Goal: Obtain resource: Download file/media

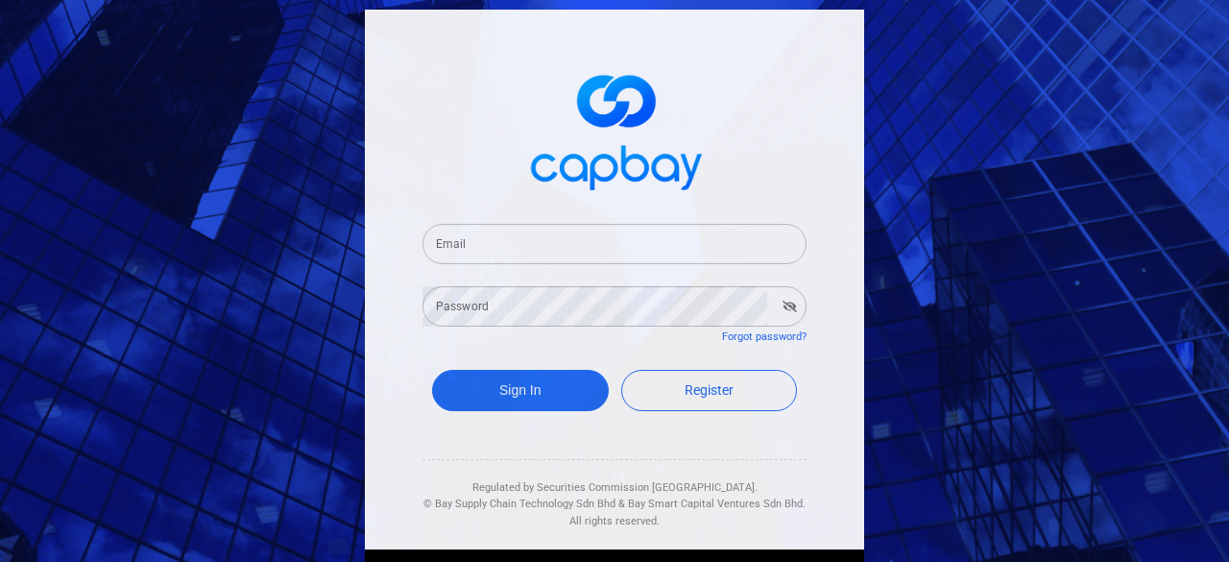
click at [501, 251] on input "Email" at bounding box center [615, 244] width 384 height 40
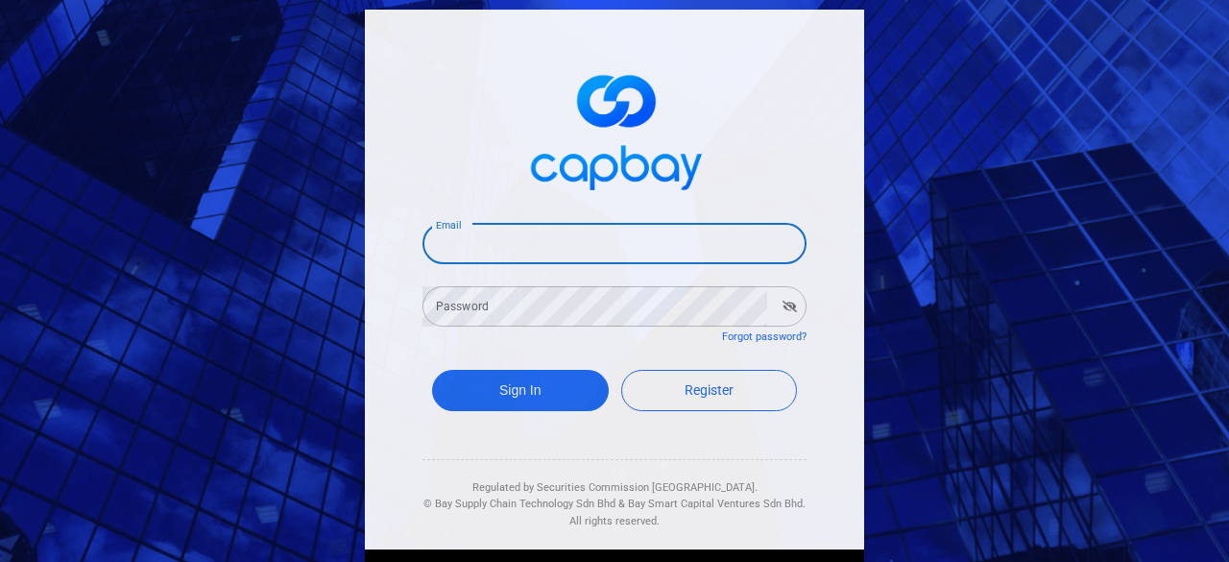
type input "[EMAIL_ADDRESS][DOMAIN_NAME]"
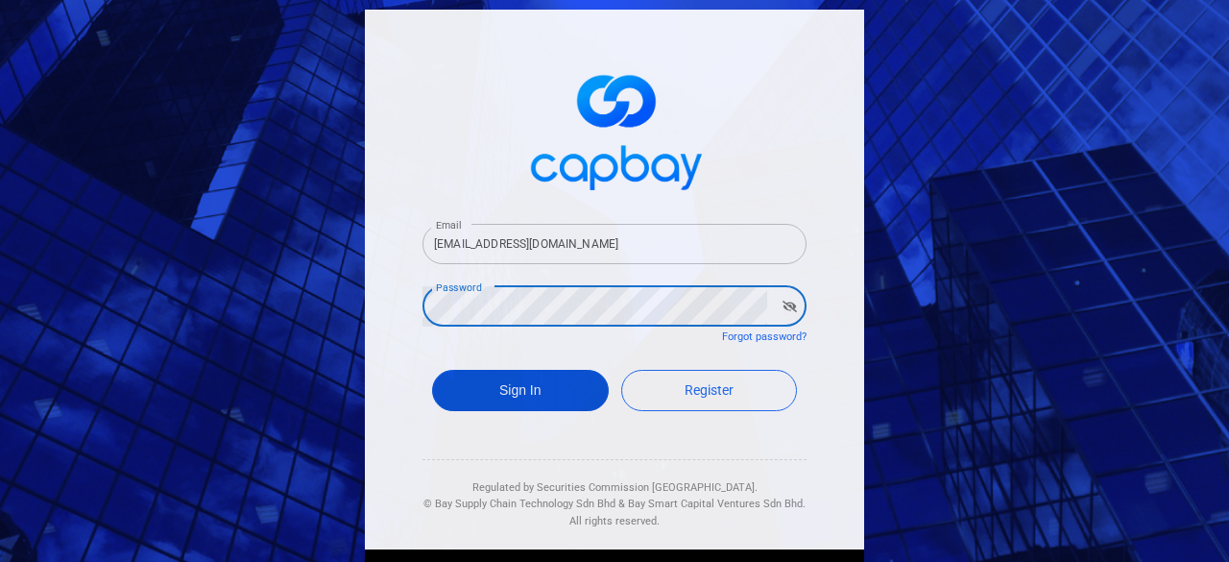
click at [531, 384] on button "Sign In" at bounding box center [520, 390] width 177 height 41
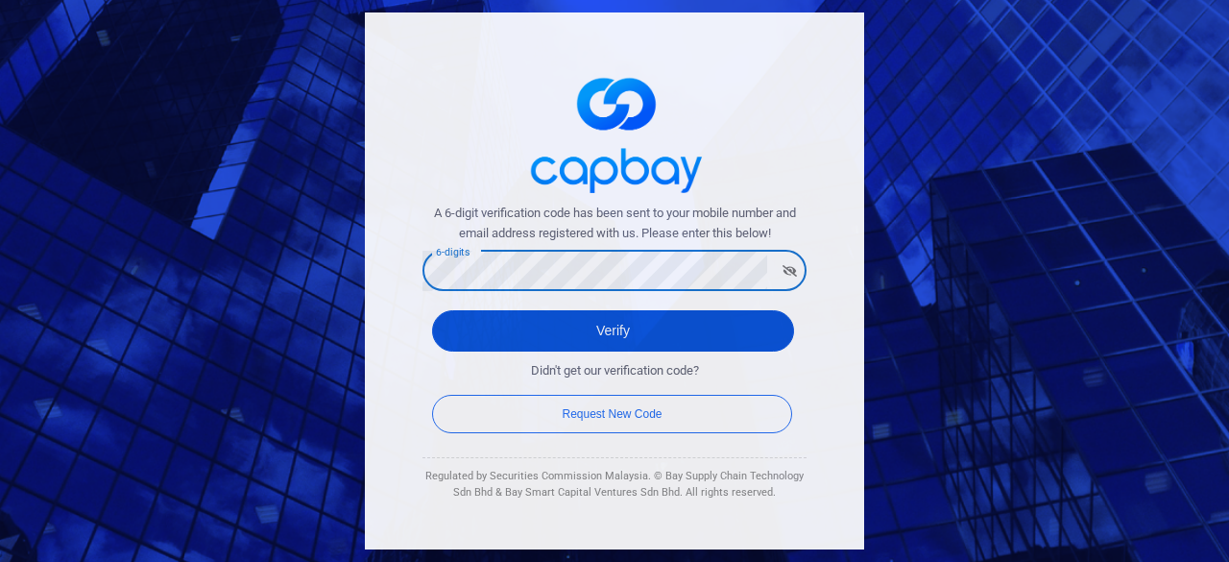
click at [674, 319] on button "Verify" at bounding box center [613, 330] width 362 height 41
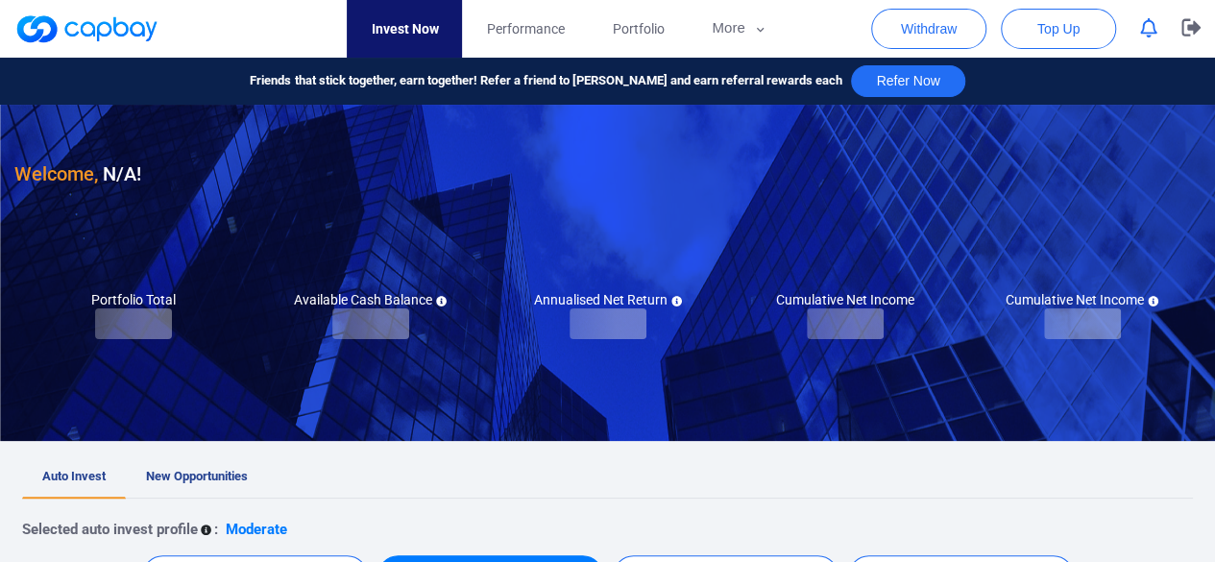
checkbox input "true"
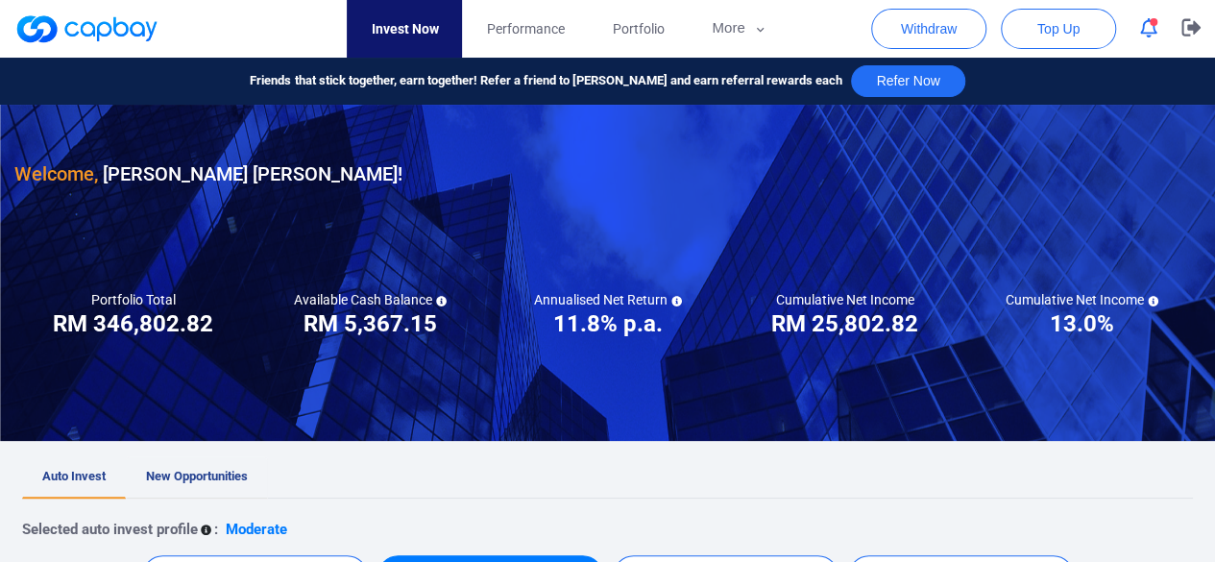
click at [221, 473] on span "New Opportunities" at bounding box center [197, 476] width 102 height 14
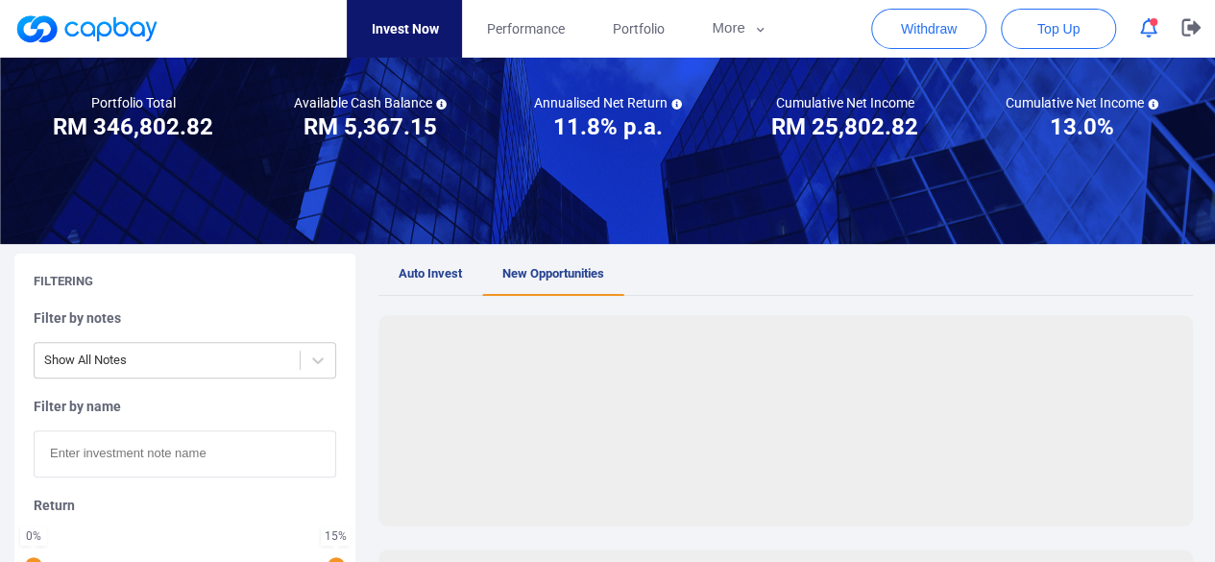
scroll to position [288, 0]
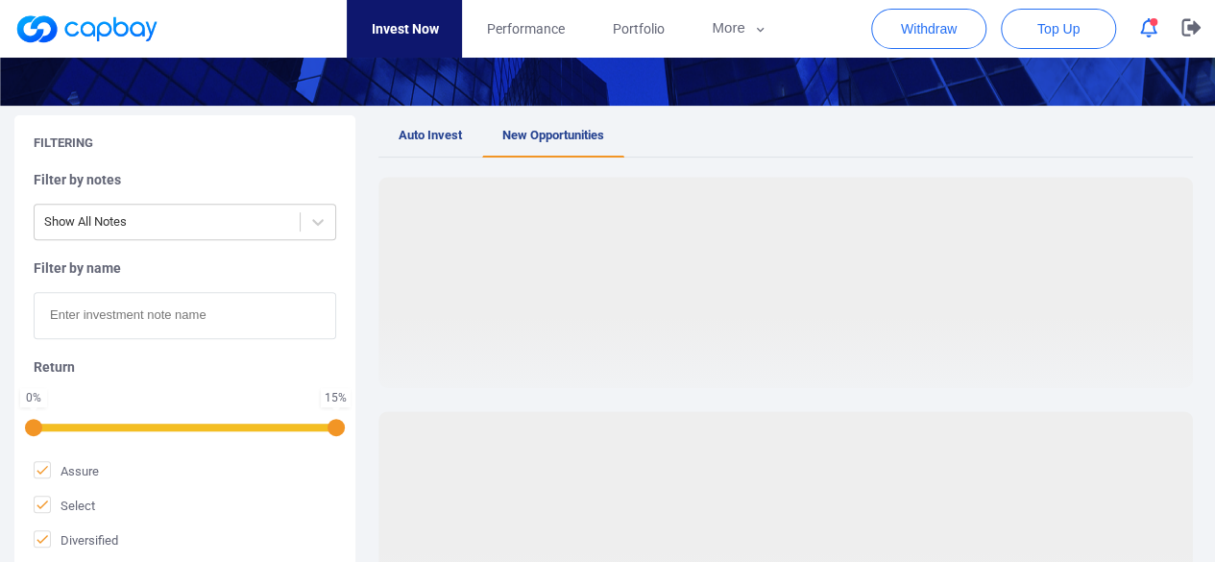
click at [75, 328] on input "text" at bounding box center [185, 315] width 303 height 47
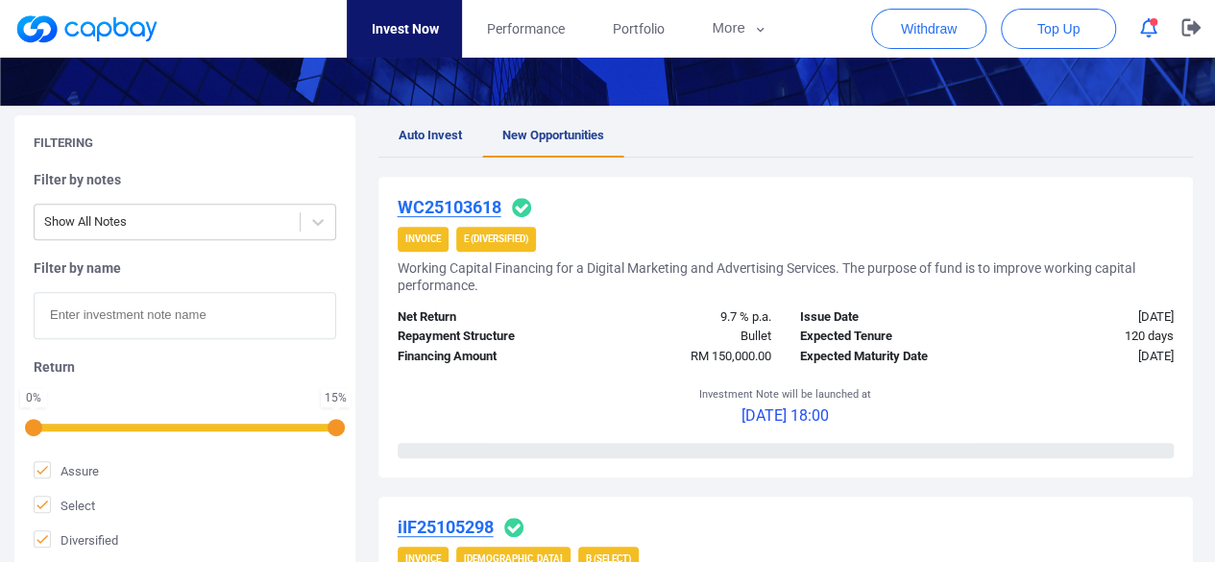
paste input "iIF25105298"
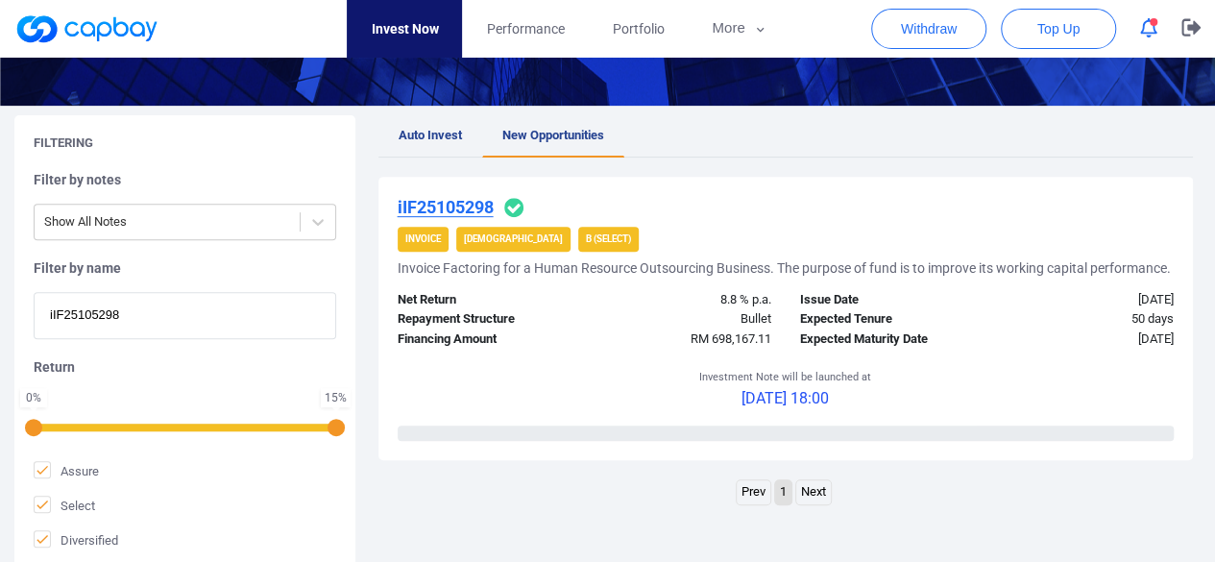
type input "iIF25105298"
click at [449, 204] on u "iIF25105298" at bounding box center [446, 207] width 96 height 20
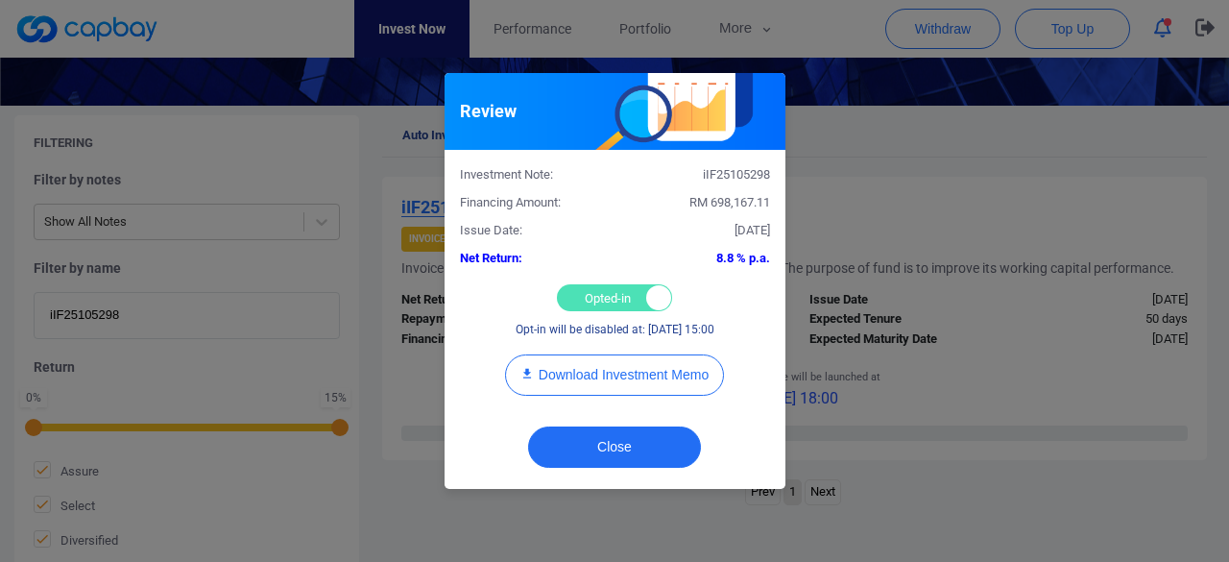
click at [601, 294] on div "Opted-in Opted-out" at bounding box center [614, 297] width 115 height 27
click at [573, 299] on div "Opted-in Opted-out" at bounding box center [614, 297] width 115 height 27
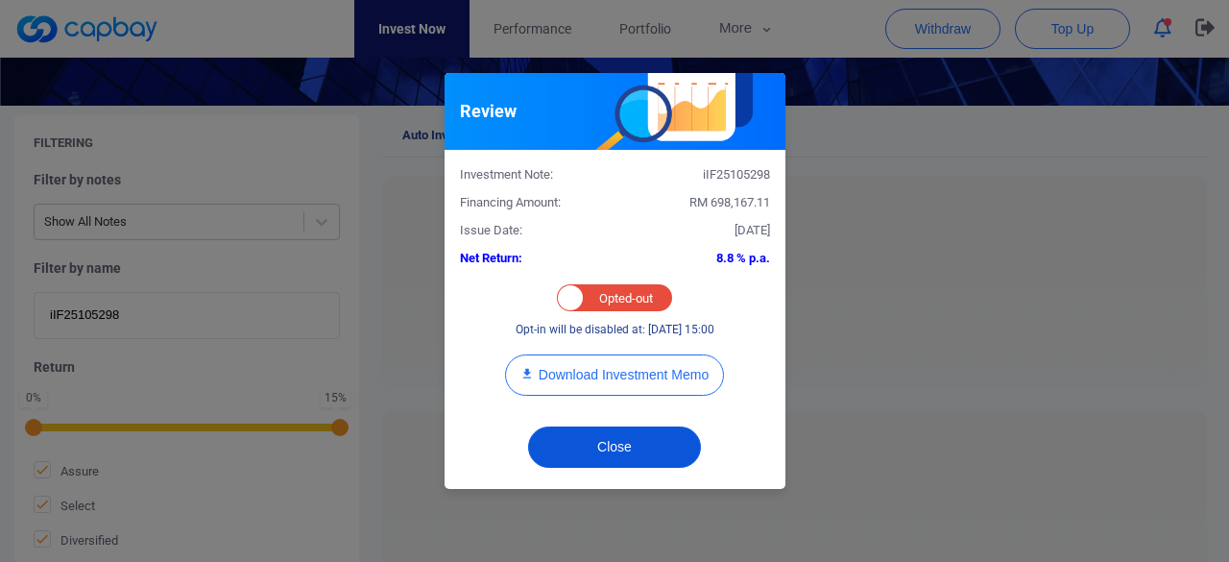
drag, startPoint x: 584, startPoint y: 452, endPoint x: 563, endPoint y: 397, distance: 59.6
click at [584, 451] on button "Close" at bounding box center [614, 446] width 173 height 41
checkbox input "true"
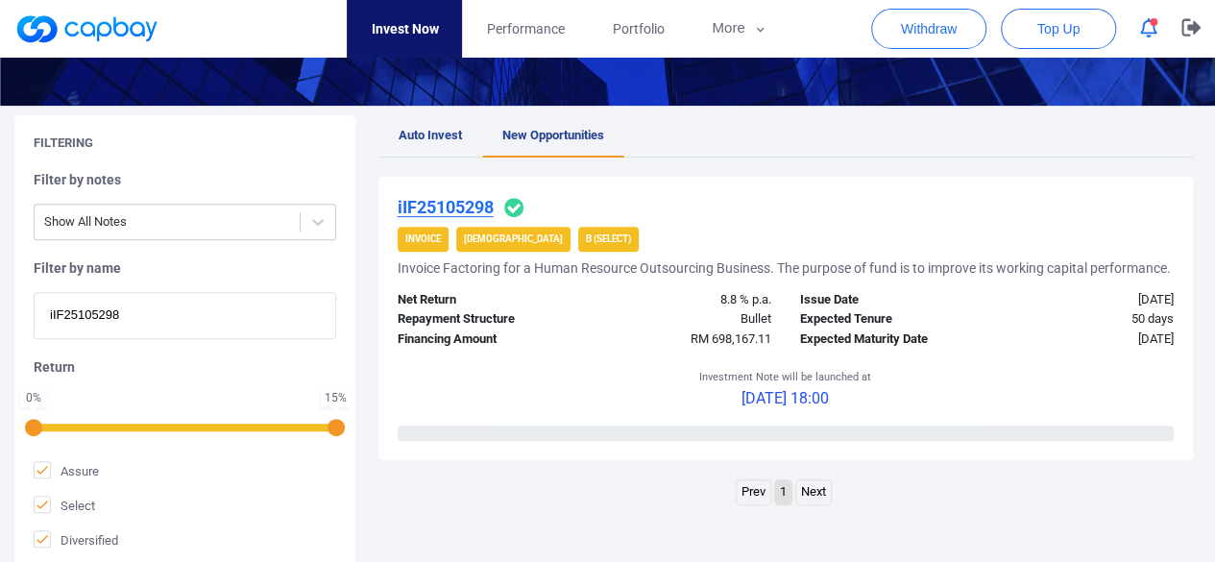
click at [454, 202] on u "iIF25105298" at bounding box center [446, 207] width 96 height 20
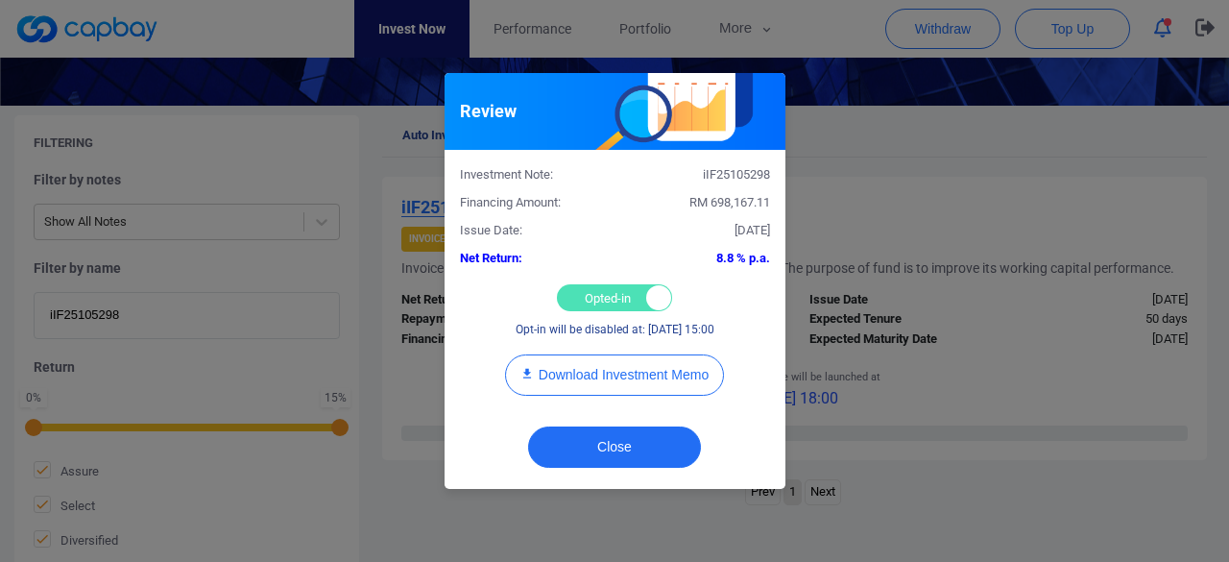
click at [578, 297] on div "Opted-in Opted-out" at bounding box center [614, 297] width 115 height 27
checkbox input "false"
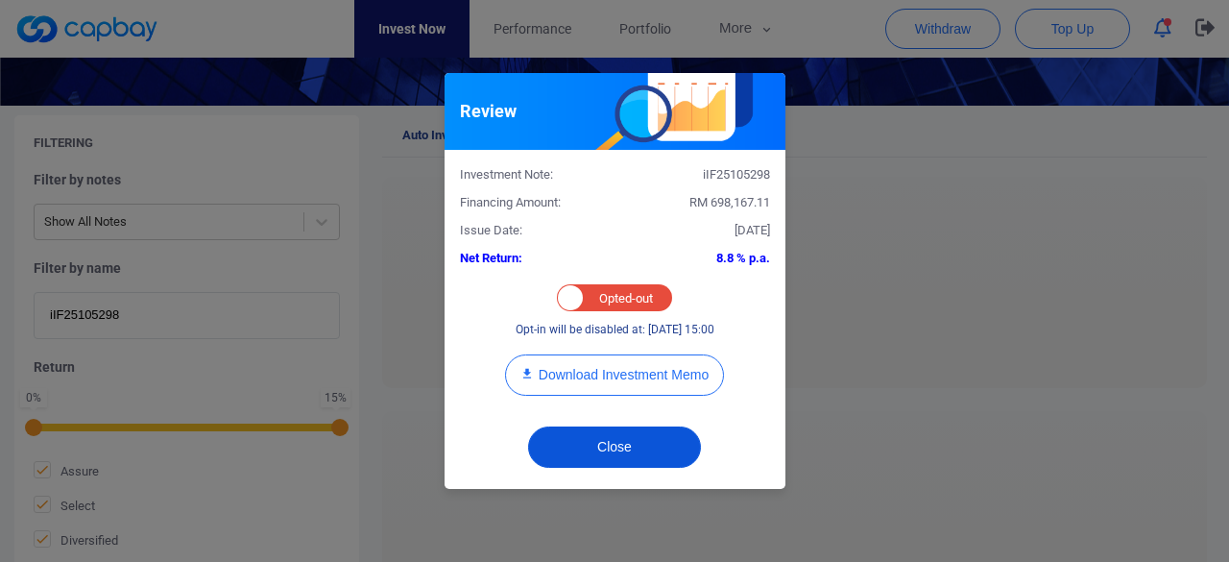
drag, startPoint x: 597, startPoint y: 446, endPoint x: 582, endPoint y: 432, distance: 20.4
click at [595, 446] on button "Close" at bounding box center [614, 446] width 173 height 41
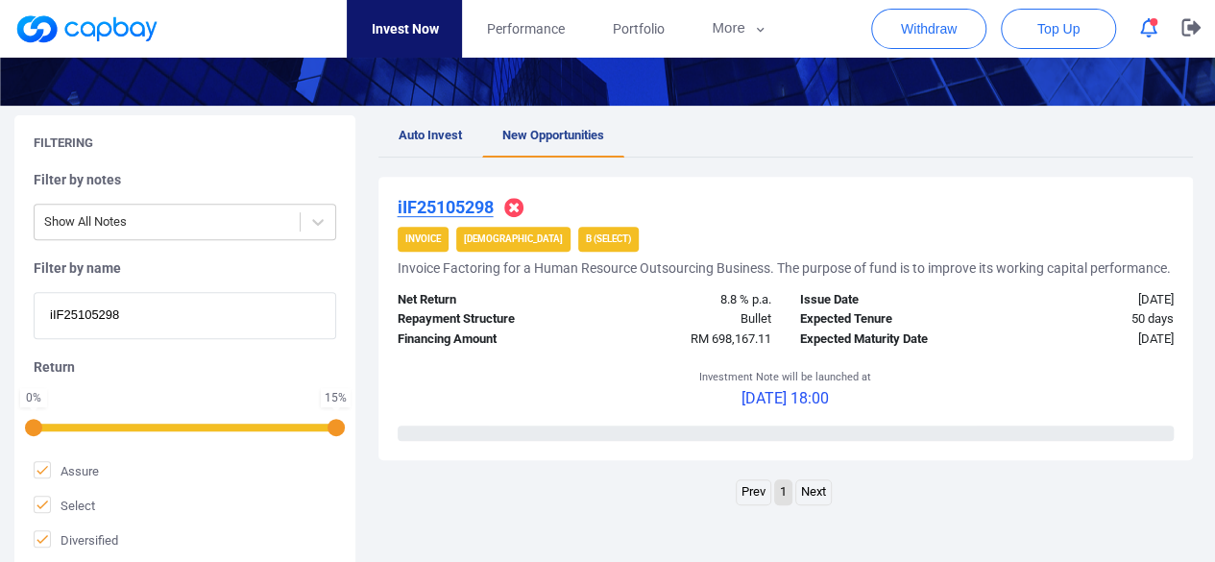
drag, startPoint x: 166, startPoint y: 322, endPoint x: 0, endPoint y: 299, distance: 167.7
click at [0, 299] on div "Filtering Filter by notes Show All Notes Filter by name iIF25105298 Return 0 % …" at bounding box center [607, 342] width 1215 height 454
paste input "iIF25109379"
type input "iIF25109379"
click at [467, 200] on u "iIF25109379" at bounding box center [446, 207] width 96 height 20
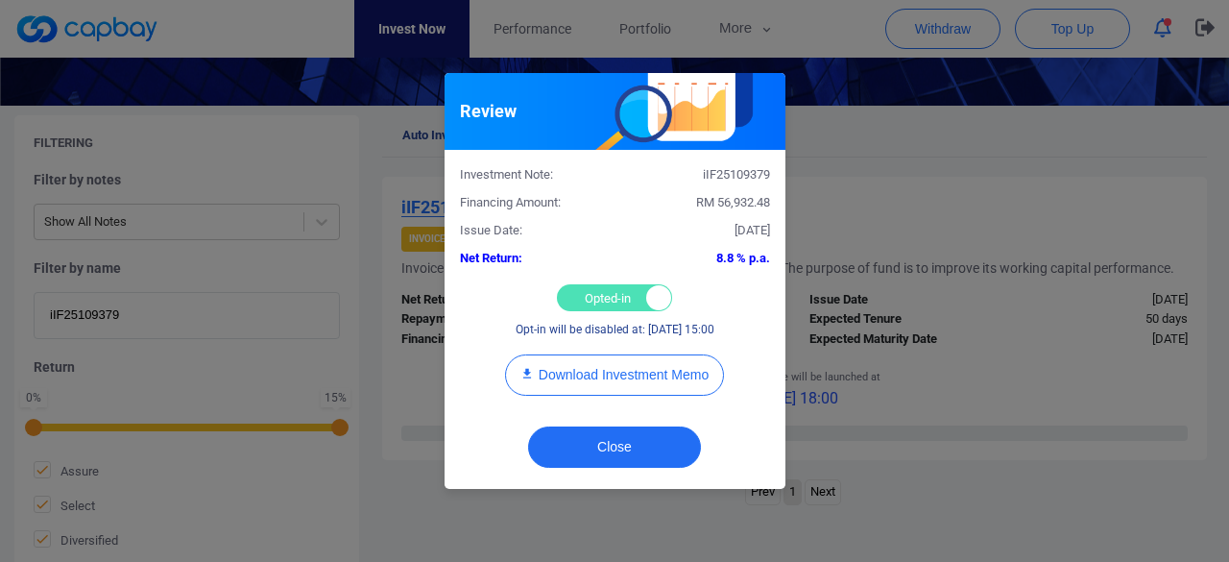
click at [584, 303] on div "Opted-in Opted-out" at bounding box center [614, 297] width 115 height 27
checkbox input "false"
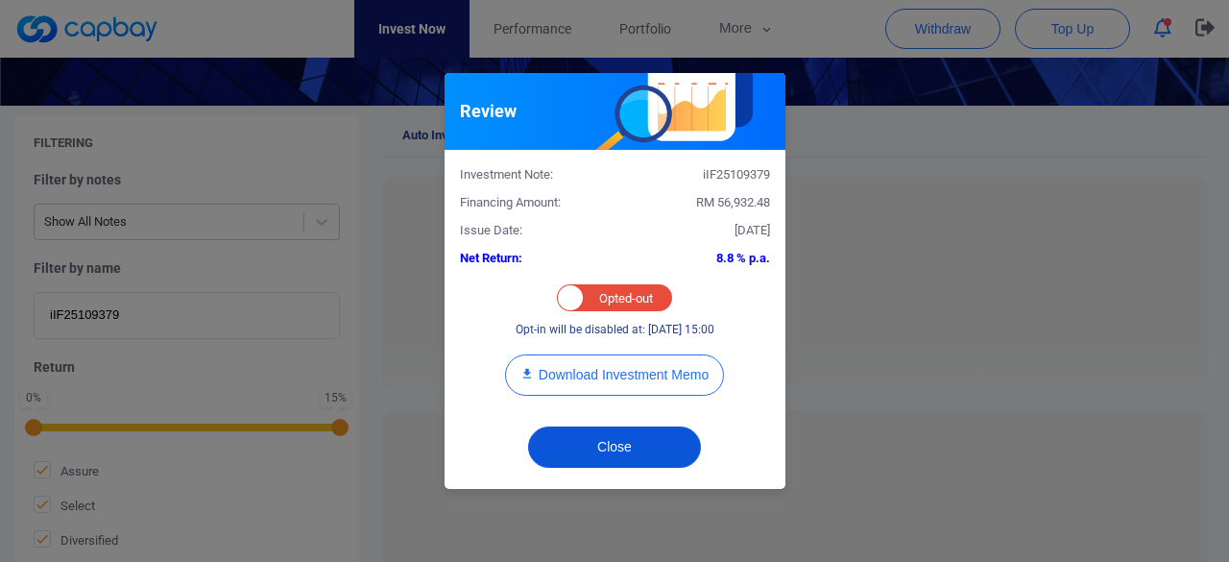
click at [607, 433] on button "Close" at bounding box center [614, 446] width 173 height 41
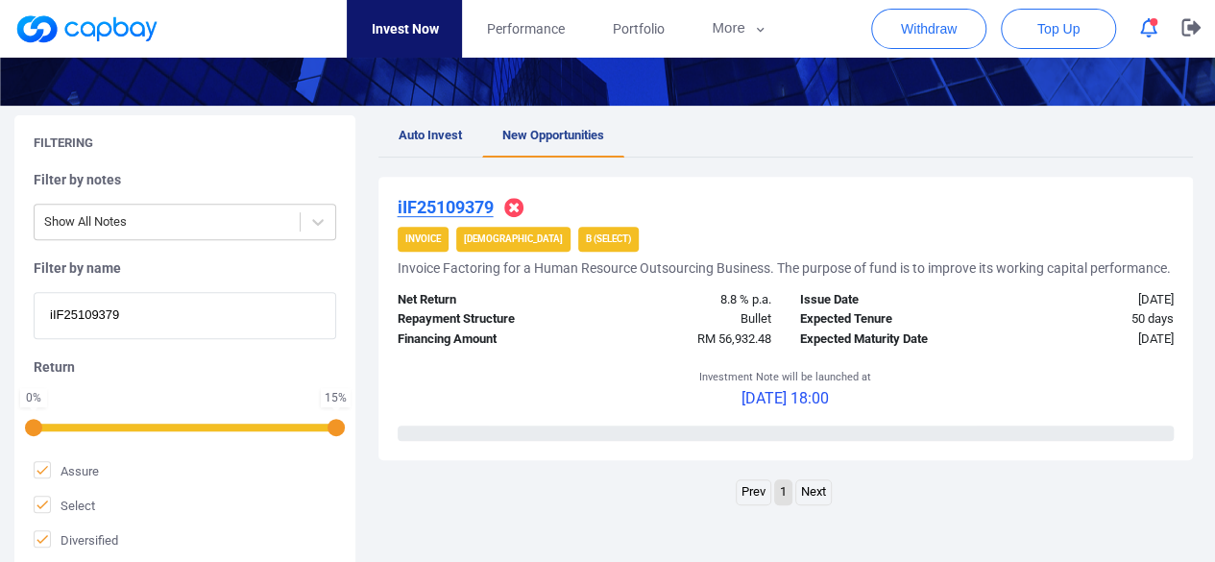
drag, startPoint x: 138, startPoint y: 316, endPoint x: 0, endPoint y: 311, distance: 138.4
click at [0, 311] on div "Filtering Filter by notes Show All Notes Filter by name iIF25109379 Return 0 % …" at bounding box center [607, 342] width 1215 height 454
paste input "1708"
type input "iIF25101708"
click at [449, 201] on u "iIF25101708" at bounding box center [446, 207] width 96 height 20
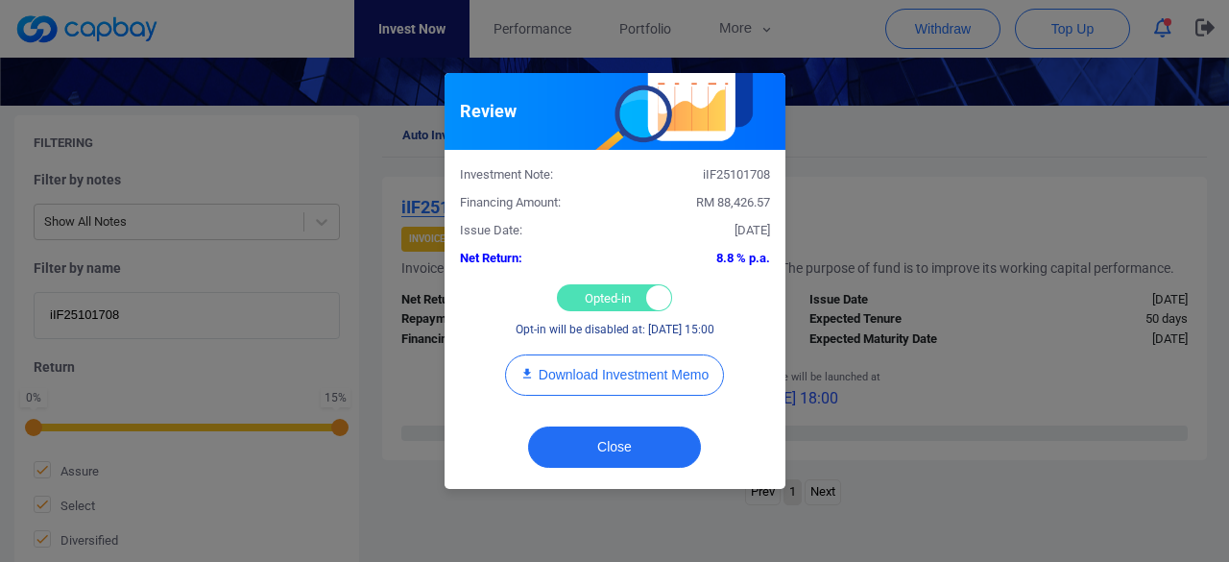
click at [592, 303] on div "Opted-in Opted-out" at bounding box center [614, 297] width 115 height 27
checkbox input "false"
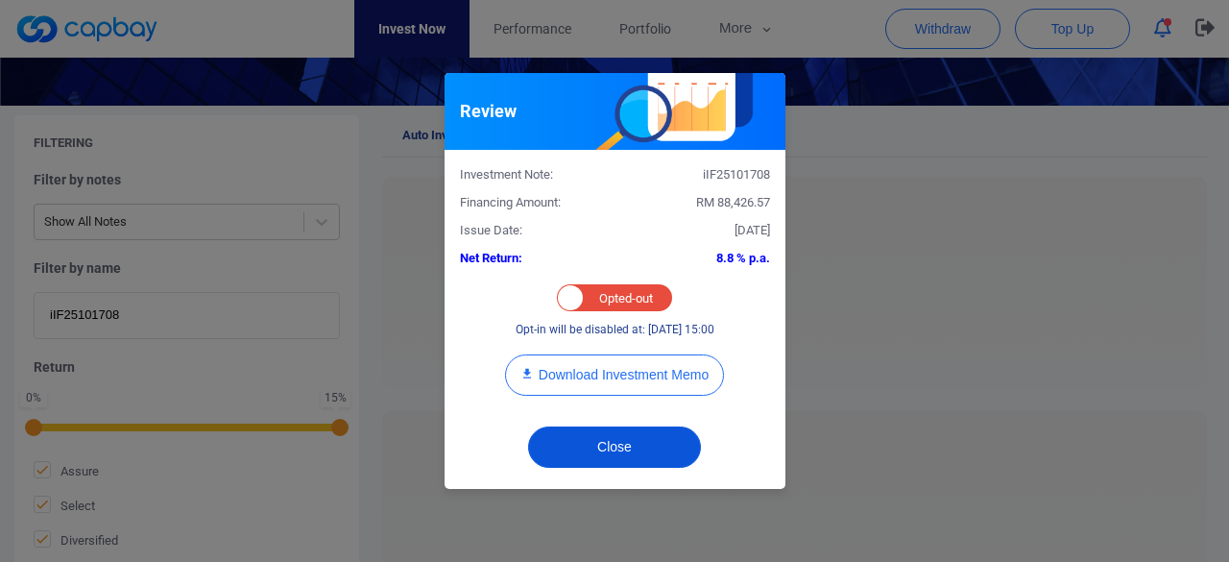
click at [627, 444] on button "Close" at bounding box center [614, 446] width 173 height 41
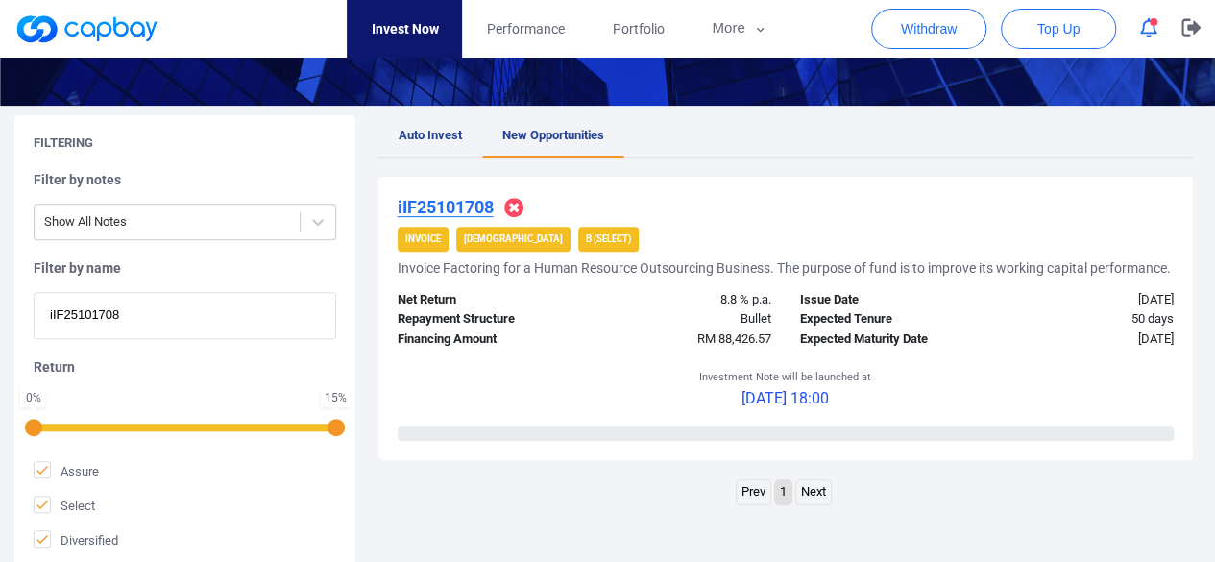
drag, startPoint x: 134, startPoint y: 310, endPoint x: 5, endPoint y: 299, distance: 130.2
click at [5, 299] on div "Filtering Filter by notes Show All Notes Filter by name iIF25101708 Return 0 % …" at bounding box center [607, 342] width 1215 height 454
paste input "iIF25106824"
type input "iIF25106824"
click at [453, 203] on u "iIF25106824" at bounding box center [446, 207] width 96 height 20
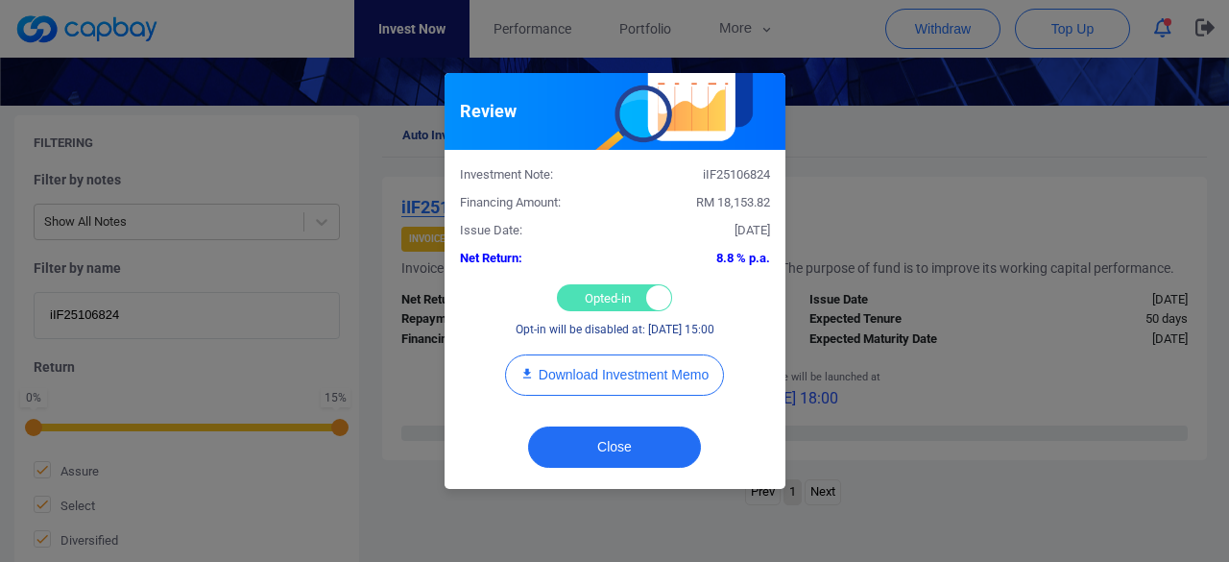
click at [600, 289] on div "Opted-in Opted-out" at bounding box center [614, 297] width 115 height 27
checkbox input "false"
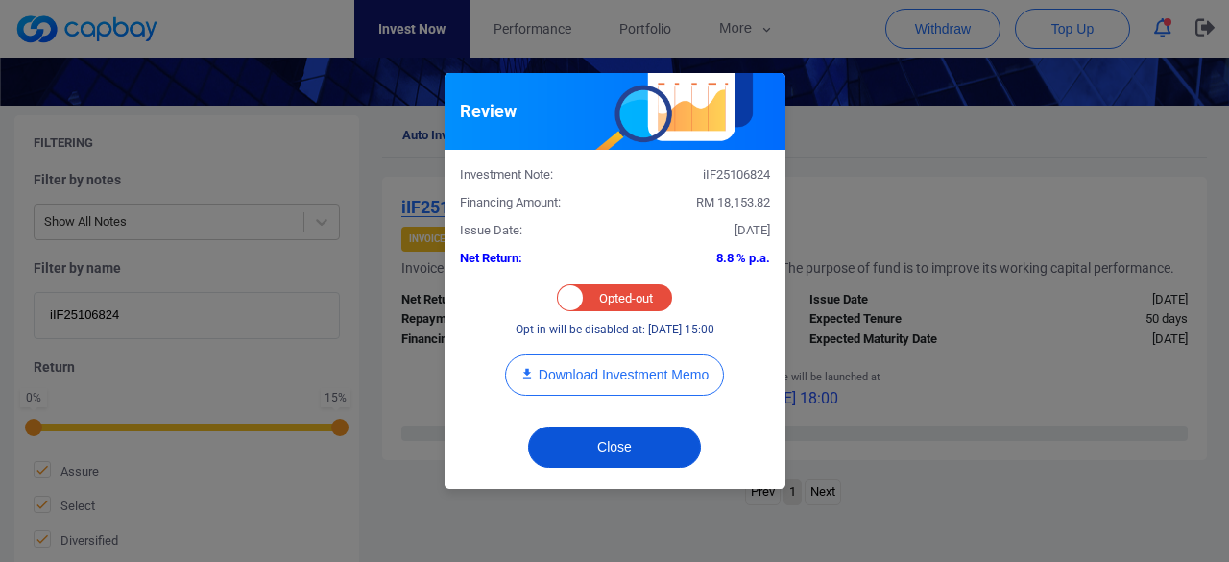
click at [611, 448] on button "Close" at bounding box center [614, 446] width 173 height 41
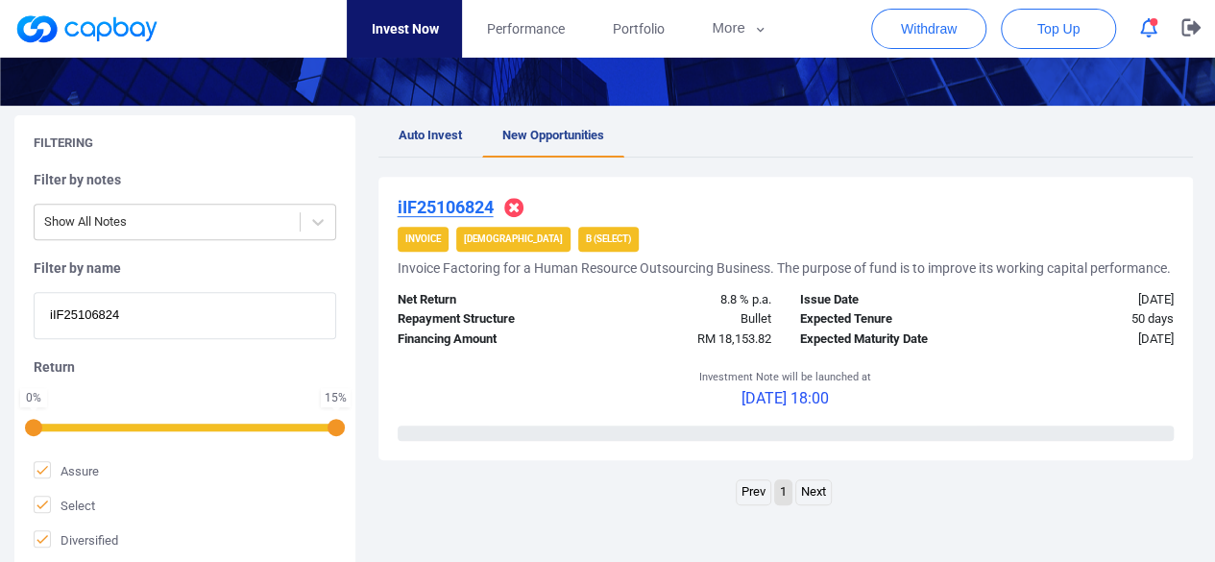
drag, startPoint x: 157, startPoint y: 318, endPoint x: 28, endPoint y: 316, distance: 129.7
click at [28, 316] on div "Filtering Filter by notes Show All Notes Filter by name iIF25106824 Return 0 % …" at bounding box center [184, 342] width 341 height 454
paste input "5332"
type input "iIF25105332"
click at [465, 201] on u "iIF25105332" at bounding box center [446, 207] width 96 height 20
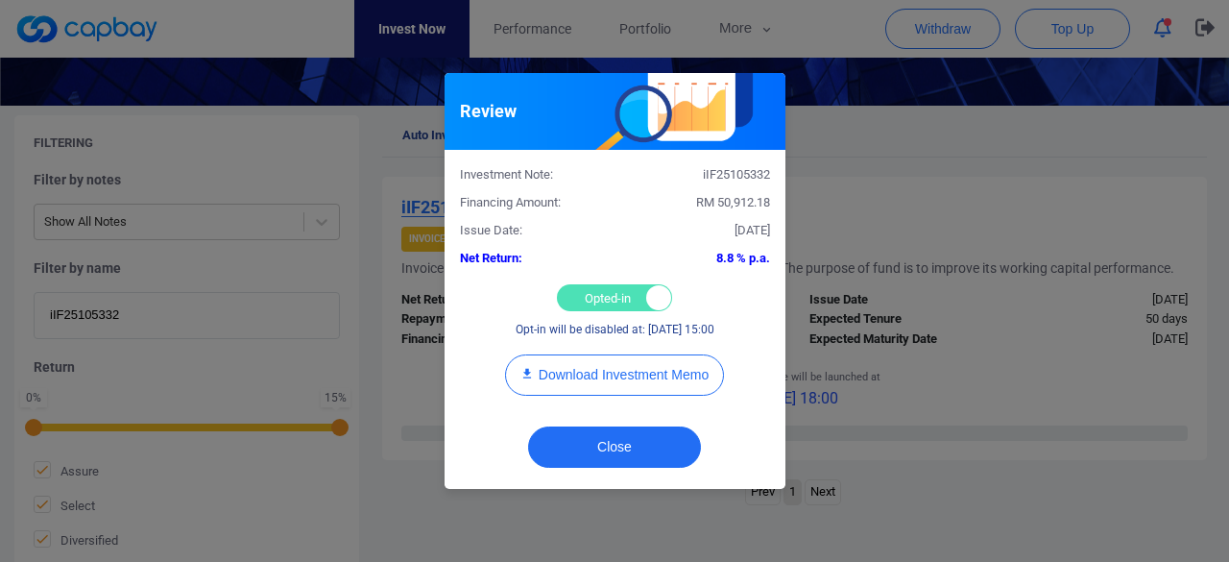
click at [603, 295] on div "Opted-in Opted-out" at bounding box center [614, 297] width 115 height 27
checkbox input "false"
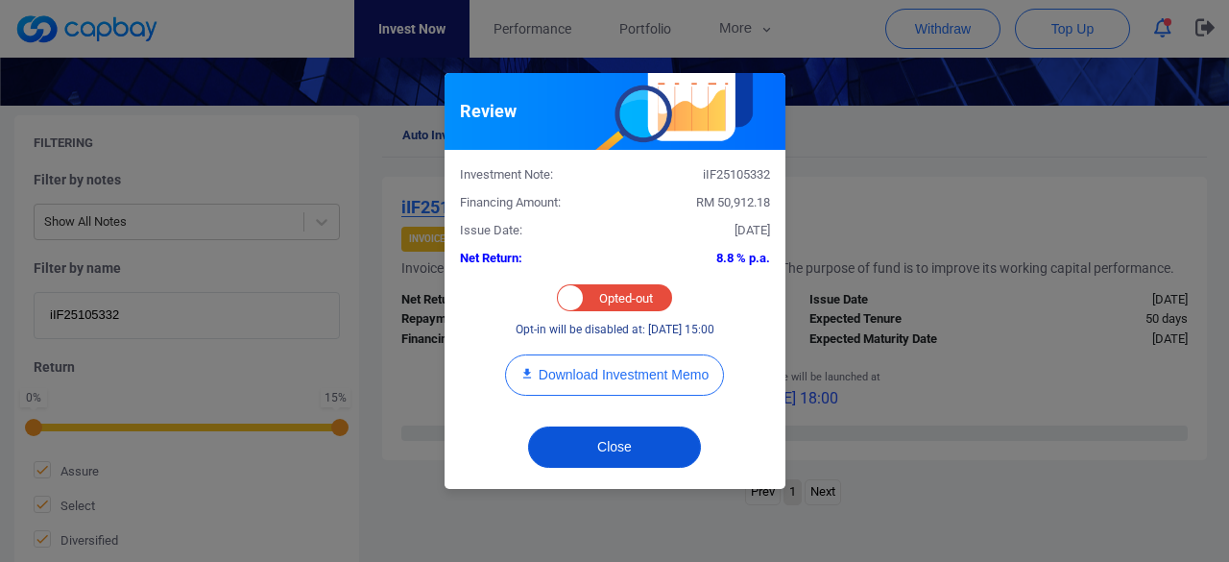
click at [588, 445] on button "Close" at bounding box center [614, 446] width 173 height 41
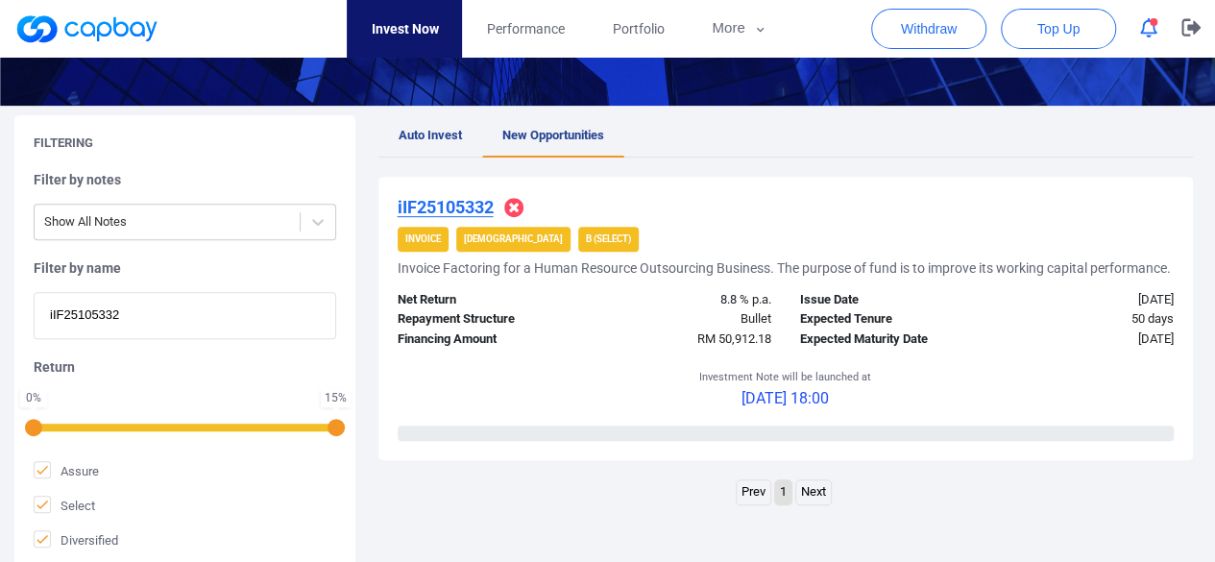
drag, startPoint x: 191, startPoint y: 318, endPoint x: 0, endPoint y: 297, distance: 192.3
click at [0, 297] on div "Filtering Filter by notes Show All Notes Filter by name iIF25105332 Return 0 % …" at bounding box center [607, 342] width 1215 height 454
paste input "iAWC25106223"
type input "iAWC25106223"
click at [470, 211] on u "iAWC25106223" at bounding box center [458, 207] width 120 height 20
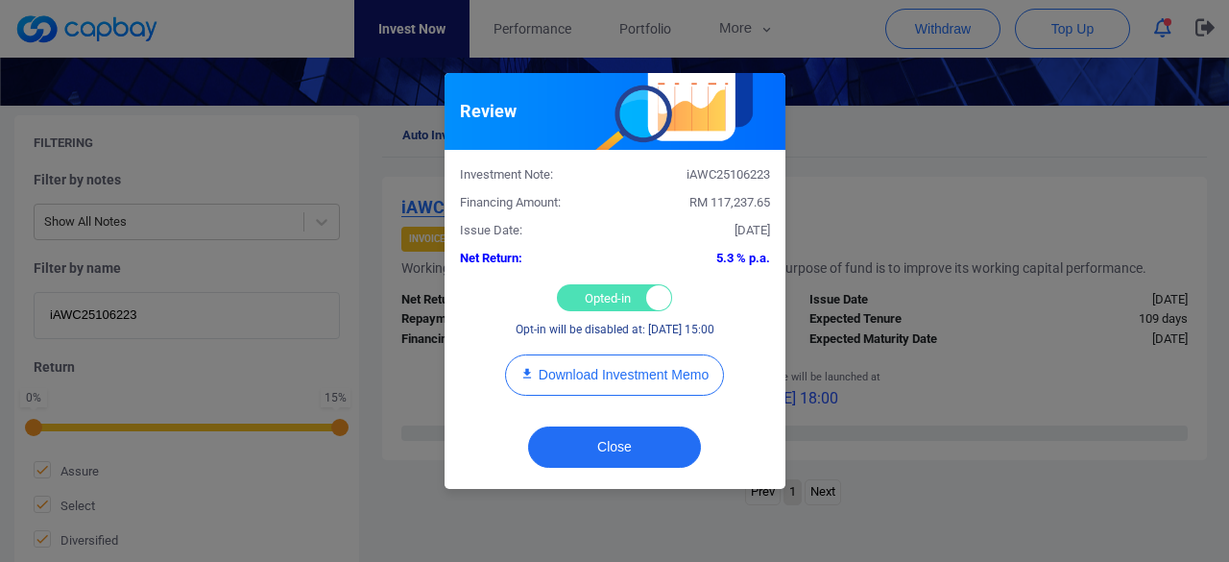
drag, startPoint x: 603, startPoint y: 285, endPoint x: 600, endPoint y: 275, distance: 10.9
click at [603, 285] on div "Opted-in Opted-out" at bounding box center [614, 297] width 115 height 27
checkbox input "false"
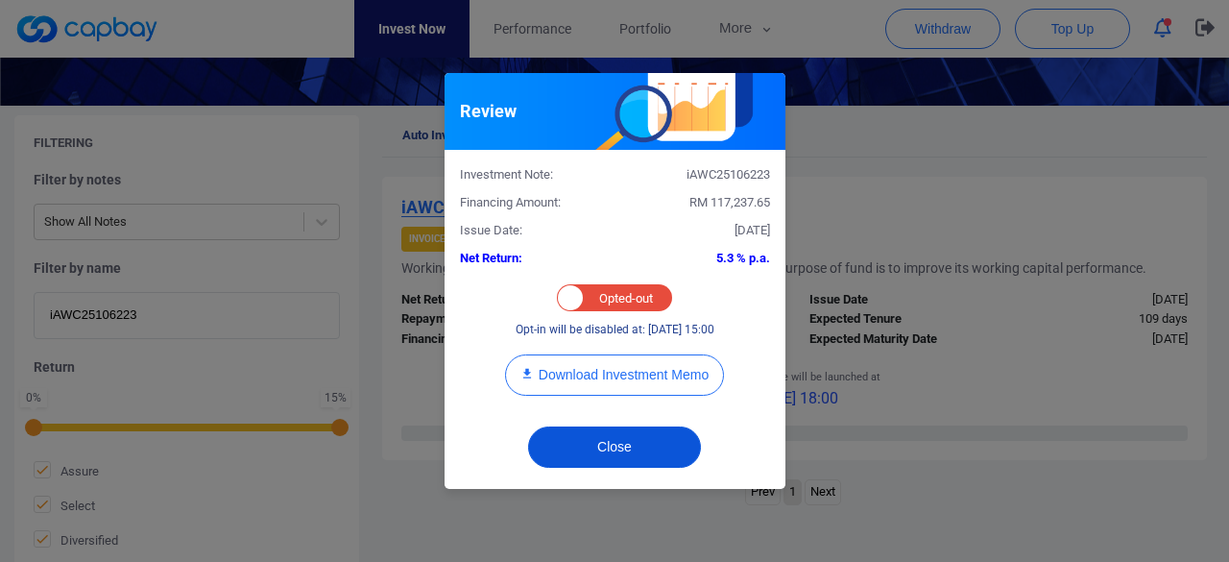
click at [599, 453] on button "Close" at bounding box center [614, 446] width 173 height 41
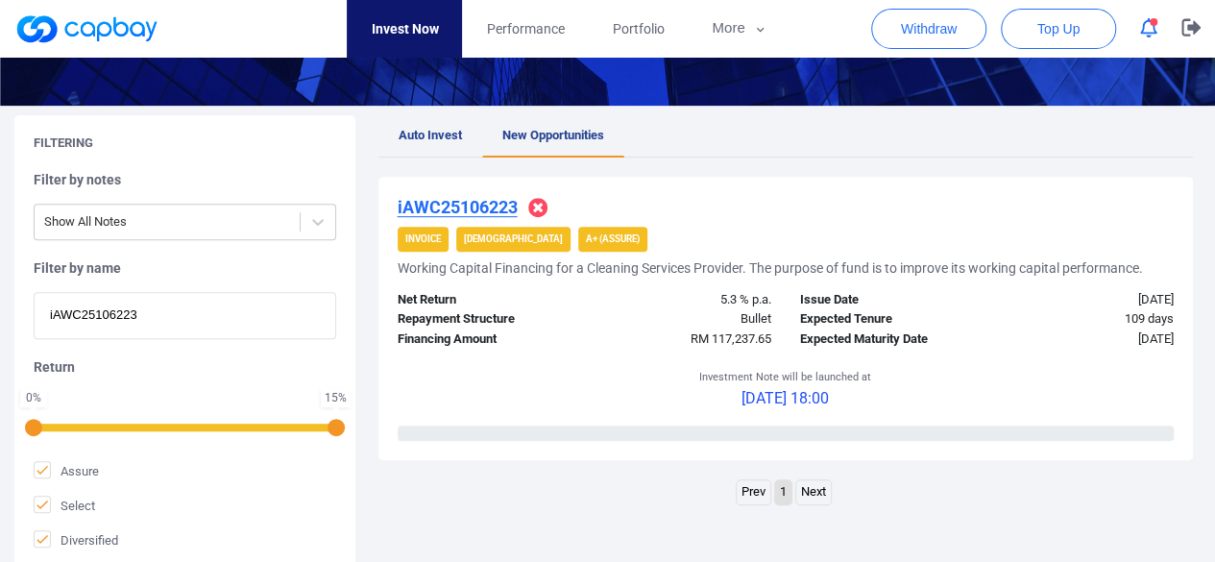
drag, startPoint x: 190, startPoint y: 302, endPoint x: 0, endPoint y: 299, distance: 190.2
click at [0, 299] on div "Filtering Filter by notes Show All Notes Filter by name iAWC25106223 Return 0 %…" at bounding box center [607, 342] width 1215 height 454
paste input "WC25101775"
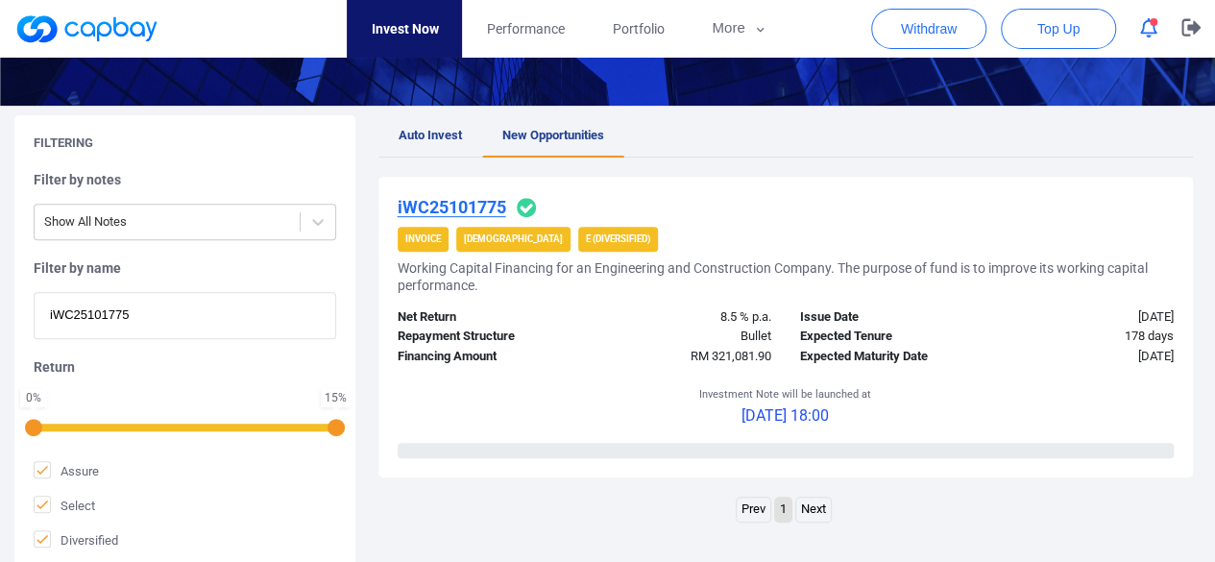
type input "iWC25101775"
click at [455, 200] on u "iWC25101775" at bounding box center [452, 207] width 109 height 20
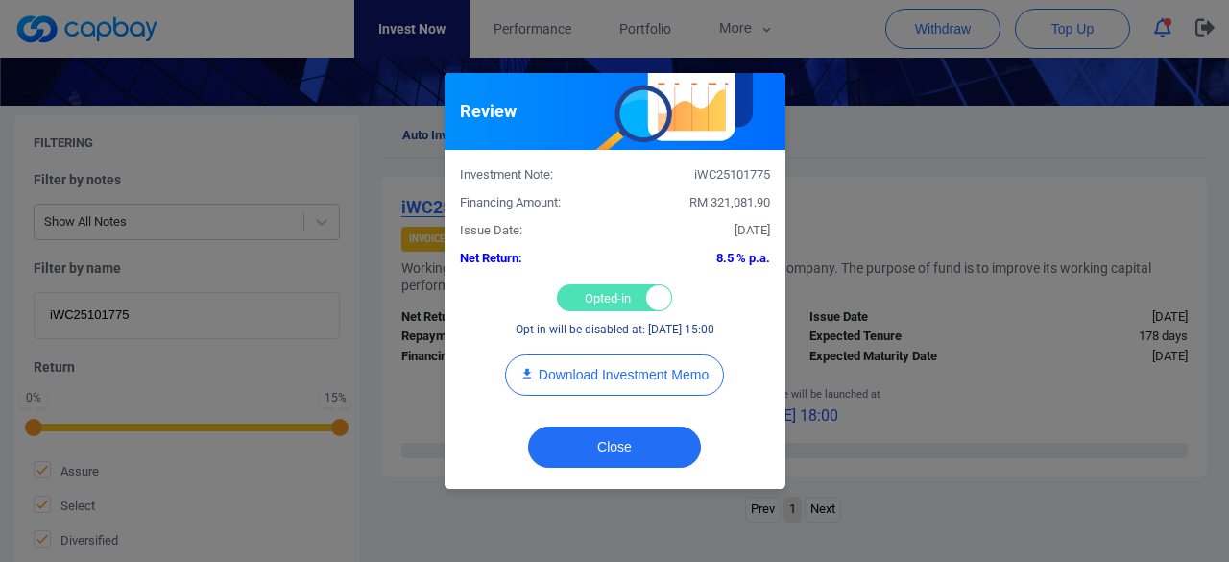
click at [590, 301] on div "Opted-in Opted-out" at bounding box center [614, 297] width 115 height 27
checkbox input "false"
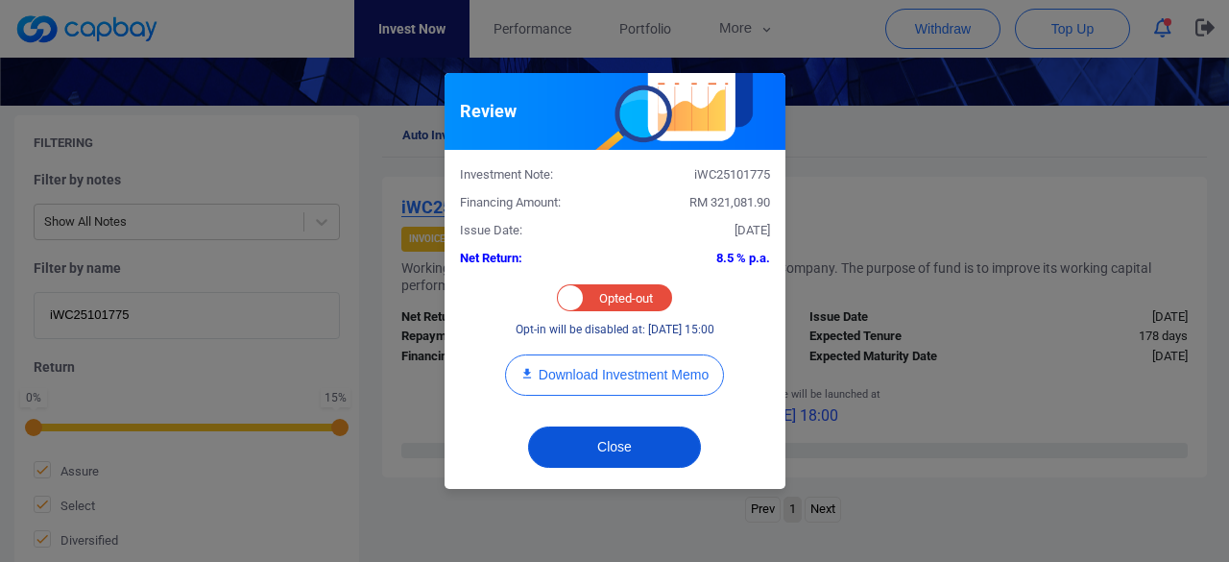
click at [601, 454] on button "Close" at bounding box center [614, 446] width 173 height 41
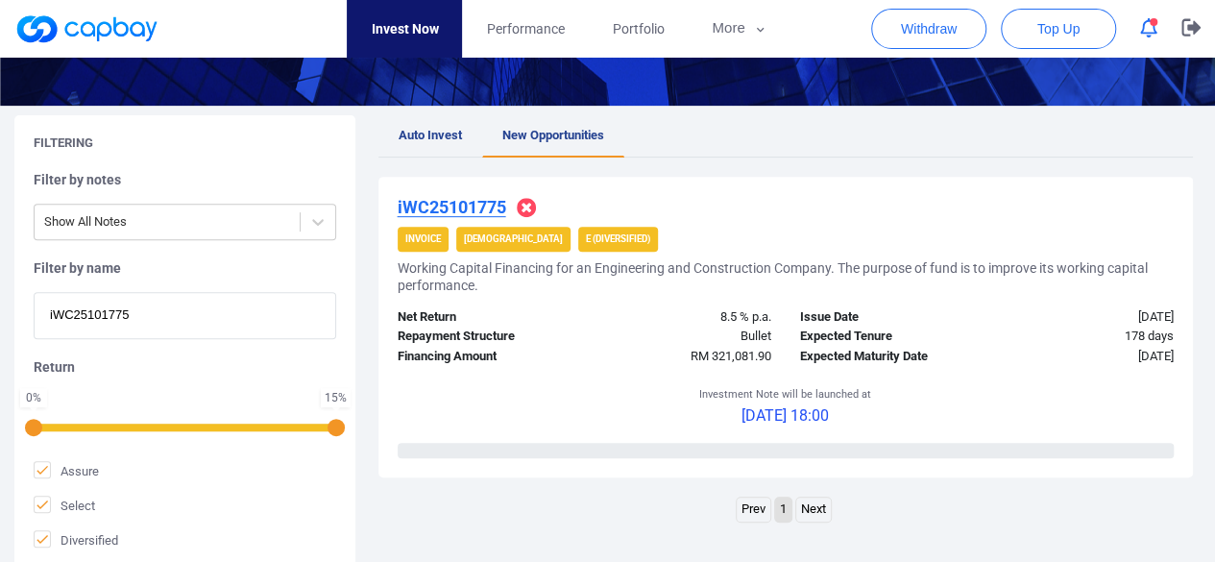
drag, startPoint x: 162, startPoint y: 325, endPoint x: 0, endPoint y: 320, distance: 162.4
click at [0, 324] on div "Filtering Filter by notes Show All Notes Filter by name iWC25101775 Return 0 % …" at bounding box center [607, 342] width 1215 height 454
paste input "iWC25109528"
type input "iWC25109528"
click at [472, 203] on u "iWC25109528" at bounding box center [452, 207] width 109 height 20
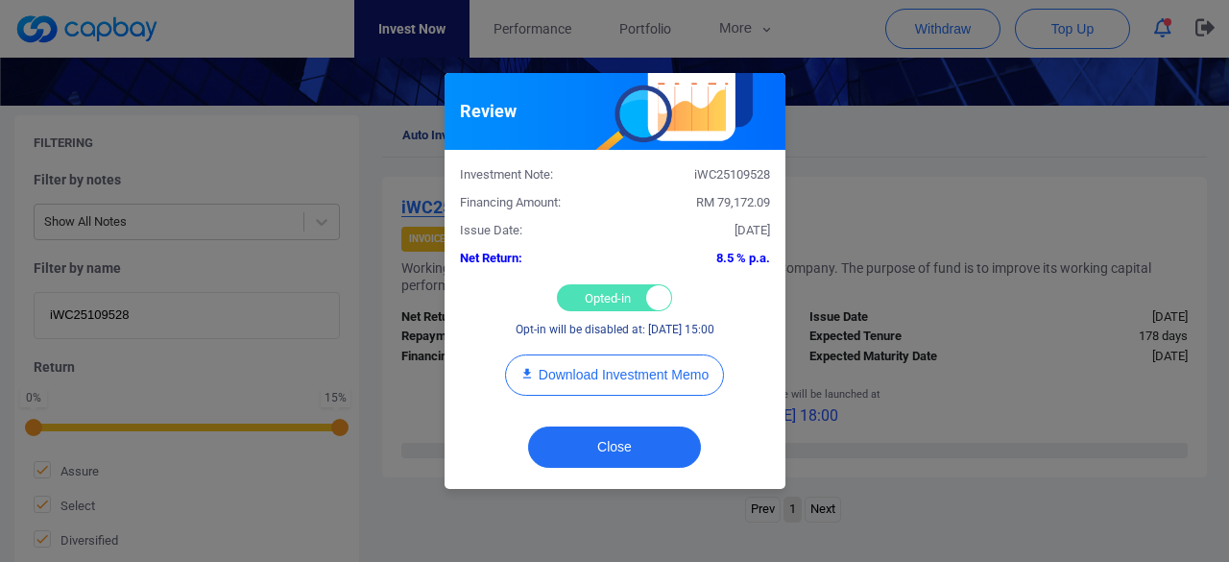
click at [601, 301] on div "Opted-in Opted-out" at bounding box center [614, 297] width 115 height 27
checkbox input "false"
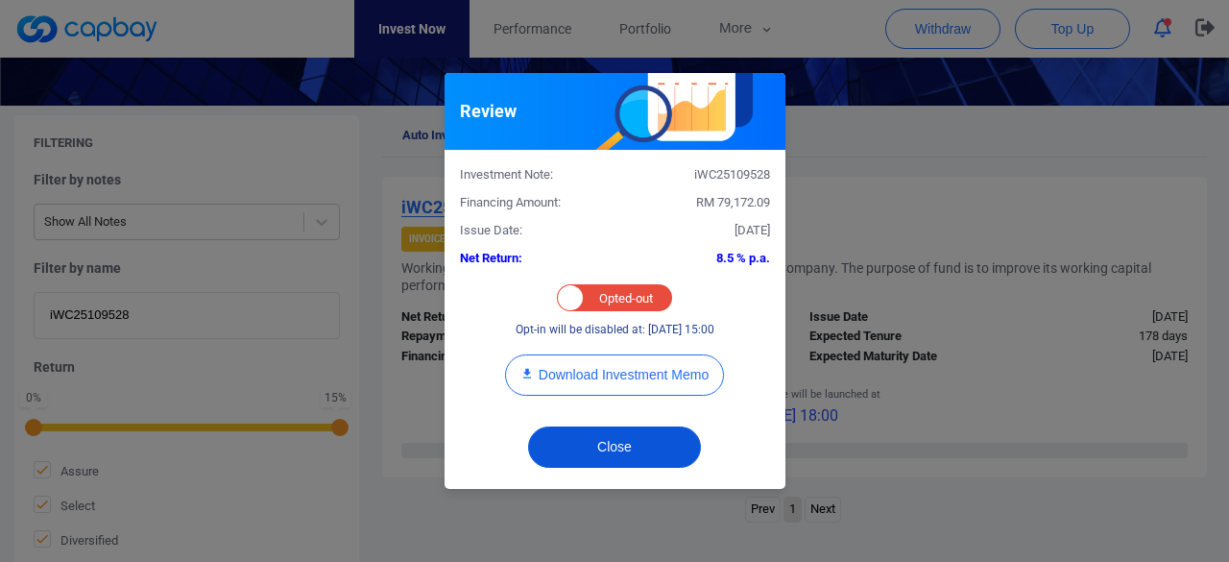
click at [632, 448] on button "Close" at bounding box center [614, 446] width 173 height 41
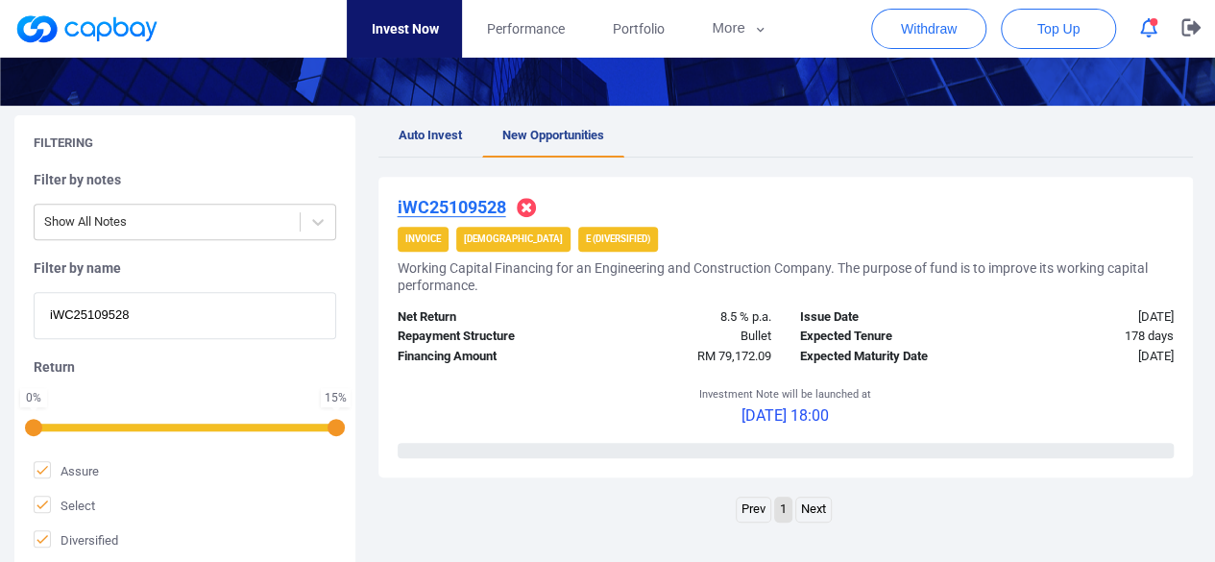
paste input "iWC25109536"
drag, startPoint x: 171, startPoint y: 312, endPoint x: 0, endPoint y: 317, distance: 171.0
click at [0, 317] on div "Filtering Filter by notes Show All Notes Filter by name iWC25109528 Return 0 % …" at bounding box center [607, 342] width 1215 height 454
type input "iWC25109536"
click at [466, 206] on u "iWC25109536" at bounding box center [452, 207] width 109 height 20
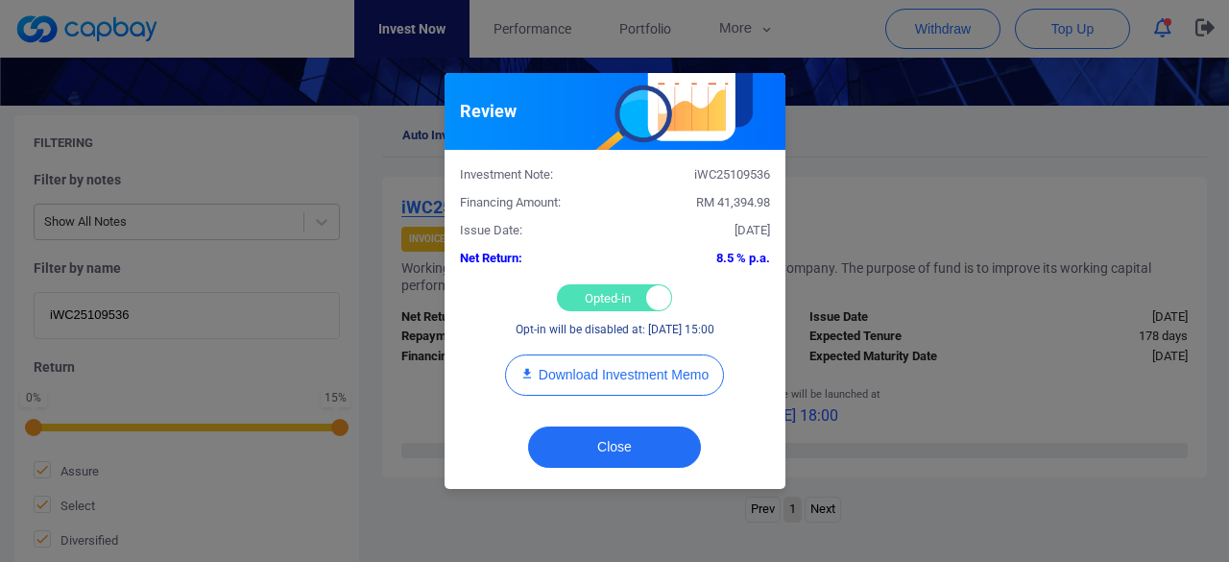
click at [603, 295] on div "Opted-in Opted-out" at bounding box center [614, 297] width 115 height 27
checkbox input "false"
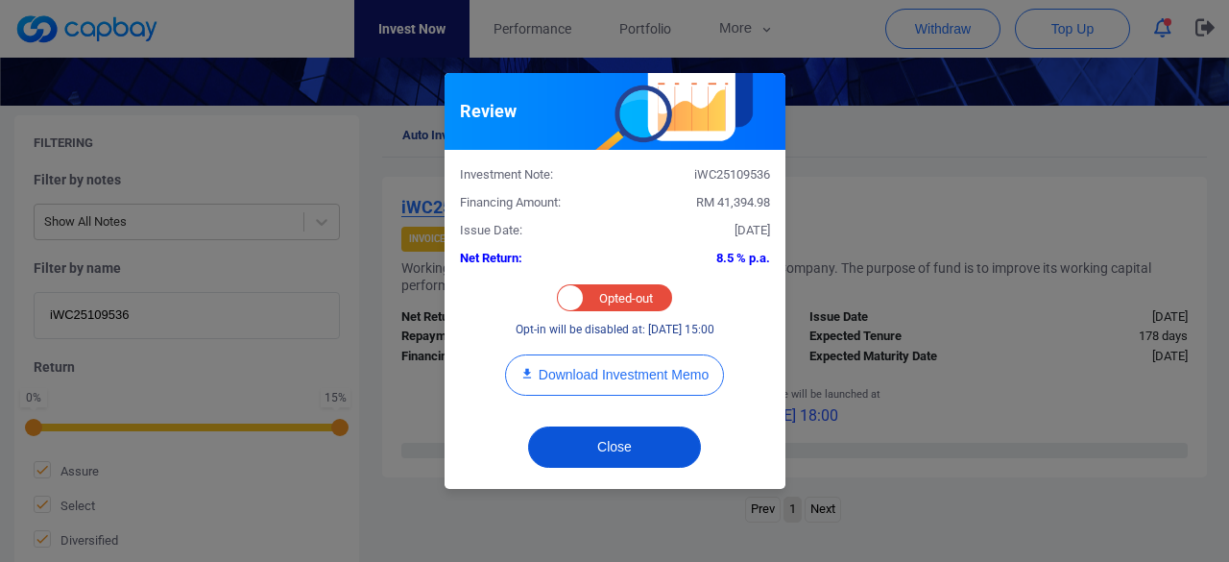
click at [601, 457] on button "Close" at bounding box center [614, 446] width 173 height 41
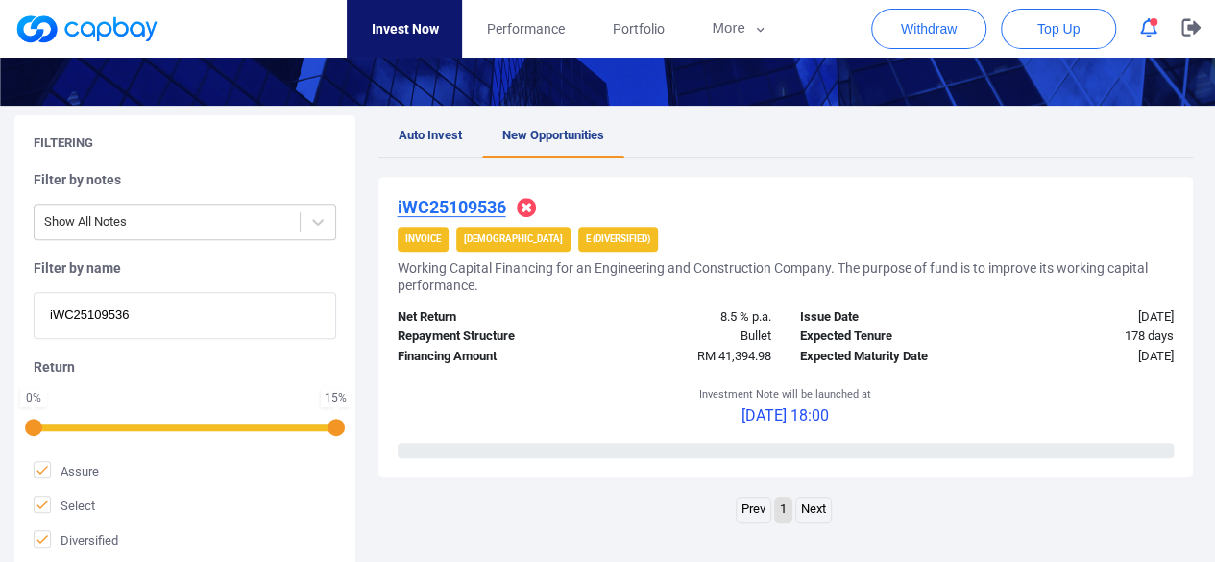
paste input "273"
drag, startPoint x: 151, startPoint y: 314, endPoint x: 0, endPoint y: 300, distance: 151.5
click at [0, 300] on div "Filtering Filter by notes Show All Notes Filter by name iWC25109273 Return 0 % …" at bounding box center [607, 342] width 1215 height 454
type input "iWC25109273"
click at [432, 206] on u "iWC25109273" at bounding box center [452, 207] width 109 height 20
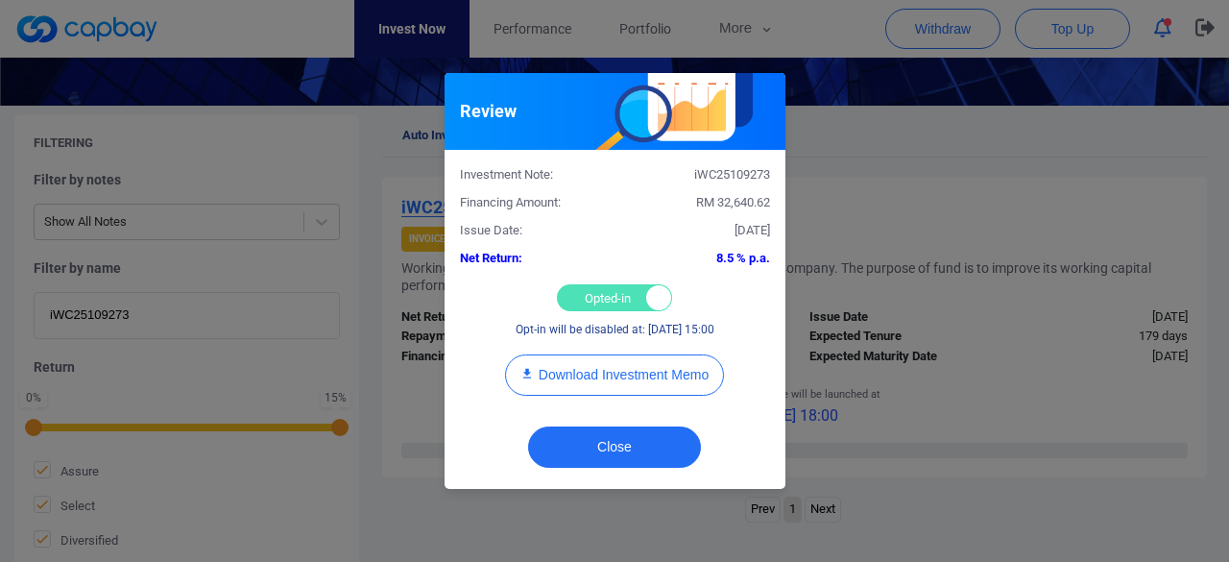
click at [591, 308] on div "Opted-in Opted-out" at bounding box center [614, 297] width 115 height 27
checkbox input "false"
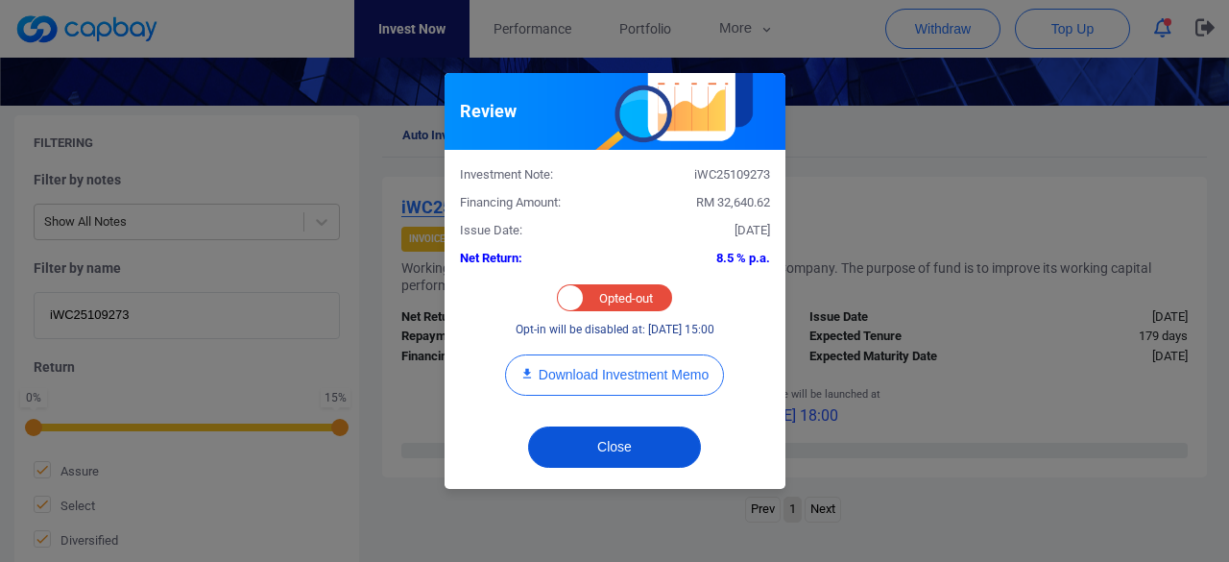
click at [589, 436] on button "Close" at bounding box center [614, 446] width 173 height 41
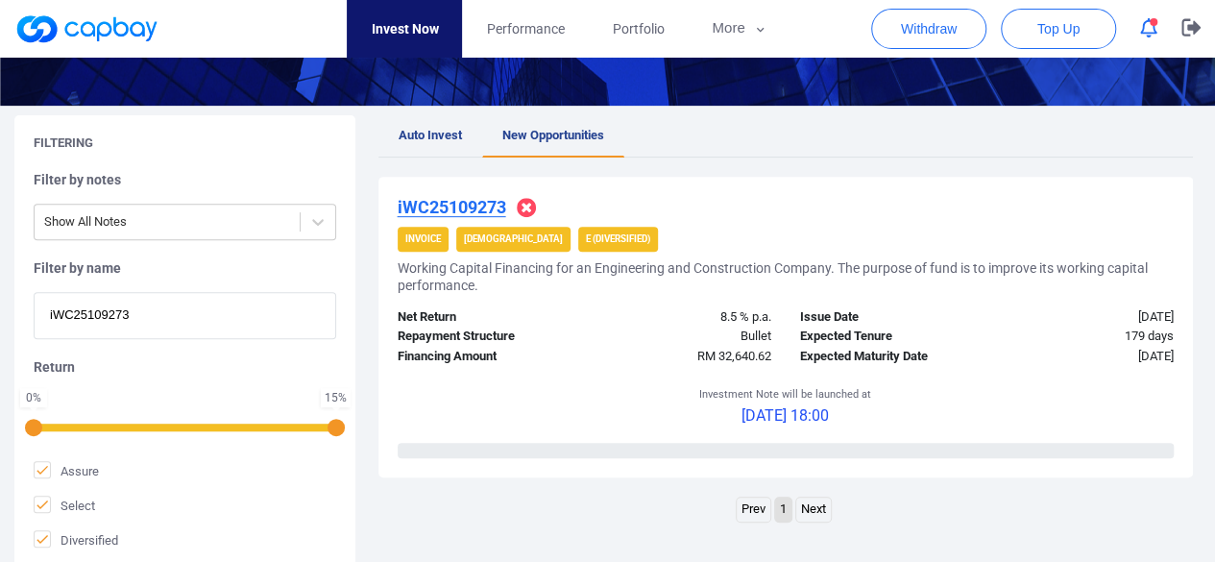
drag, startPoint x: 156, startPoint y: 306, endPoint x: 0, endPoint y: 304, distance: 155.6
click at [0, 304] on div "Filtering Filter by notes Show All Notes Filter by name iWC25109273 Return 0 % …" at bounding box center [607, 342] width 1215 height 454
paste input "iWC25102207"
type input "iWC25102207"
click at [461, 196] on h4 "iWC25102207" at bounding box center [452, 207] width 109 height 23
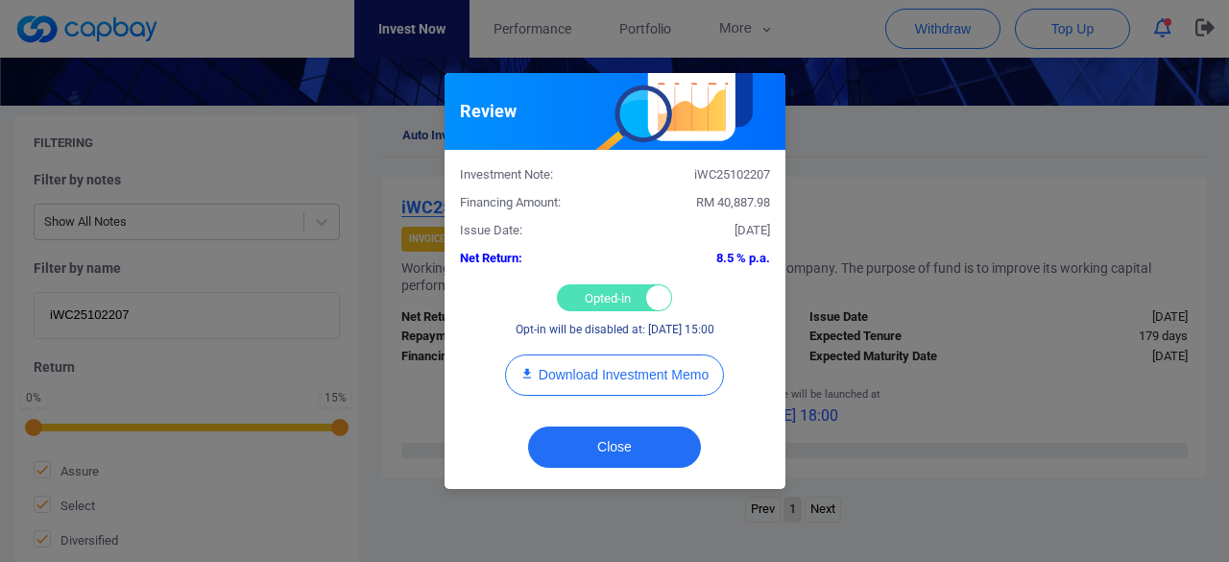
drag, startPoint x: 578, startPoint y: 293, endPoint x: 565, endPoint y: 272, distance: 25.0
click at [578, 292] on div "Opted-in Opted-out" at bounding box center [614, 297] width 115 height 27
checkbox input "false"
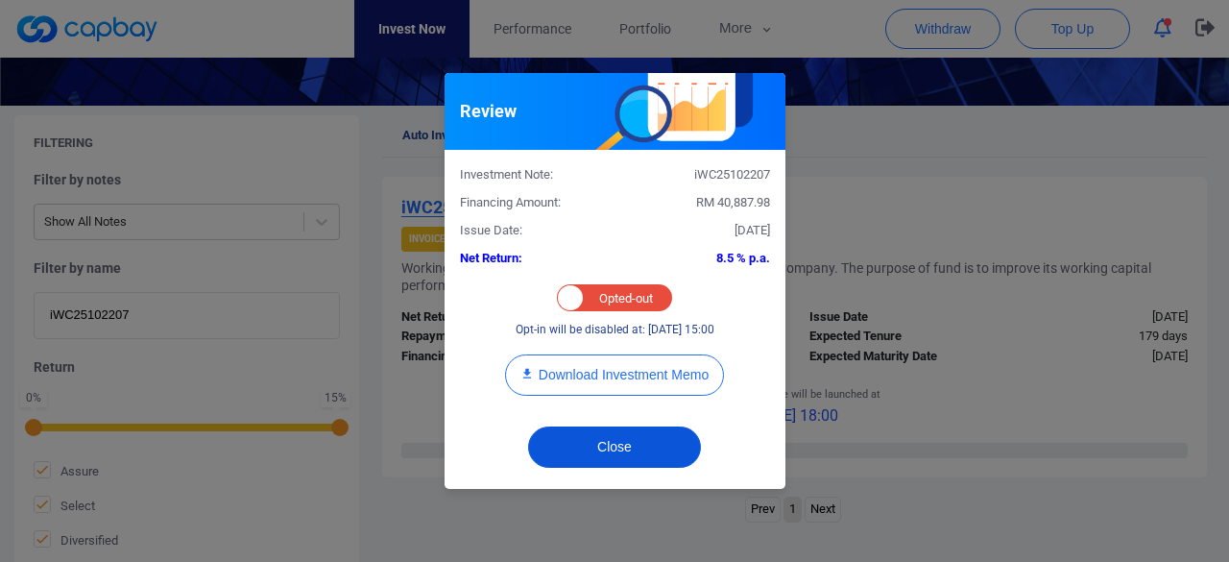
drag, startPoint x: 611, startPoint y: 453, endPoint x: 585, endPoint y: 436, distance: 31.2
click at [609, 452] on button "Close" at bounding box center [614, 446] width 173 height 41
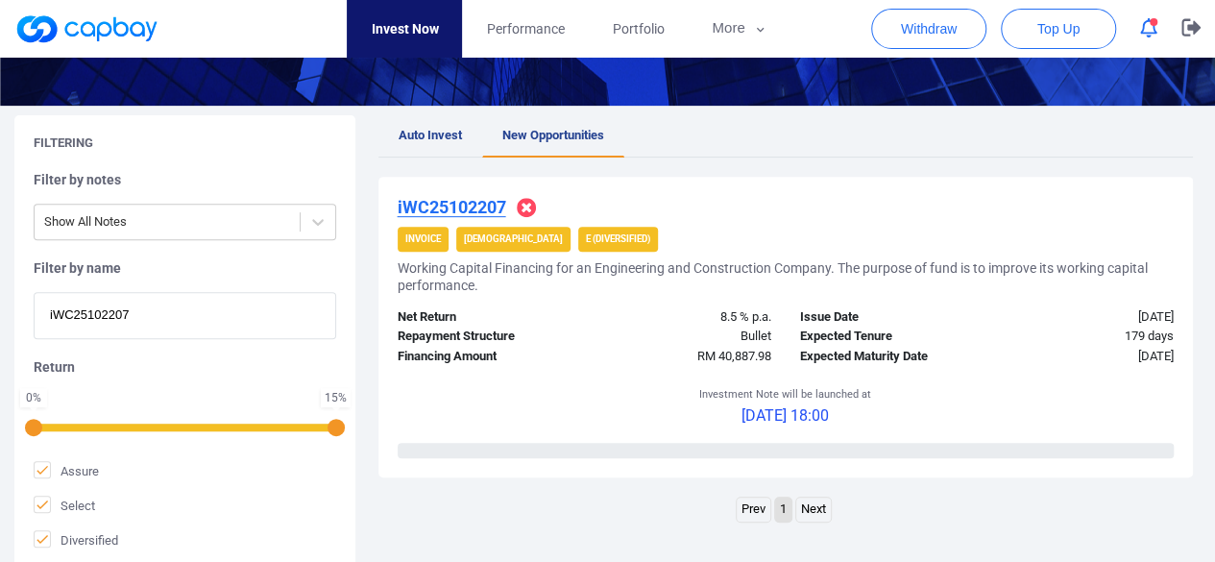
drag, startPoint x: 179, startPoint y: 312, endPoint x: 0, endPoint y: 306, distance: 178.7
click at [0, 306] on div "Filtering Filter by notes Show All Notes Filter by name iWC25102207 Return 0 % …" at bounding box center [607, 342] width 1215 height 454
paste input "iWC25105480"
type input "iWC25105480"
click at [460, 189] on div "iWC25105480 Invoice Shariah E (Diversified) Working Capital Financing for an En…" at bounding box center [785, 327] width 815 height 301
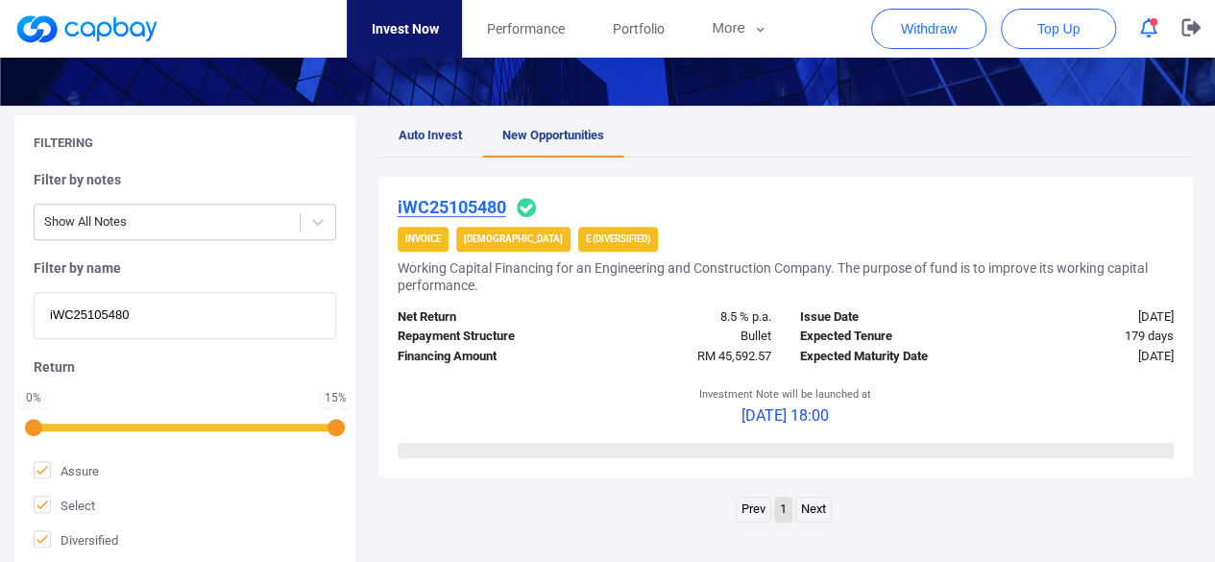
click at [476, 203] on u "iWC25105480" at bounding box center [452, 207] width 109 height 20
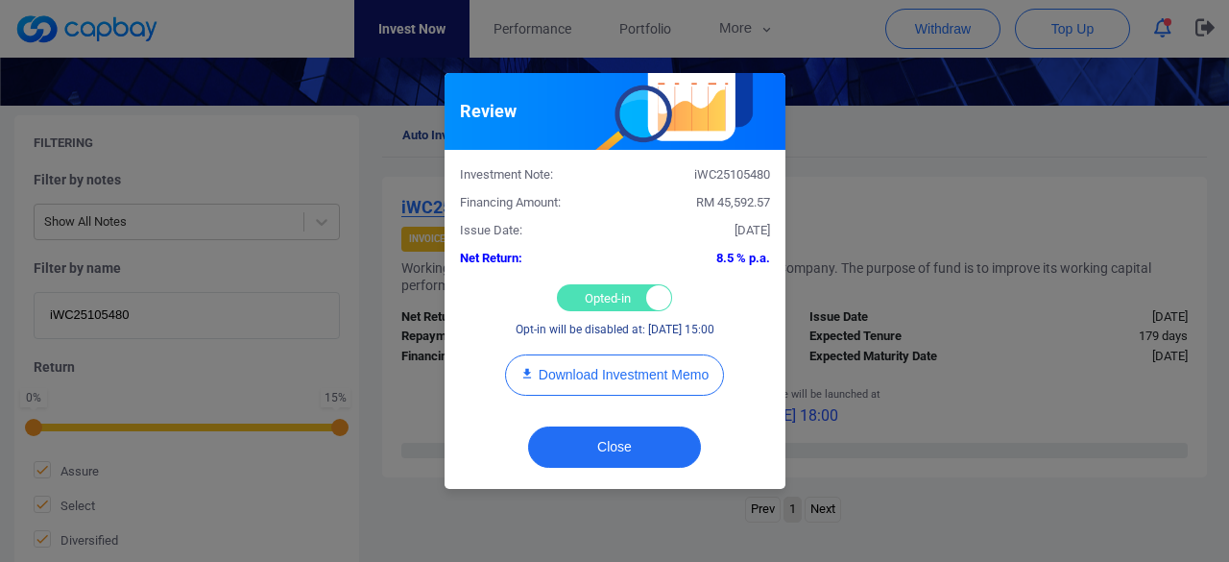
click at [589, 297] on div "Opted-in Opted-out" at bounding box center [614, 297] width 115 height 27
checkbox input "false"
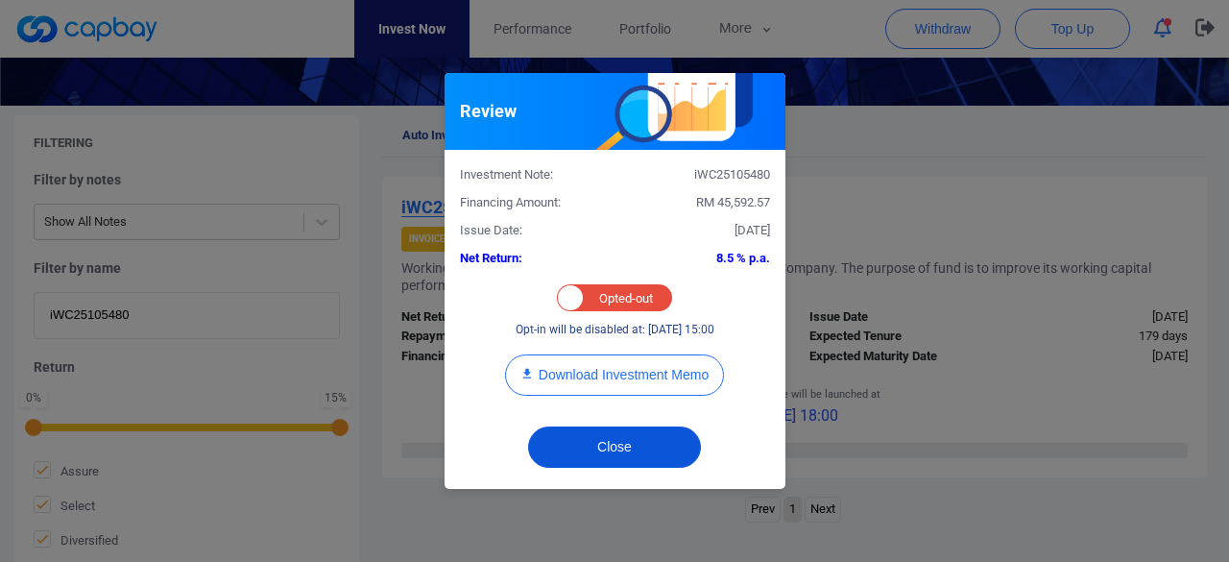
drag, startPoint x: 623, startPoint y: 450, endPoint x: 572, endPoint y: 341, distance: 120.7
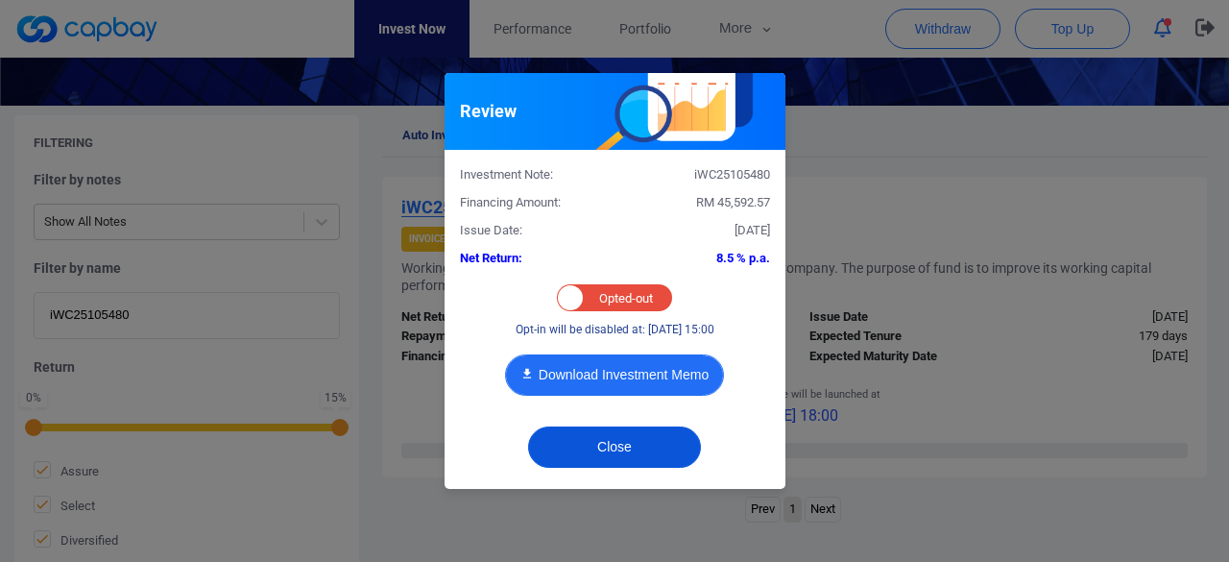
click at [623, 448] on button "Close" at bounding box center [614, 446] width 173 height 41
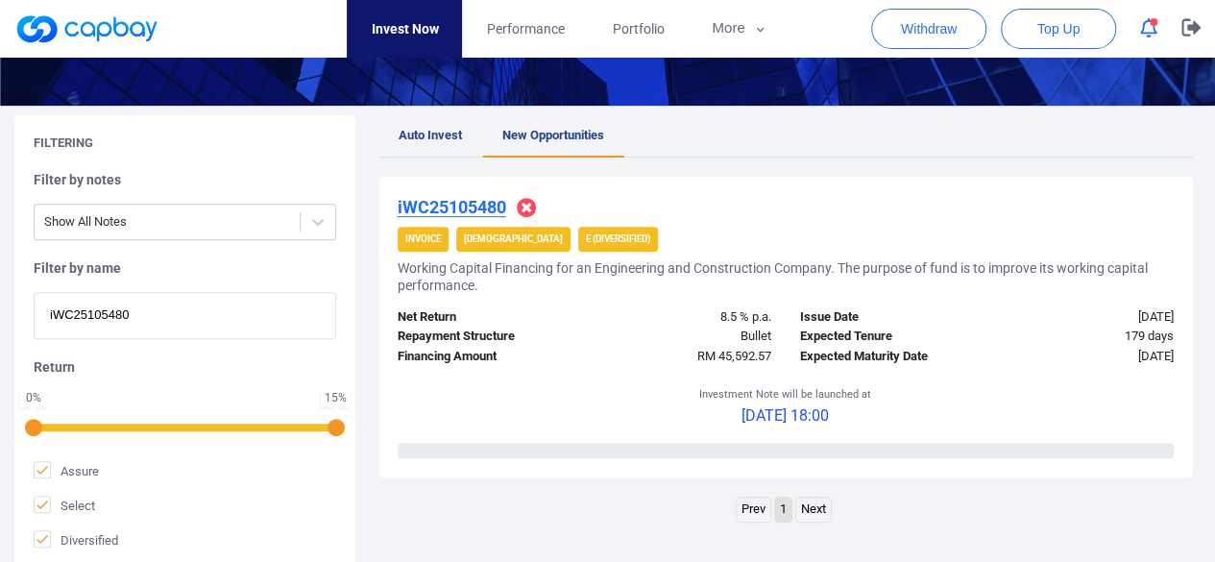
paste input "6122"
drag, startPoint x: 129, startPoint y: 318, endPoint x: 0, endPoint y: 313, distance: 128.8
click at [0, 313] on div "Filtering Filter by notes Show All Notes Filter by name iWC25105480 Return 0 % …" at bounding box center [607, 342] width 1215 height 454
type input "iWC25106122"
click at [455, 197] on u "iWC25106122" at bounding box center [452, 207] width 109 height 20
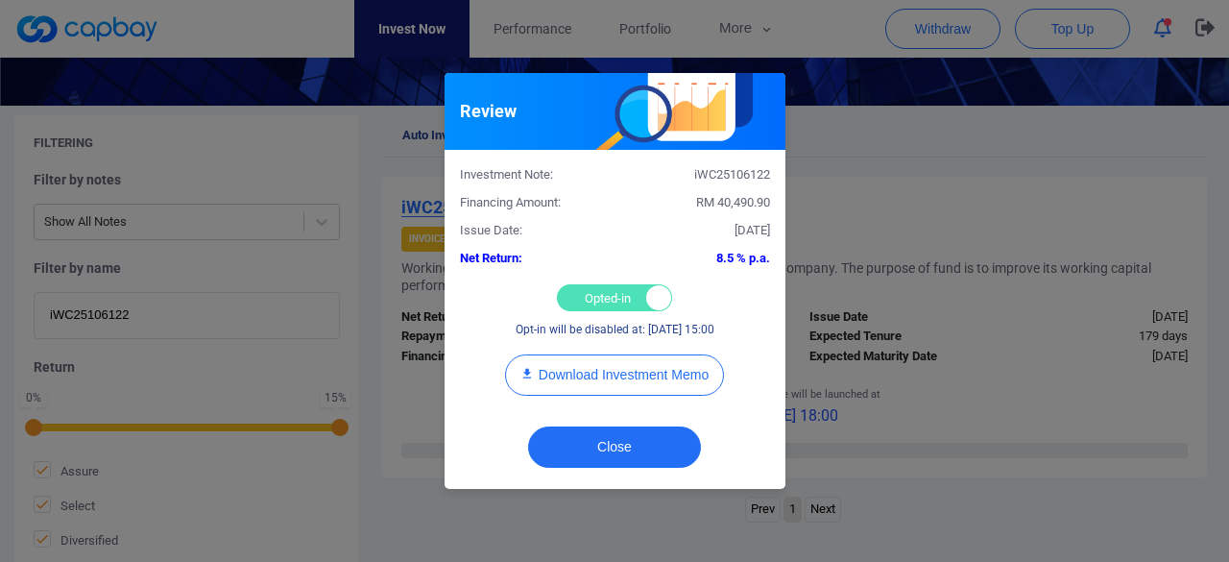
drag, startPoint x: 581, startPoint y: 303, endPoint x: 574, endPoint y: 278, distance: 24.9
click at [581, 303] on div "Opted-in Opted-out" at bounding box center [614, 297] width 115 height 27
checkbox input "false"
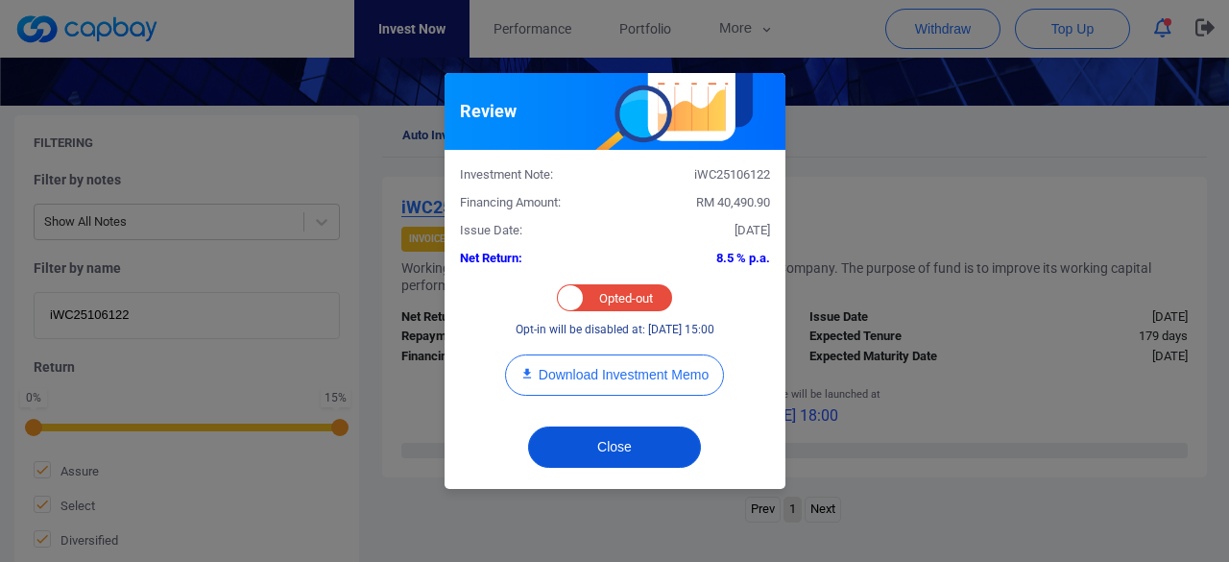
click at [600, 446] on button "Close" at bounding box center [614, 446] width 173 height 41
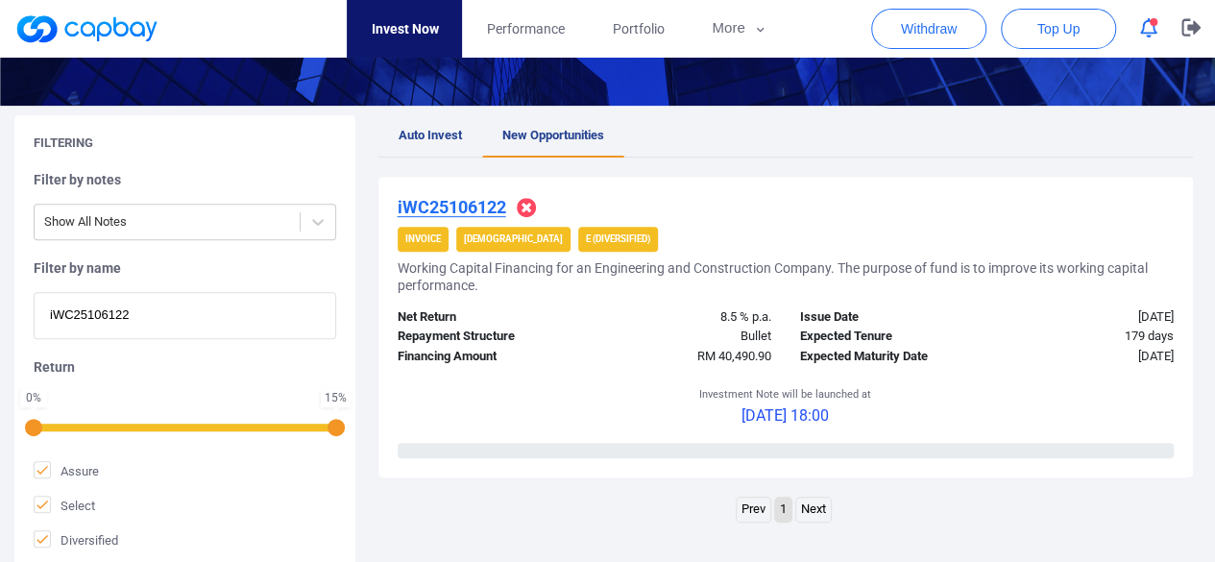
drag, startPoint x: 143, startPoint y: 320, endPoint x: 6, endPoint y: 312, distance: 137.5
click at [6, 312] on div "Filtering Filter by notes Show All Notes Filter by name iWC25106122 Return 0 % …" at bounding box center [607, 342] width 1215 height 454
paste input "5727"
type input "iWC25105727"
click at [448, 197] on u "iWC25105727" at bounding box center [452, 207] width 109 height 20
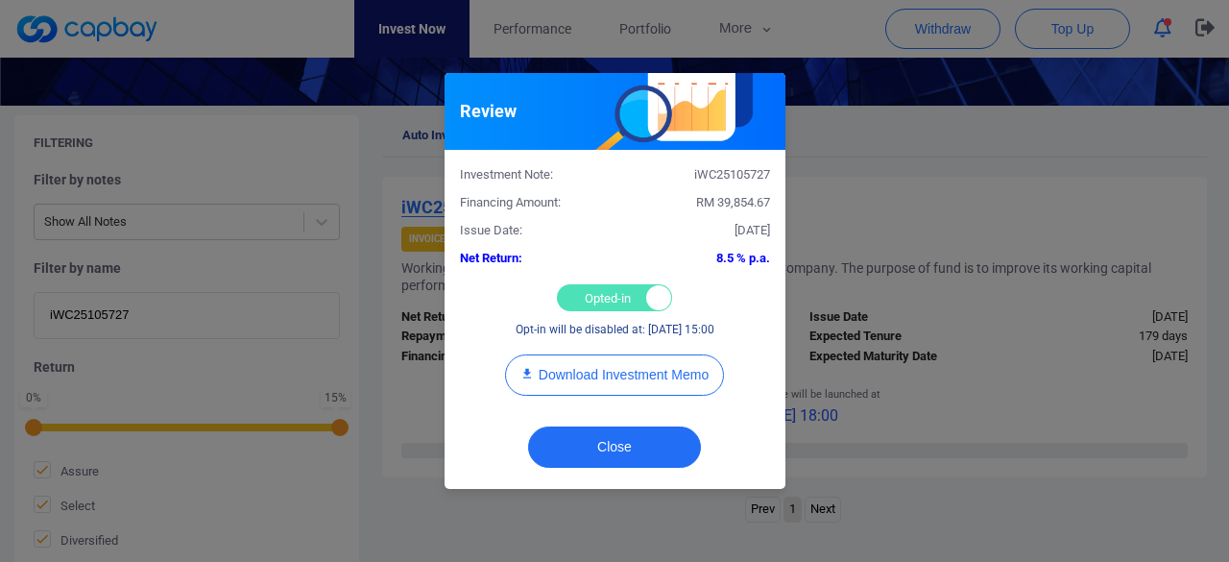
drag, startPoint x: 611, startPoint y: 294, endPoint x: 617, endPoint y: 308, distance: 15.9
click at [611, 295] on div "Opted-in Opted-out" at bounding box center [614, 297] width 115 height 27
checkbox input "false"
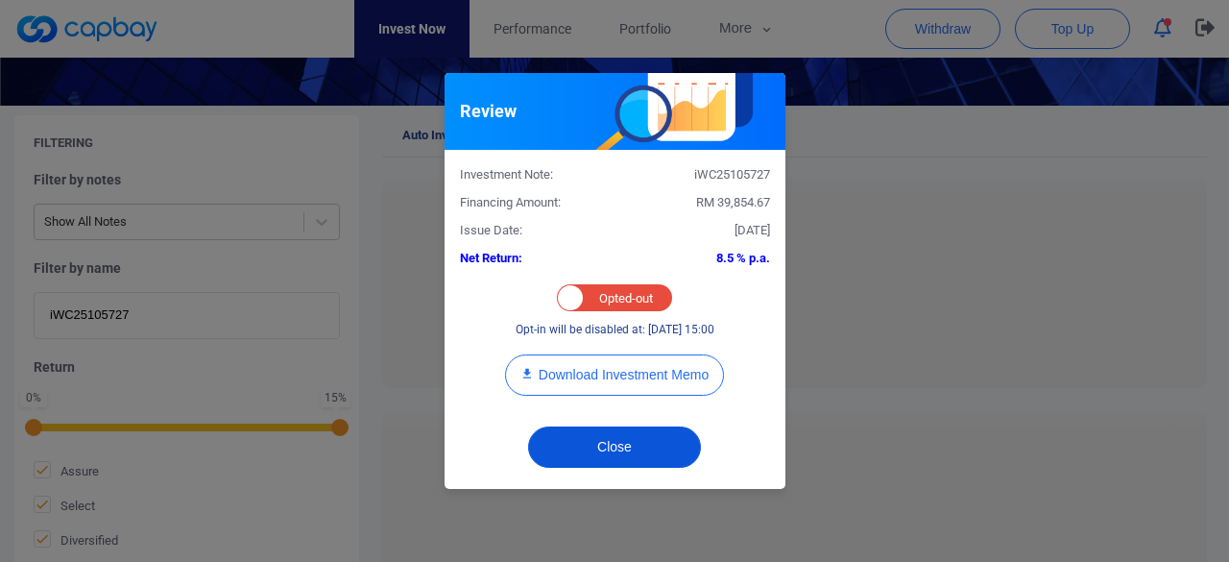
click at [614, 443] on button "Close" at bounding box center [614, 446] width 173 height 41
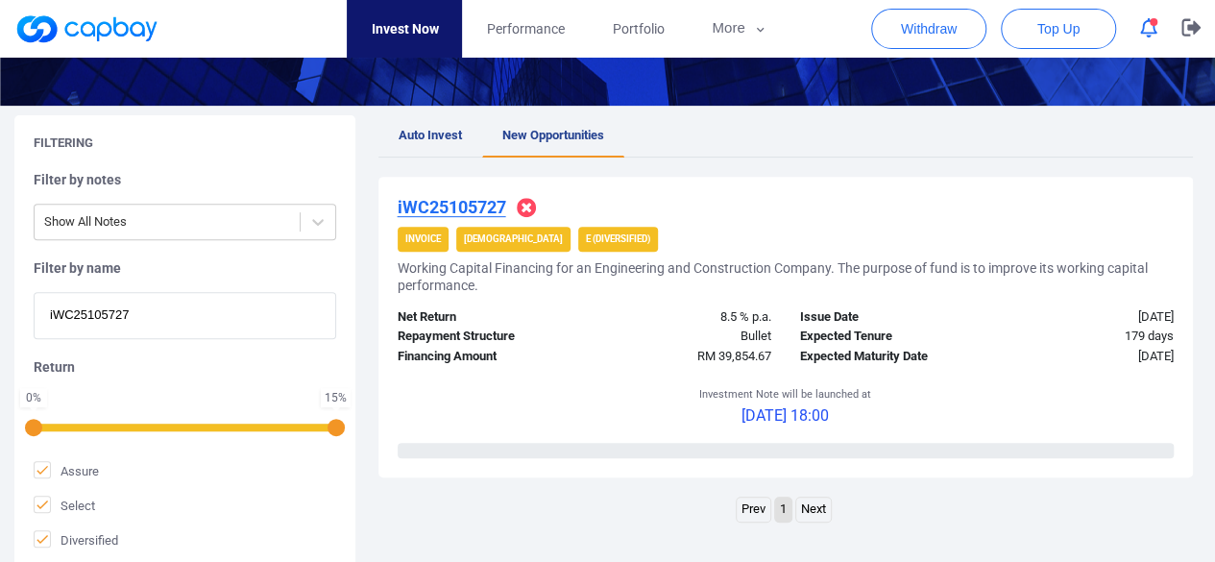
click at [0, 304] on div "Filtering Filter by notes Show All Notes Filter by name iWC25105727 Return 0 % …" at bounding box center [607, 342] width 1215 height 454
paste input ": iWC25105293"
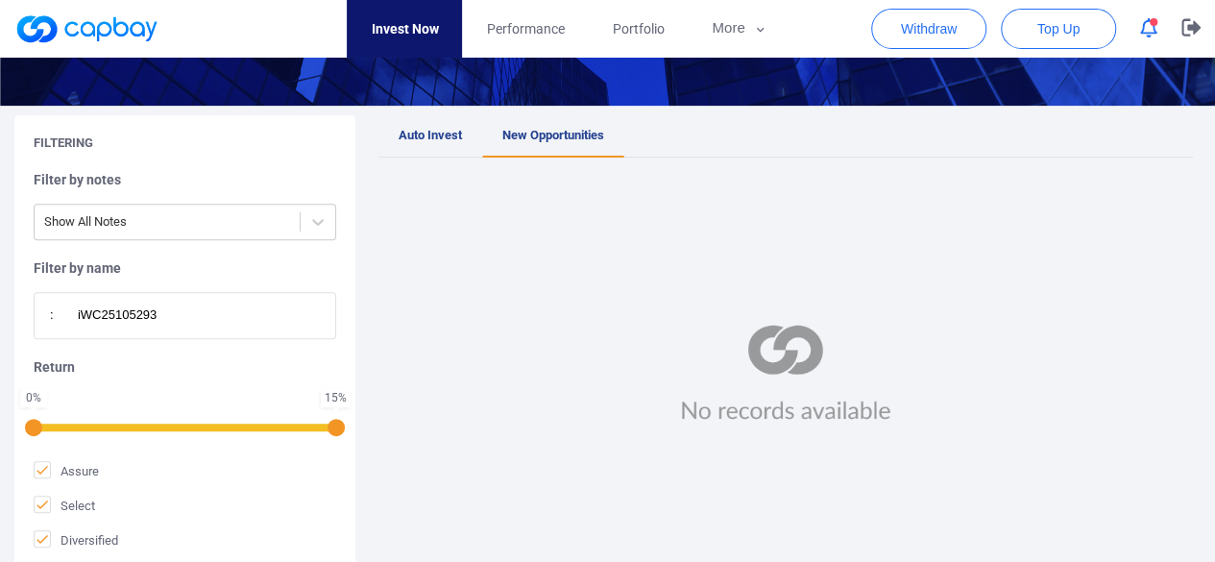
drag, startPoint x: 68, startPoint y: 320, endPoint x: 26, endPoint y: 314, distance: 42.6
click at [26, 314] on div "Filtering Filter by notes Show All Notes Filter by name : iWC25105293 Return 0 …" at bounding box center [184, 342] width 341 height 454
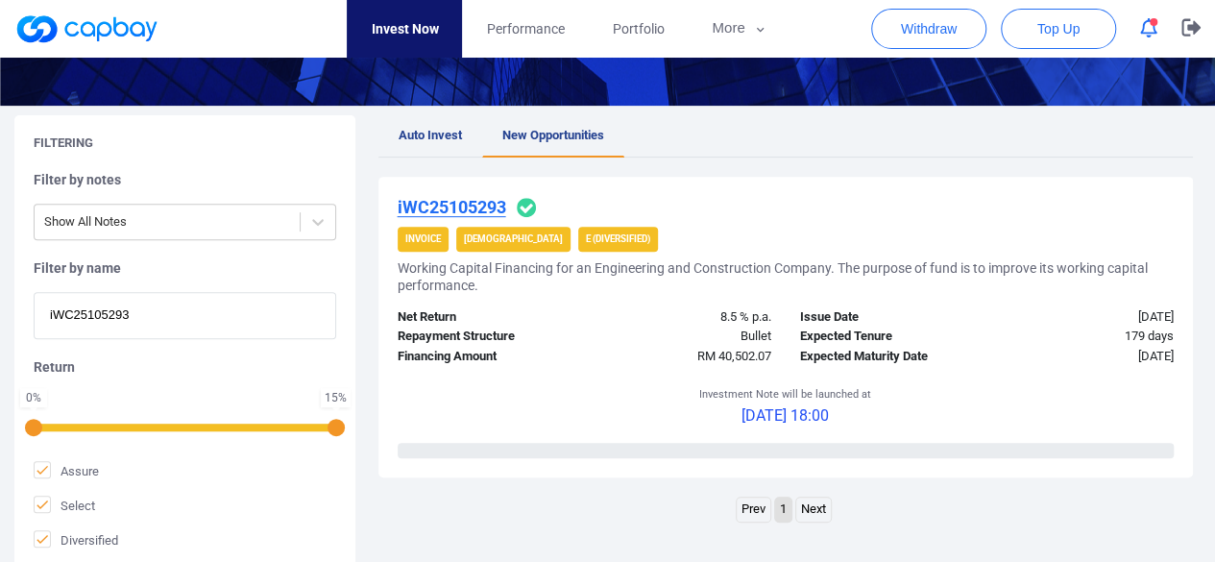
type input "iWC25105293"
click at [471, 206] on u "iWC25105293" at bounding box center [452, 207] width 109 height 20
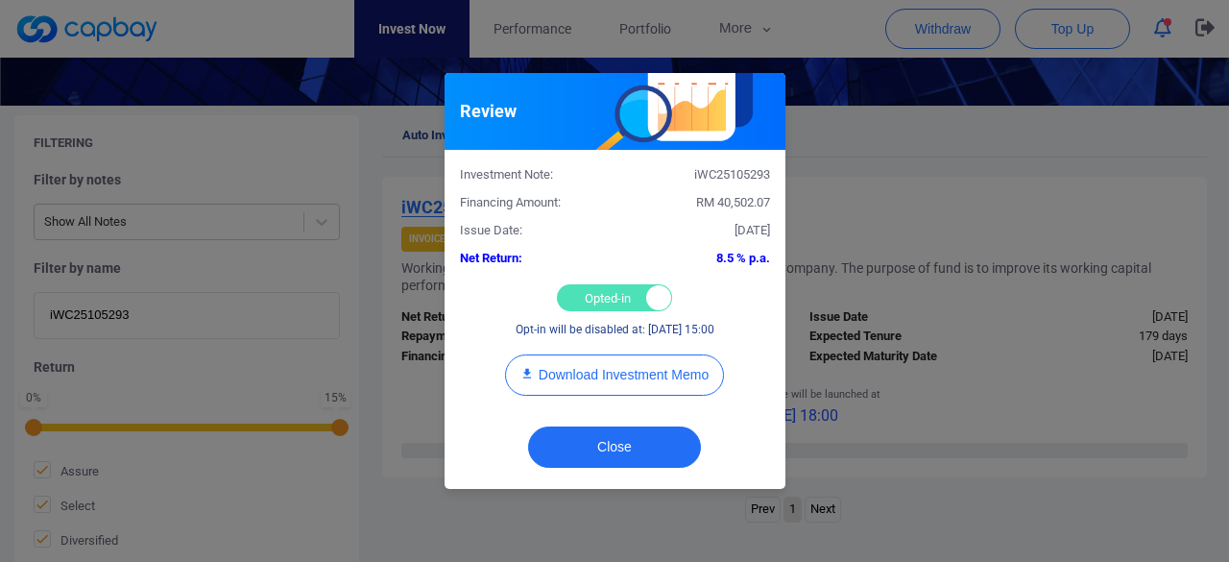
click at [608, 299] on div "Opted-in Opted-out" at bounding box center [614, 297] width 115 height 27
checkbox input "false"
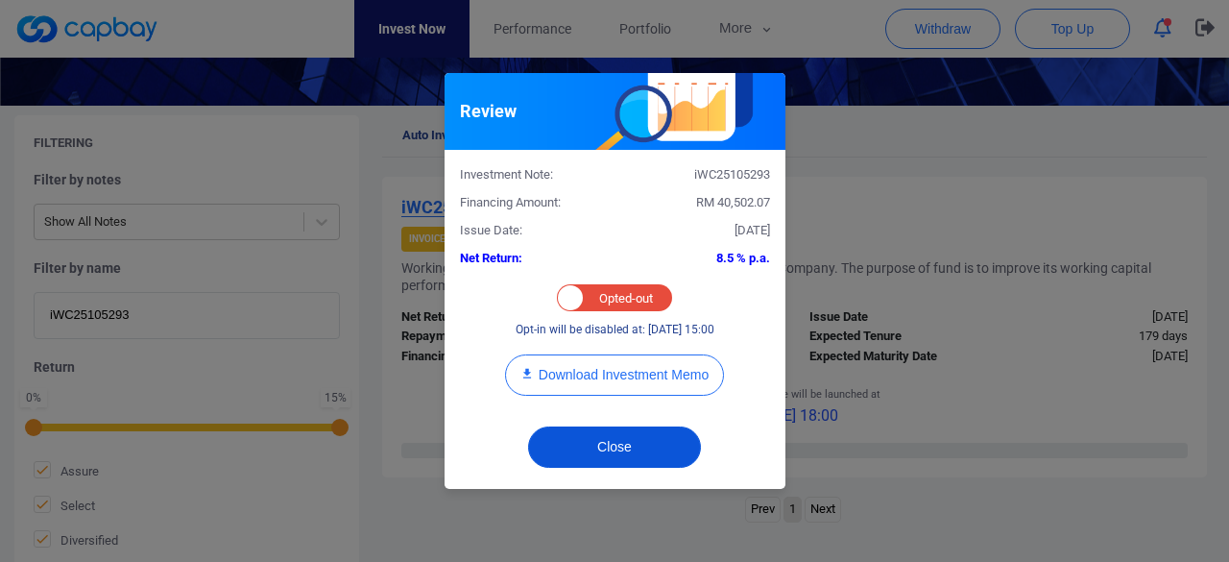
click at [602, 442] on button "Close" at bounding box center [614, 446] width 173 height 41
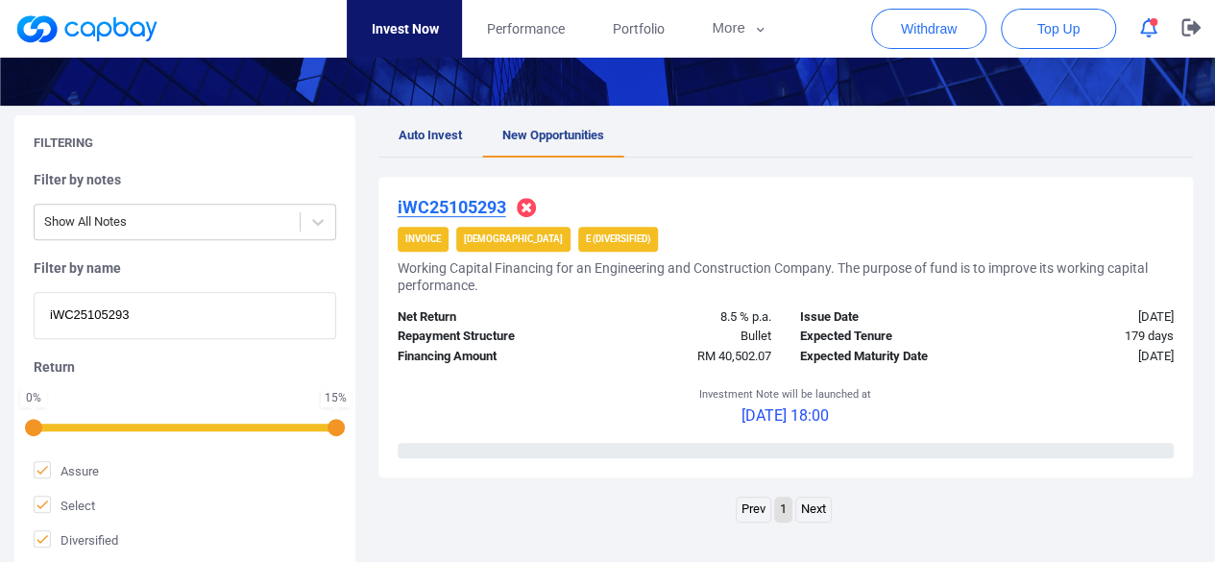
drag, startPoint x: 171, startPoint y: 309, endPoint x: 0, endPoint y: 307, distance: 170.9
click at [0, 307] on div "Filtering Filter by notes Show All Notes Filter by name iWC25105293 Return 0 % …" at bounding box center [607, 342] width 1215 height 454
paste input "iWC25101826"
type input "iWC25101826"
click at [465, 197] on u "iWC25101826" at bounding box center [452, 207] width 109 height 20
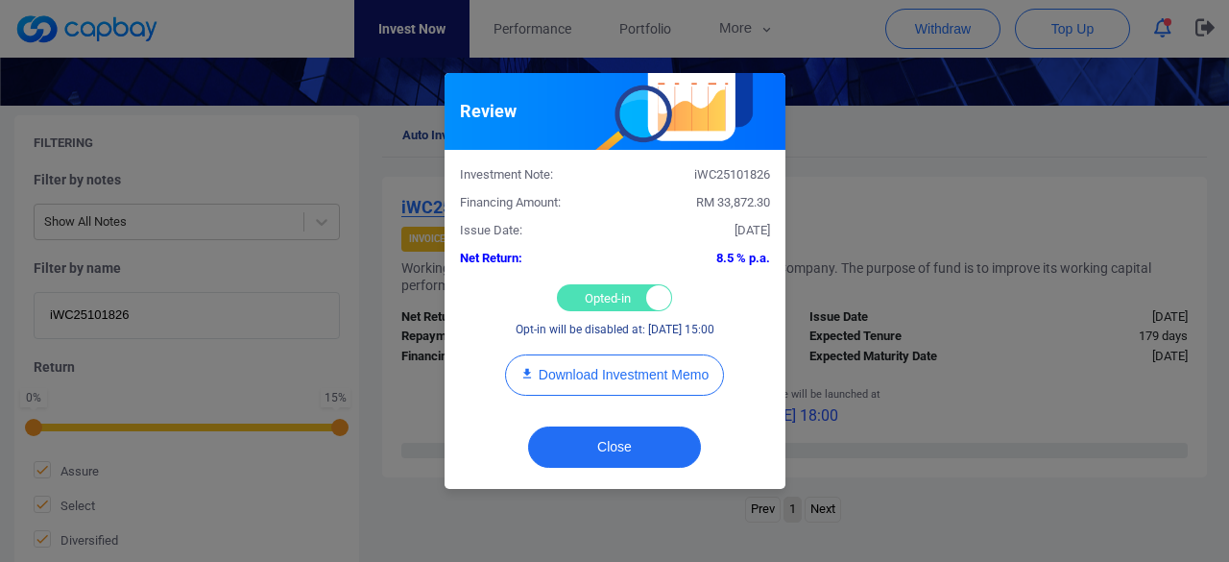
click at [579, 284] on div "Opted-in Opted-out" at bounding box center [614, 297] width 115 height 27
checkbox input "false"
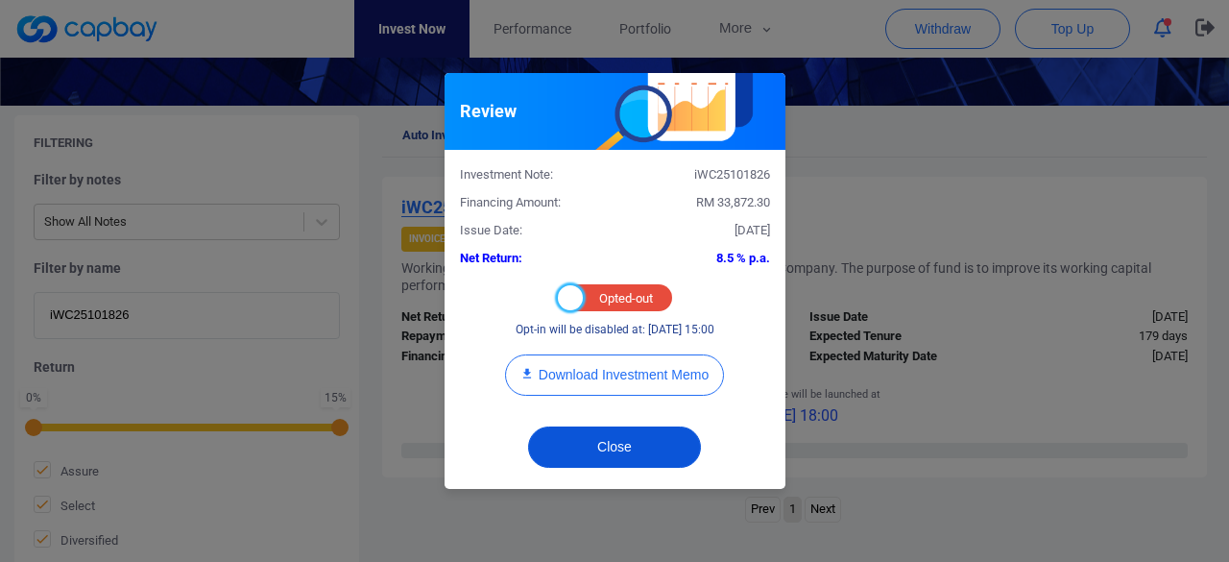
drag, startPoint x: 640, startPoint y: 443, endPoint x: 625, endPoint y: 429, distance: 19.7
click at [640, 441] on button "Close" at bounding box center [614, 446] width 173 height 41
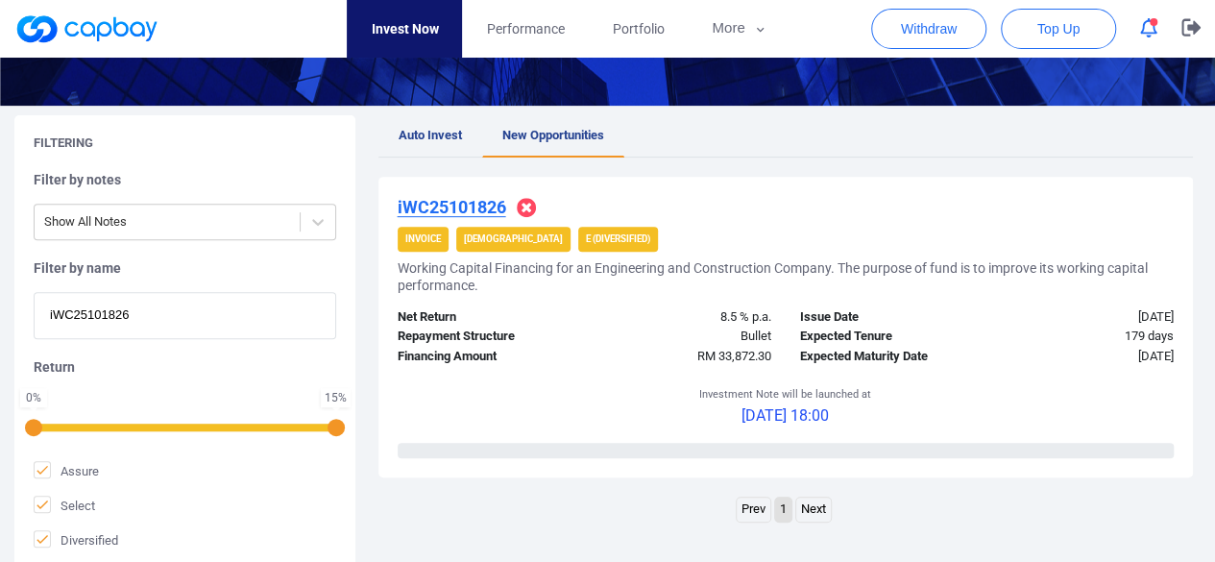
drag, startPoint x: 175, startPoint y: 315, endPoint x: 0, endPoint y: 312, distance: 174.8
click at [0, 312] on div "Filtering Filter by notes Show All Notes Filter by name iWC25101826 Return 0 % …" at bounding box center [607, 342] width 1215 height 454
paste input "iAWC25104327"
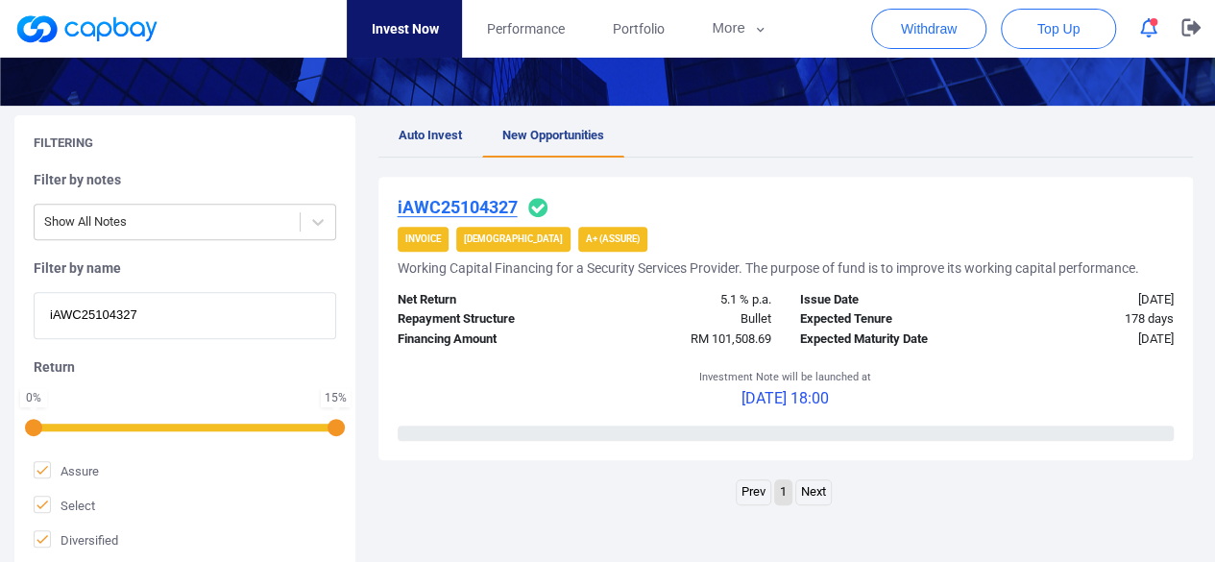
type input "iAWC25104327"
click at [469, 202] on u "iAWC25104327" at bounding box center [458, 207] width 120 height 20
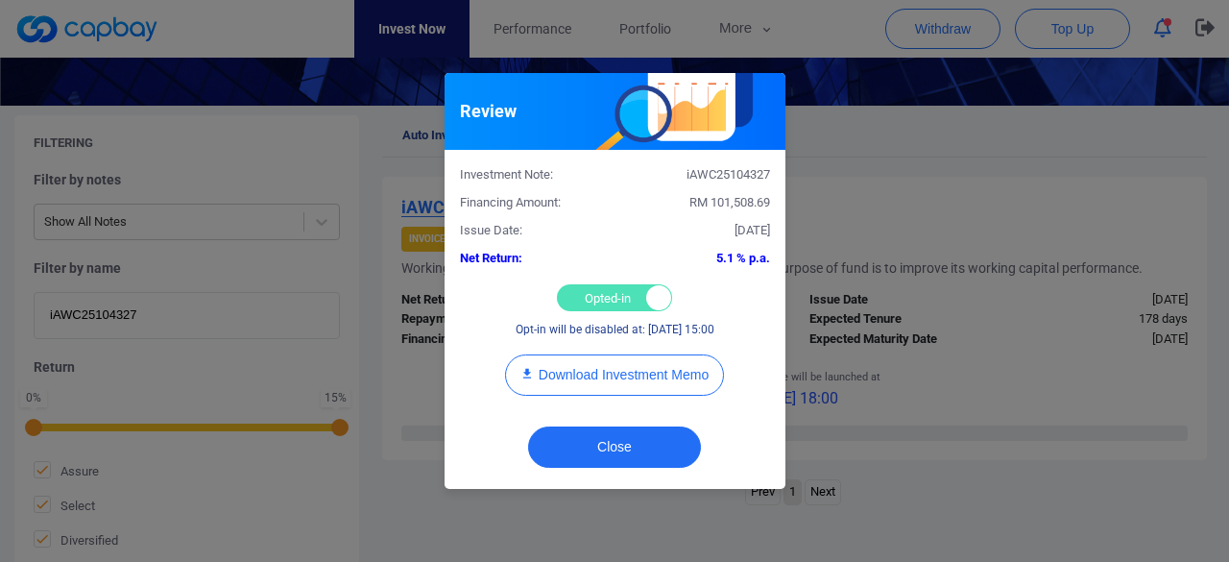
click at [584, 295] on div "Opted-in Opted-out" at bounding box center [614, 297] width 115 height 27
checkbox input "false"
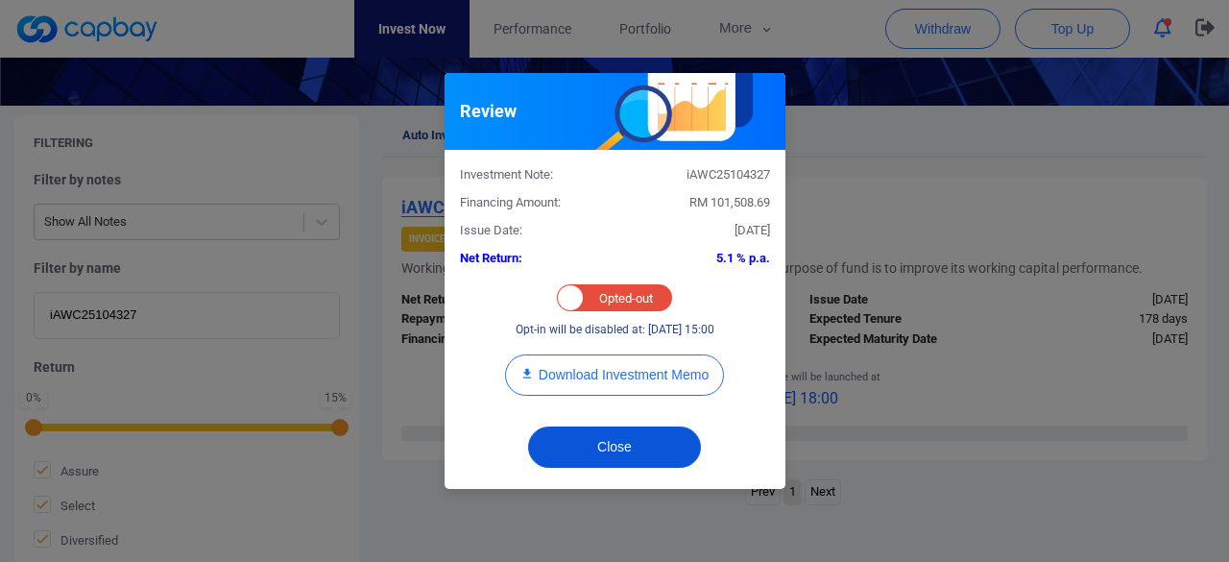
click at [586, 444] on button "Close" at bounding box center [614, 446] width 173 height 41
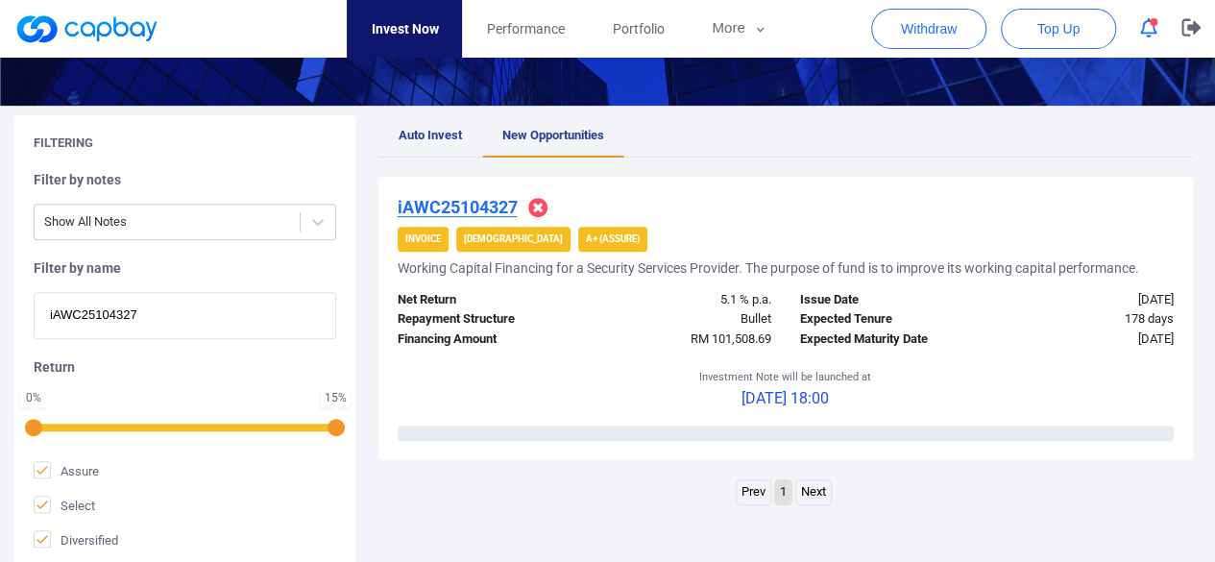
paste input "WC25105024"
drag, startPoint x: 143, startPoint y: 322, endPoint x: 0, endPoint y: 329, distance: 143.3
click at [0, 329] on div "Filtering Filter by notes Show All Notes Filter by name iAWC25104327 Return 0 %…" at bounding box center [607, 342] width 1215 height 454
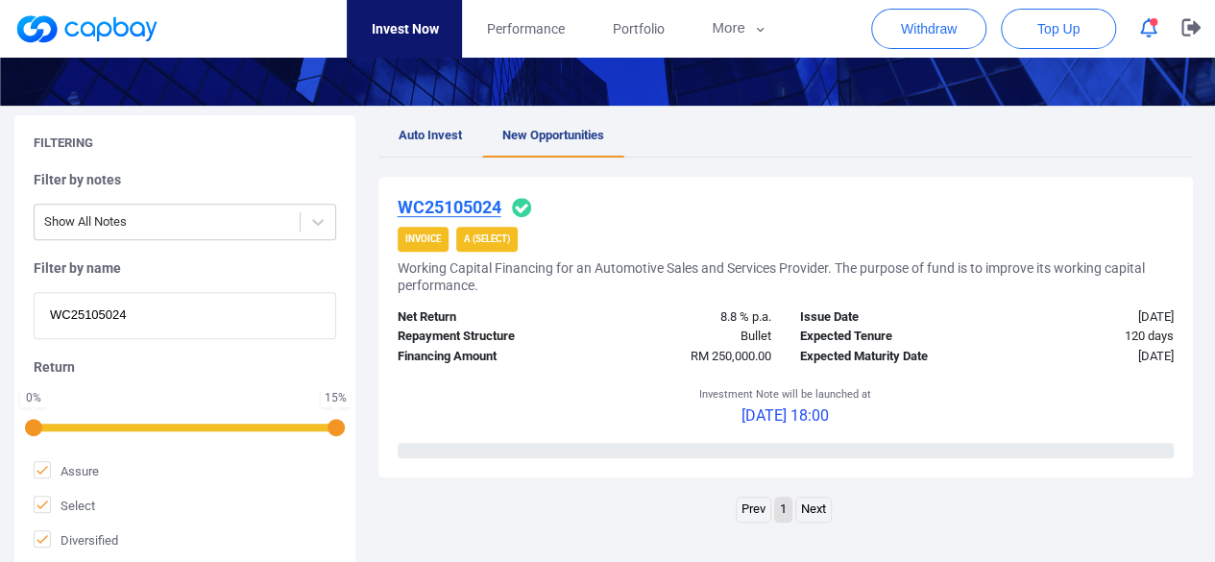
type input "WC25105024"
click at [461, 205] on u "WC25105024" at bounding box center [450, 207] width 104 height 20
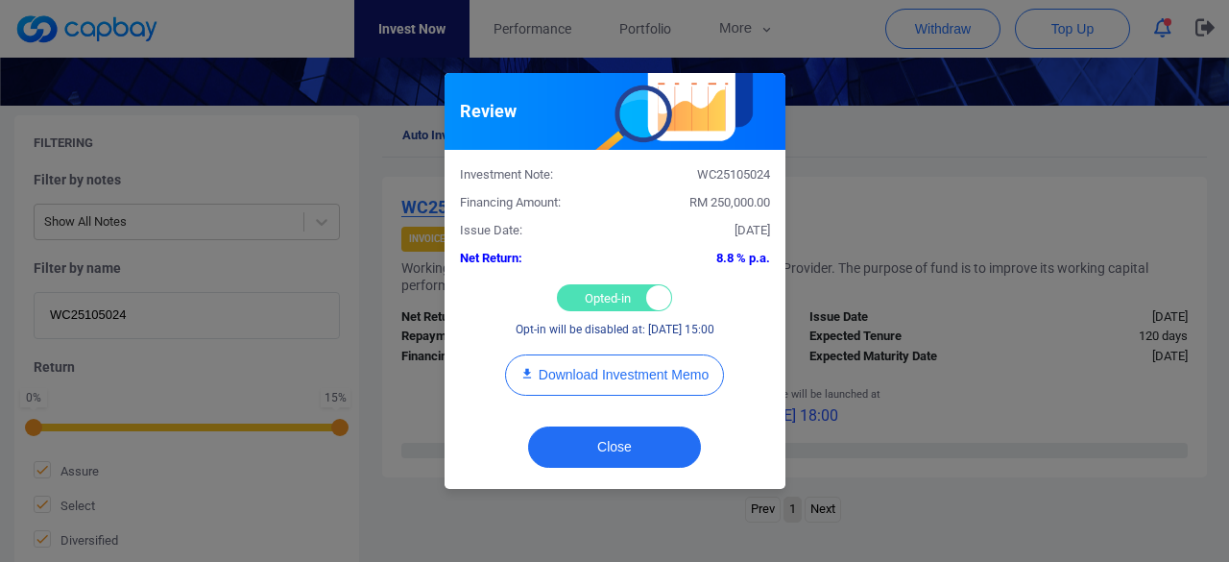
click at [601, 292] on div "Opted-in Opted-out" at bounding box center [614, 297] width 115 height 27
checkbox input "false"
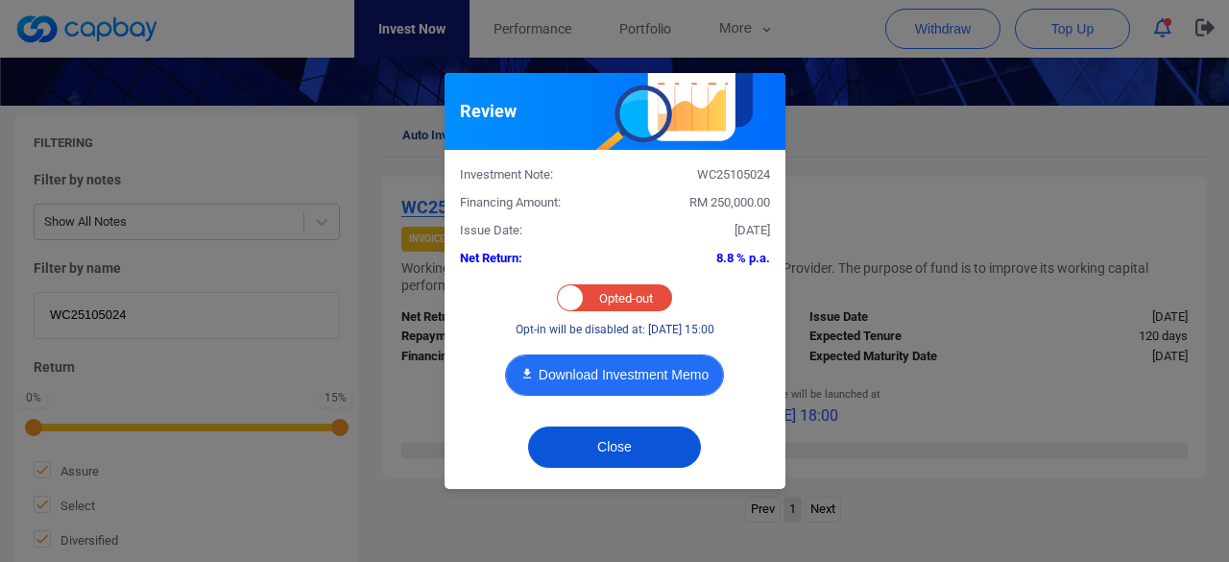
drag, startPoint x: 601, startPoint y: 437, endPoint x: 580, endPoint y: 369, distance: 71.4
click at [599, 434] on button "Close" at bounding box center [614, 446] width 173 height 41
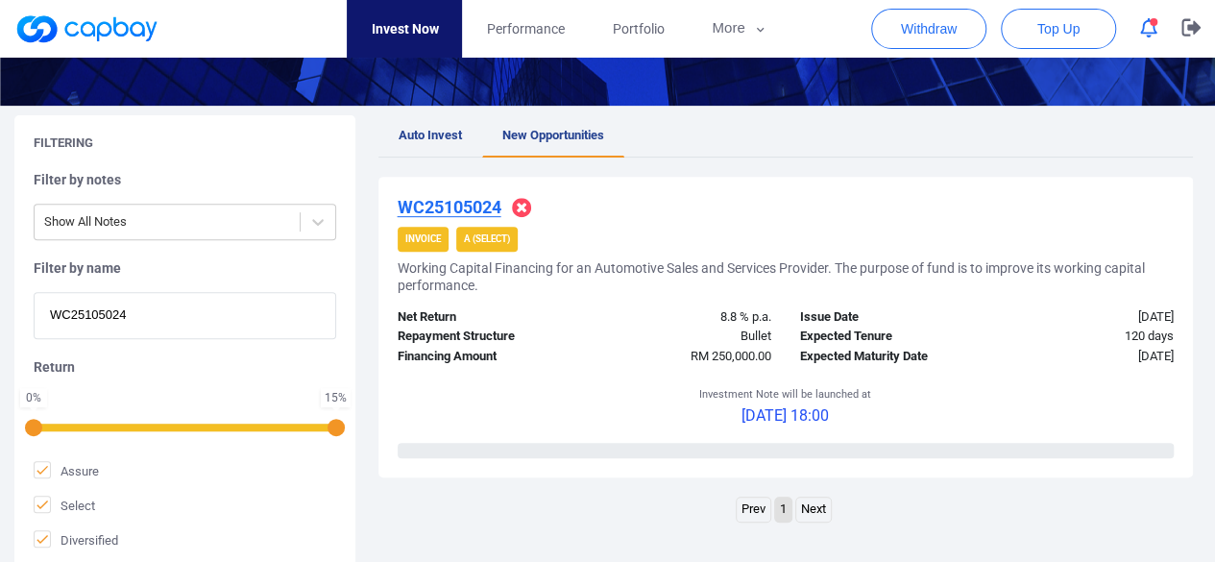
paste input "iIF25103728"
drag, startPoint x: 130, startPoint y: 308, endPoint x: 0, endPoint y: 308, distance: 129.6
click at [0, 308] on div "Filtering Filter by notes Show All Notes Filter by name WC25105024 Return 0 % 1…" at bounding box center [607, 342] width 1215 height 454
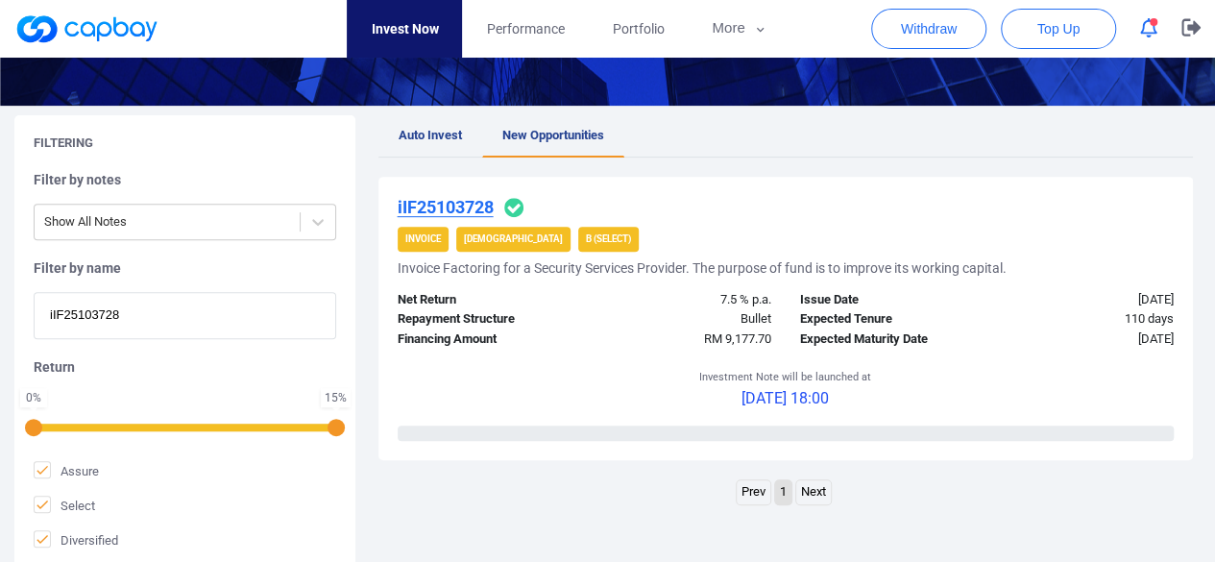
type input "iIF25103728"
click at [452, 208] on u "iIF25103728" at bounding box center [446, 207] width 96 height 20
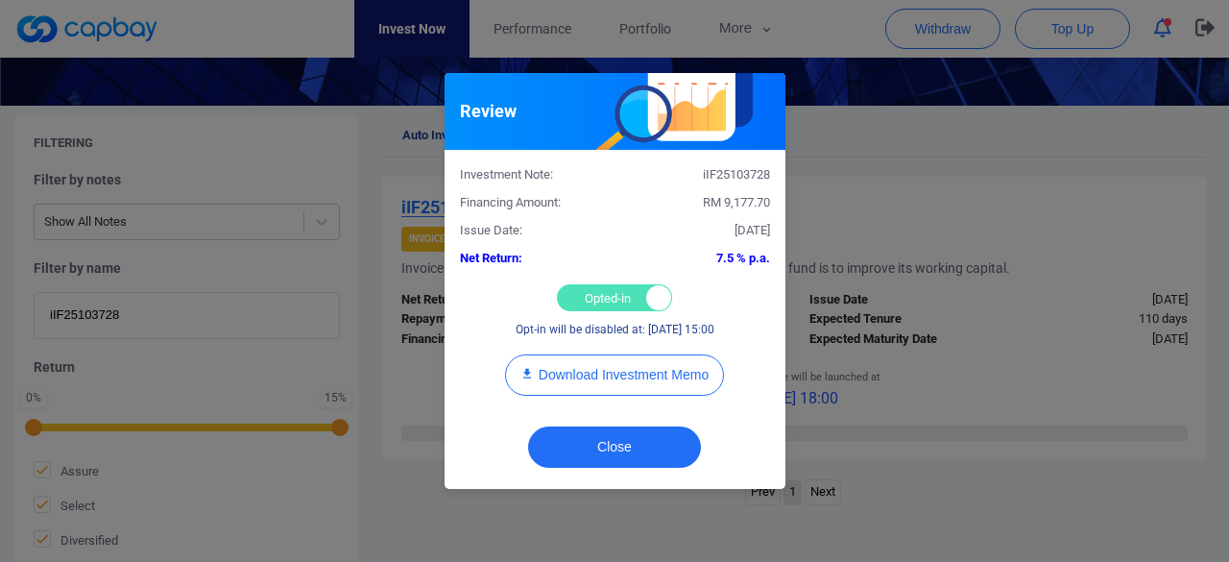
click at [590, 289] on div "Opted-in Opted-out" at bounding box center [614, 297] width 115 height 27
checkbox input "false"
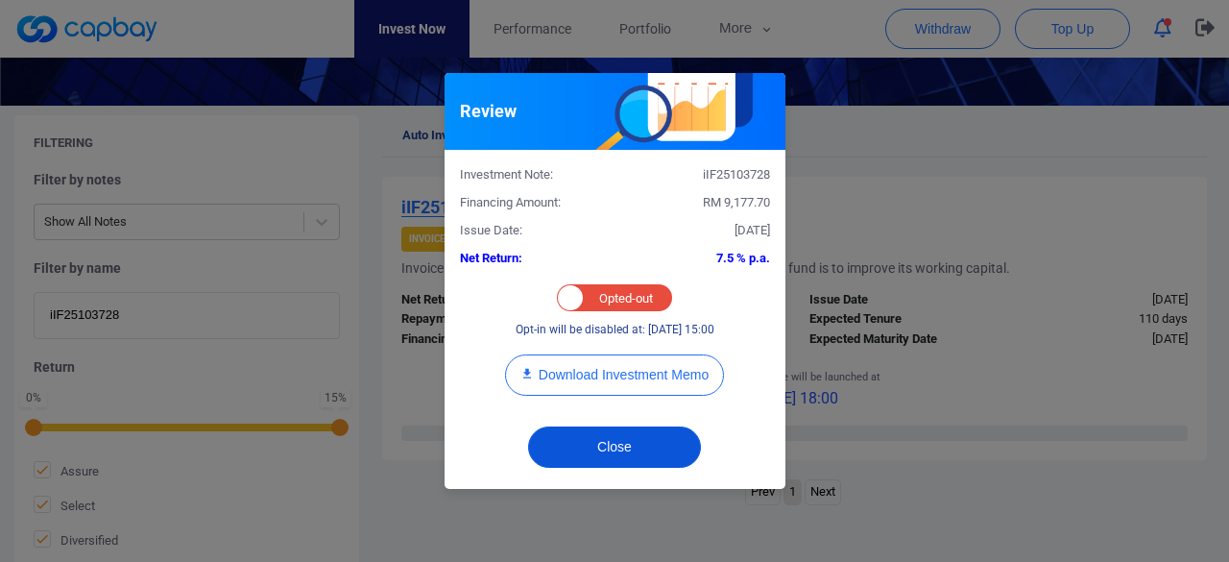
drag, startPoint x: 632, startPoint y: 434, endPoint x: 622, endPoint y: 429, distance: 10.7
click at [631, 433] on button "Close" at bounding box center [614, 446] width 173 height 41
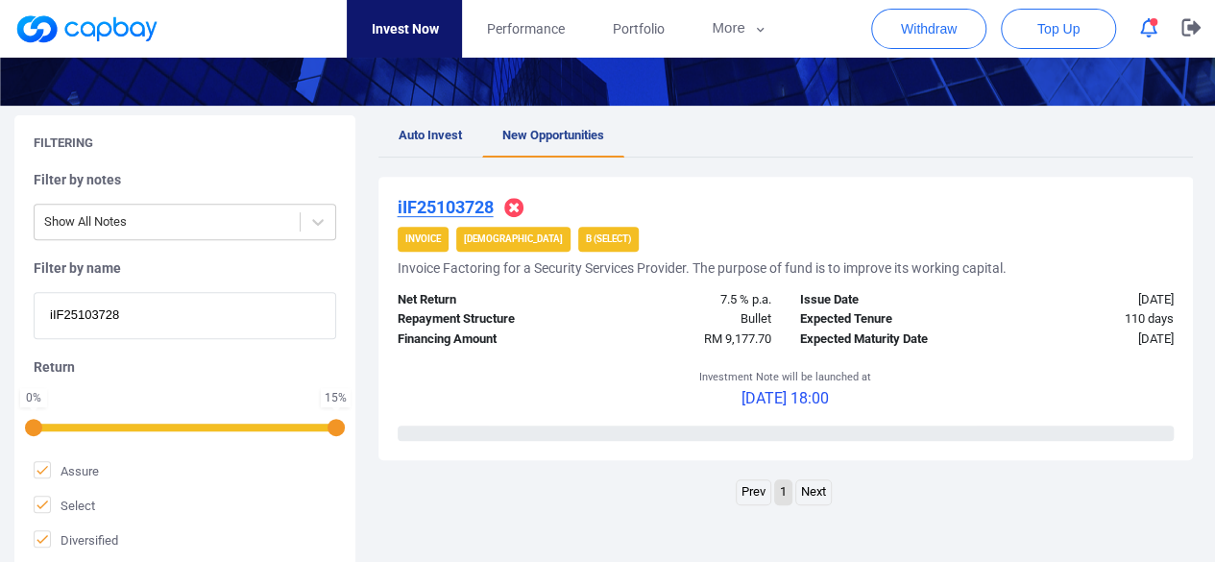
paste input "iIF25106609"
drag, startPoint x: 167, startPoint y: 307, endPoint x: 0, endPoint y: 309, distance: 167.1
click at [0, 309] on div "Filtering Filter by notes Show All Notes Filter by name iIF25103728 Return 0 % …" at bounding box center [607, 342] width 1215 height 454
type input "iIF25106609"
click at [467, 205] on u "iIF25106609" at bounding box center [446, 207] width 96 height 20
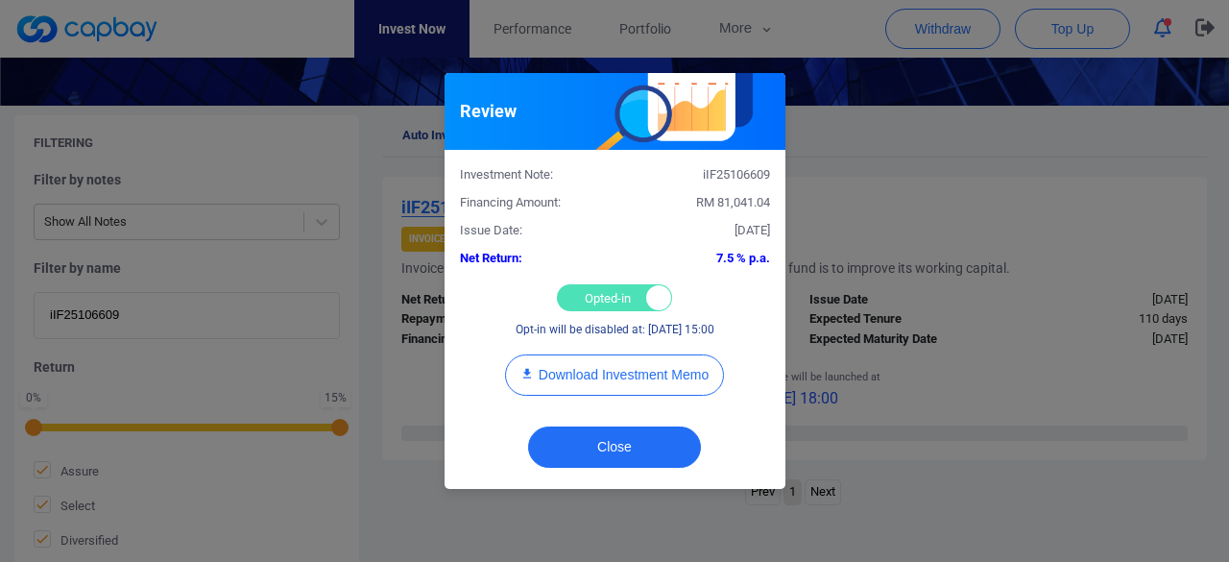
click at [599, 286] on div "Opted-in Opted-out" at bounding box center [614, 297] width 115 height 27
checkbox input "false"
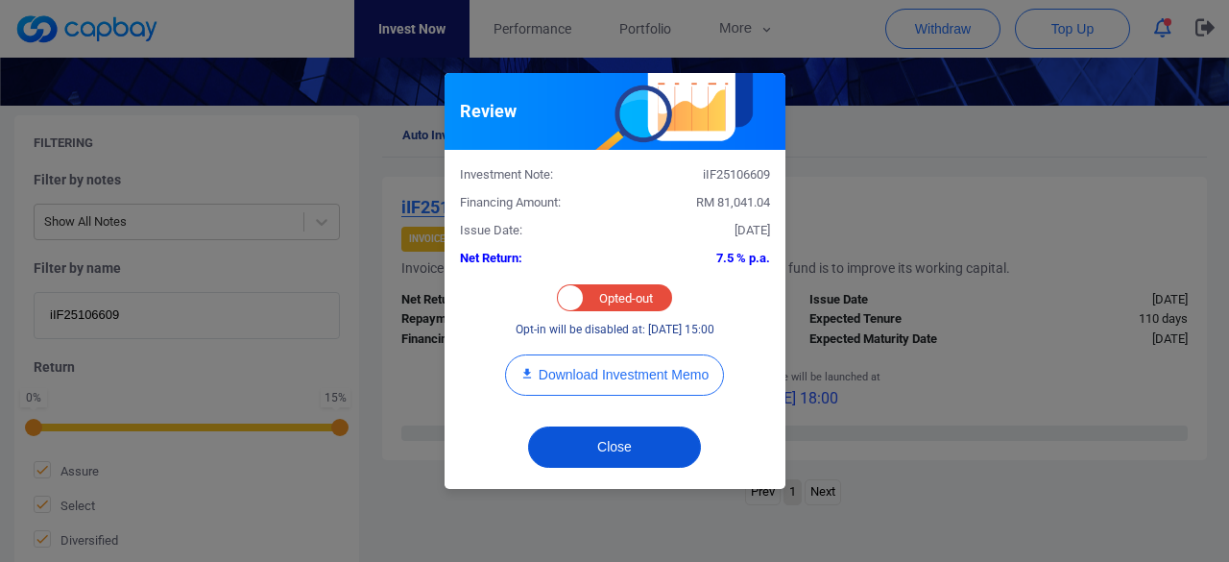
click at [609, 445] on button "Close" at bounding box center [614, 446] width 173 height 41
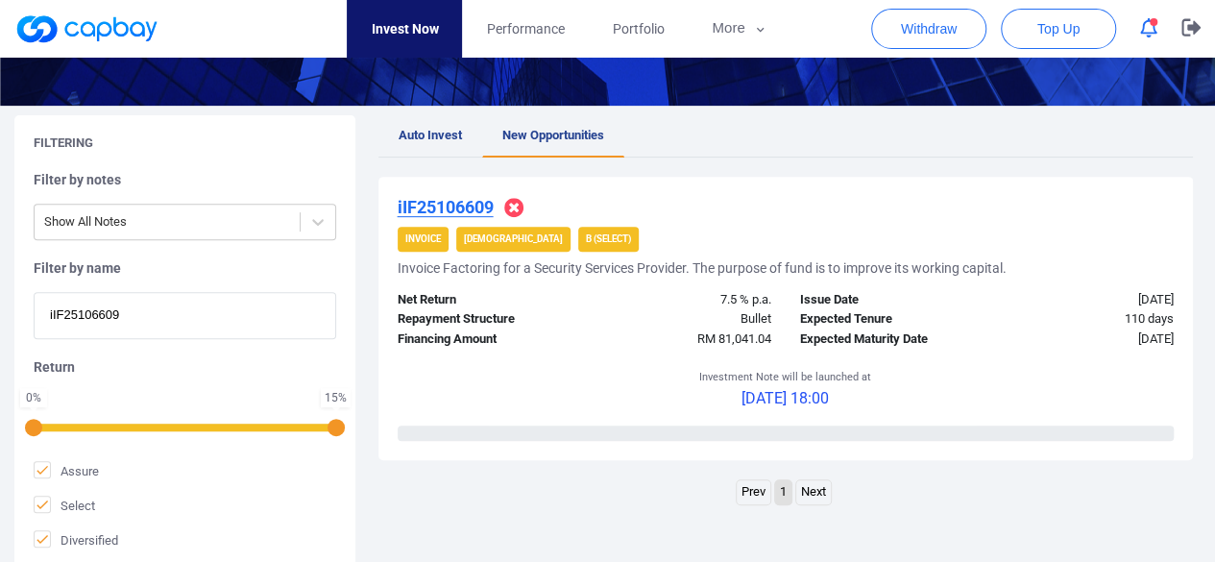
drag, startPoint x: 141, startPoint y: 324, endPoint x: 0, endPoint y: 318, distance: 141.3
click at [0, 318] on div "Filtering Filter by notes Show All Notes Filter by name iIF25106609 Return 0 % …" at bounding box center [607, 342] width 1215 height 454
paste input "8313"
type input "iIF25108313"
click at [454, 206] on u "iIF25108313" at bounding box center [446, 207] width 96 height 20
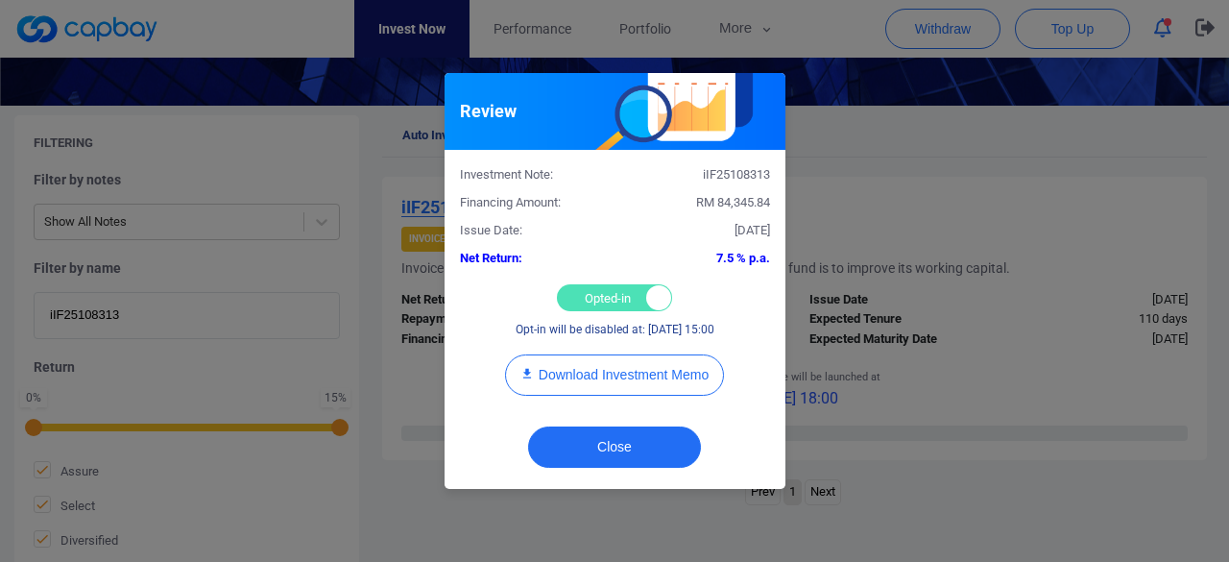
drag, startPoint x: 601, startPoint y: 292, endPoint x: 602, endPoint y: 282, distance: 9.7
click at [601, 289] on div "Opted-in Opted-out" at bounding box center [614, 297] width 115 height 27
checkbox input "false"
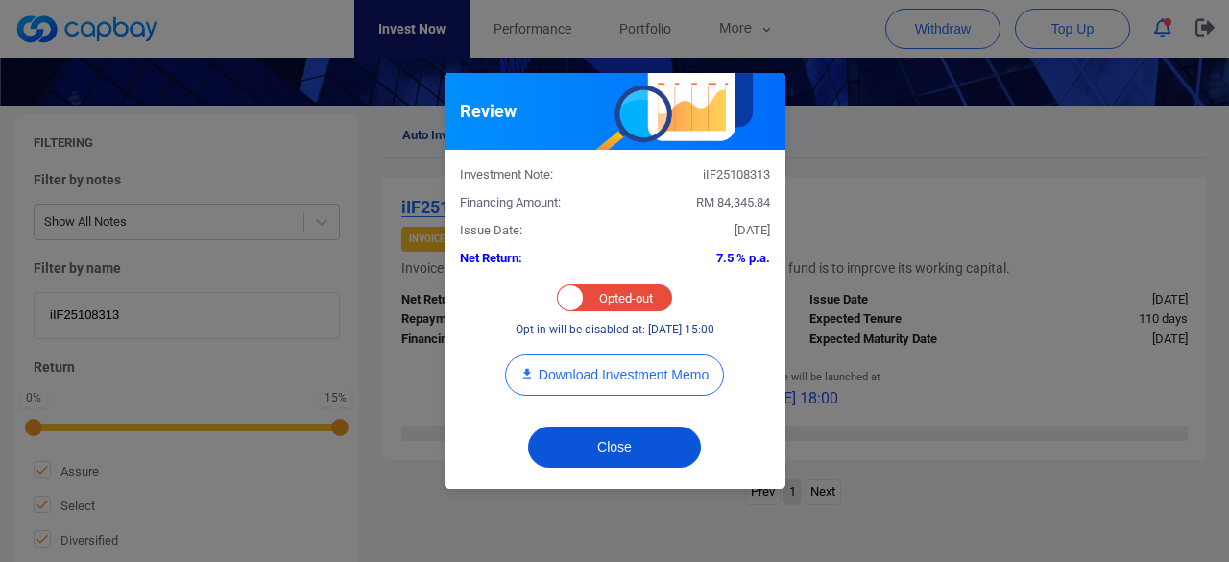
click at [609, 436] on button "Close" at bounding box center [614, 446] width 173 height 41
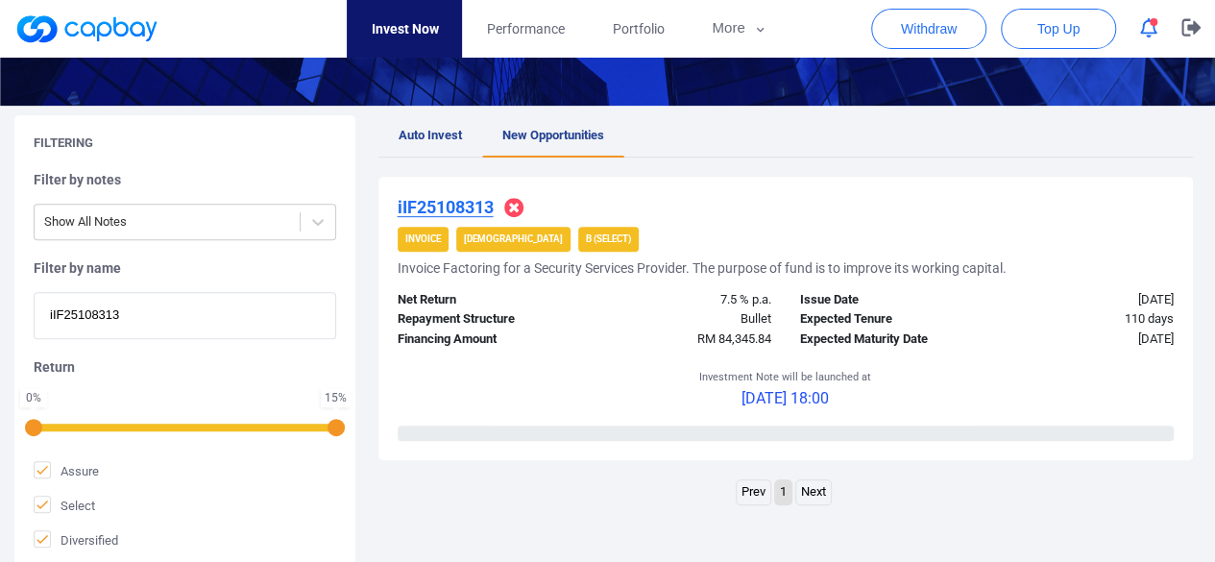
click at [157, 303] on input "iIF25108313" at bounding box center [185, 315] width 303 height 47
paste input ": WC25103618"
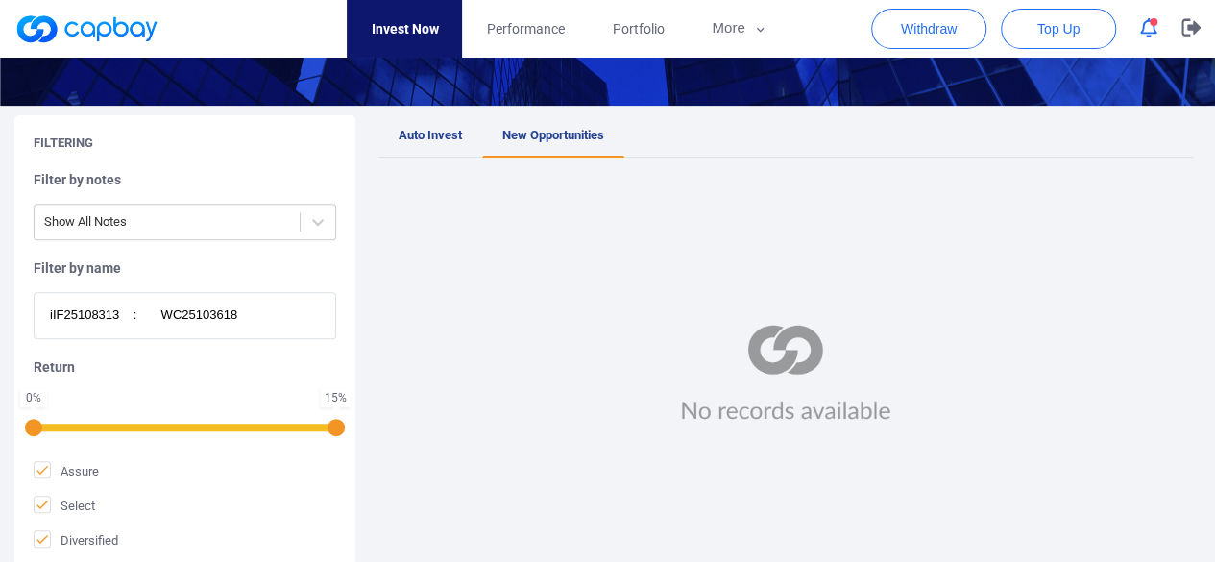
drag, startPoint x: 154, startPoint y: 318, endPoint x: 3, endPoint y: 318, distance: 150.8
click at [3, 318] on div "Filtering Filter by notes Show All Notes Filter by name iIF25108313 : WC2510361…" at bounding box center [607, 342] width 1215 height 454
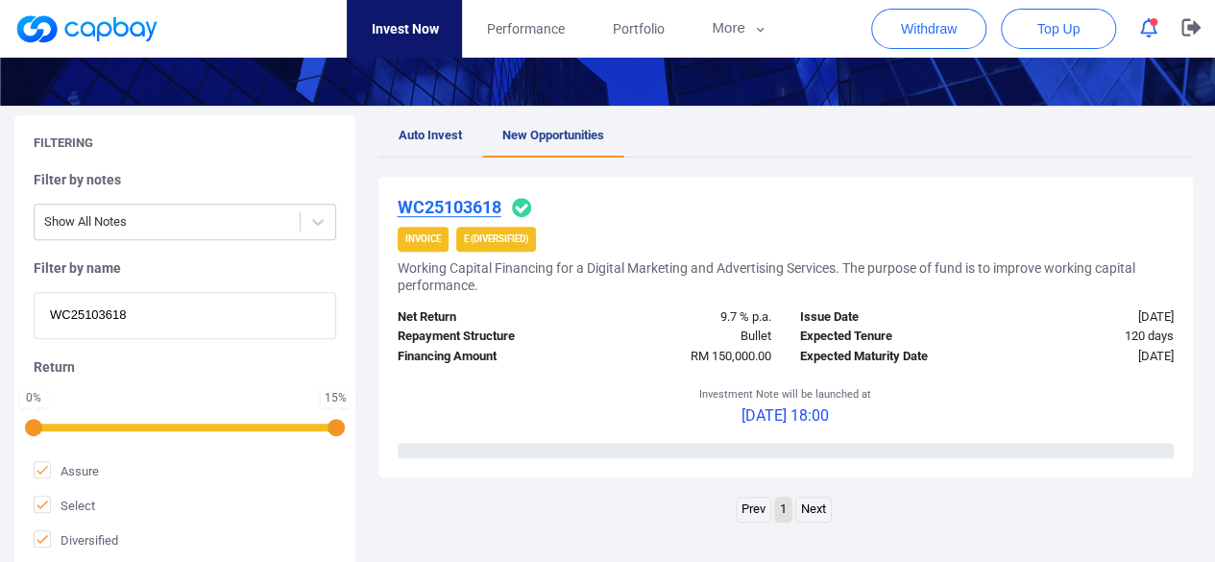
type input "WC25103618"
click at [448, 206] on u "WC25103618" at bounding box center [450, 207] width 104 height 20
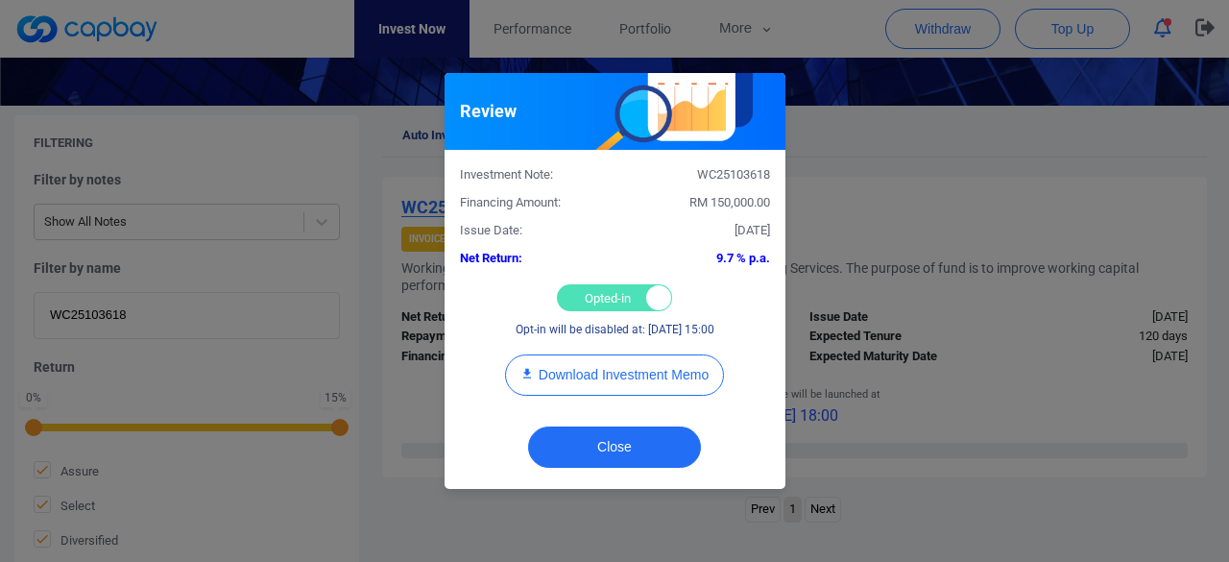
click at [595, 297] on div "Opted-in Opted-out" at bounding box center [614, 297] width 115 height 27
checkbox input "false"
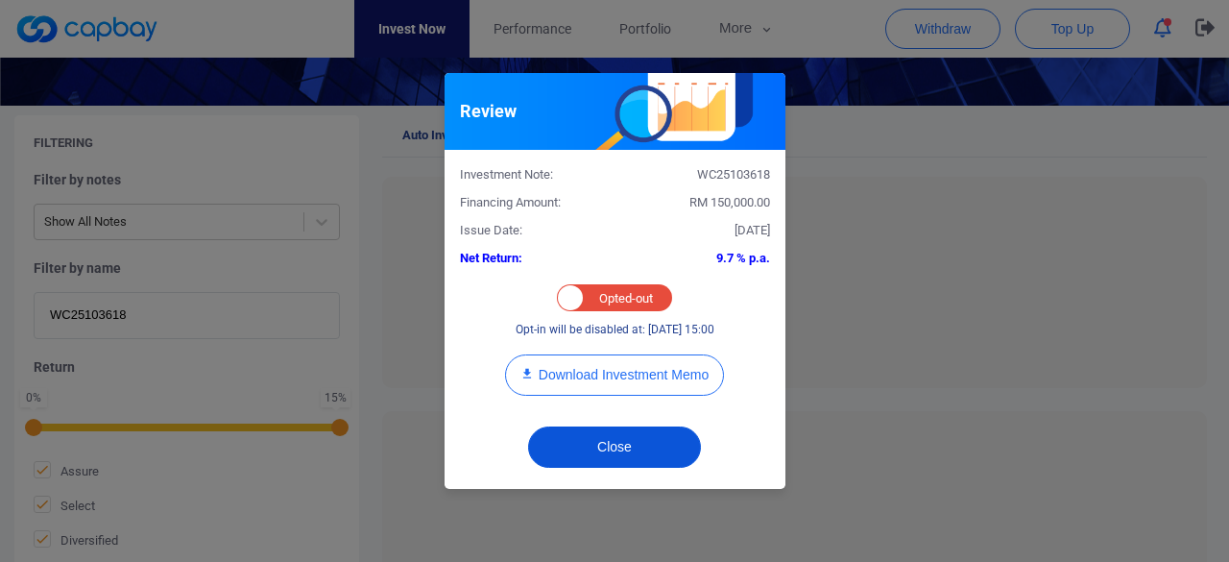
drag, startPoint x: 624, startPoint y: 438, endPoint x: 596, endPoint y: 375, distance: 69.2
click at [623, 437] on button "Close" at bounding box center [614, 446] width 173 height 41
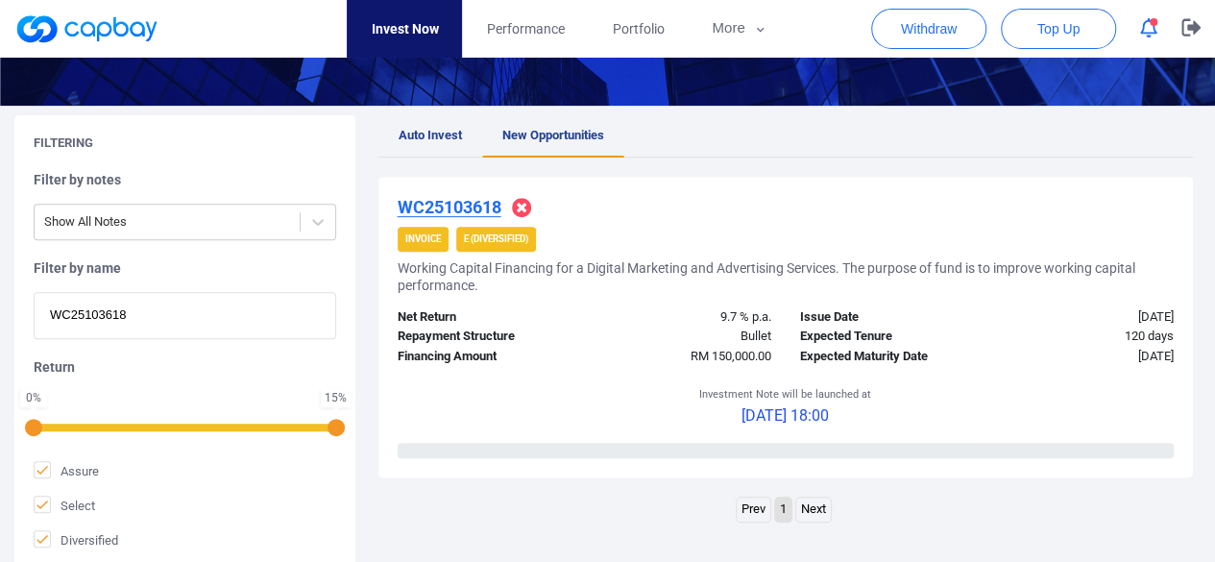
click at [481, 207] on u "WC25103618" at bounding box center [450, 207] width 104 height 20
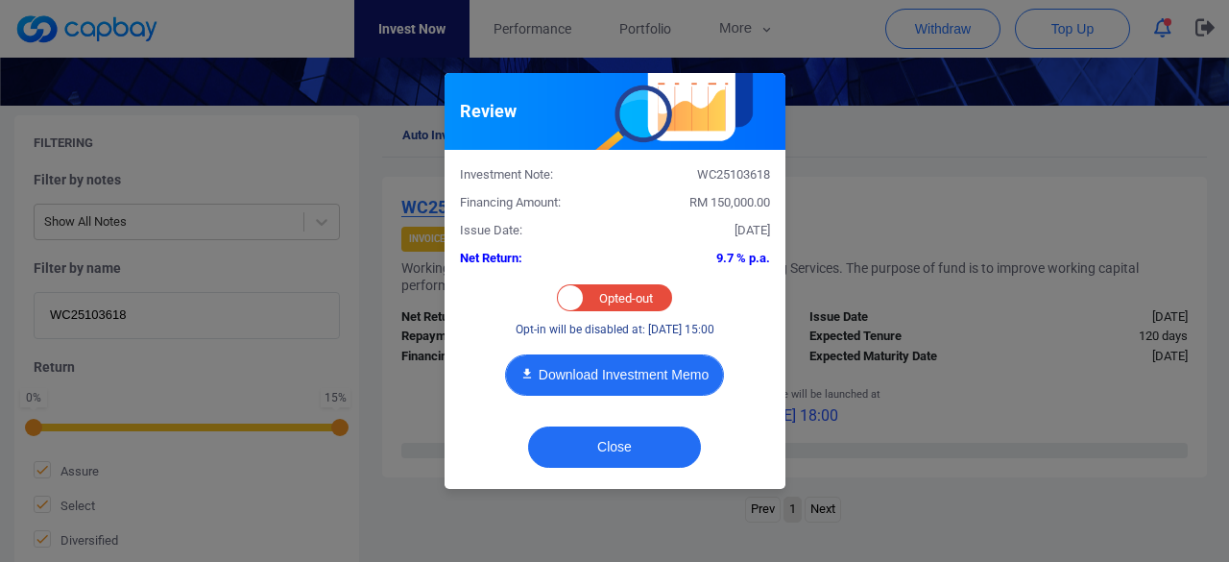
click at [633, 376] on button "Download Investment Memo" at bounding box center [614, 374] width 219 height 41
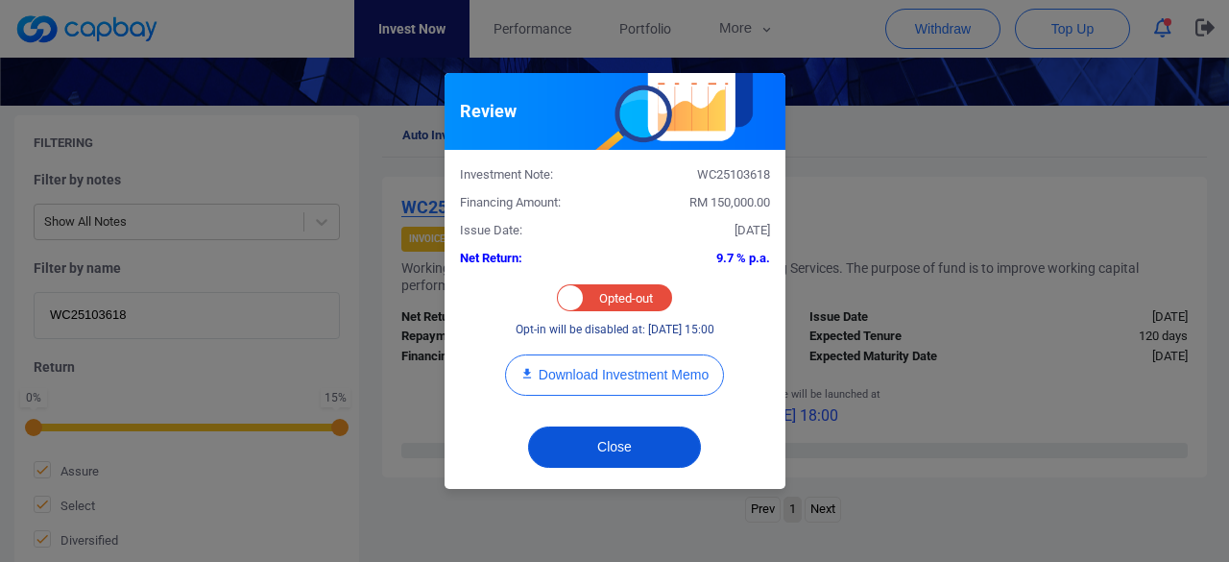
click at [633, 450] on button "Close" at bounding box center [614, 446] width 173 height 41
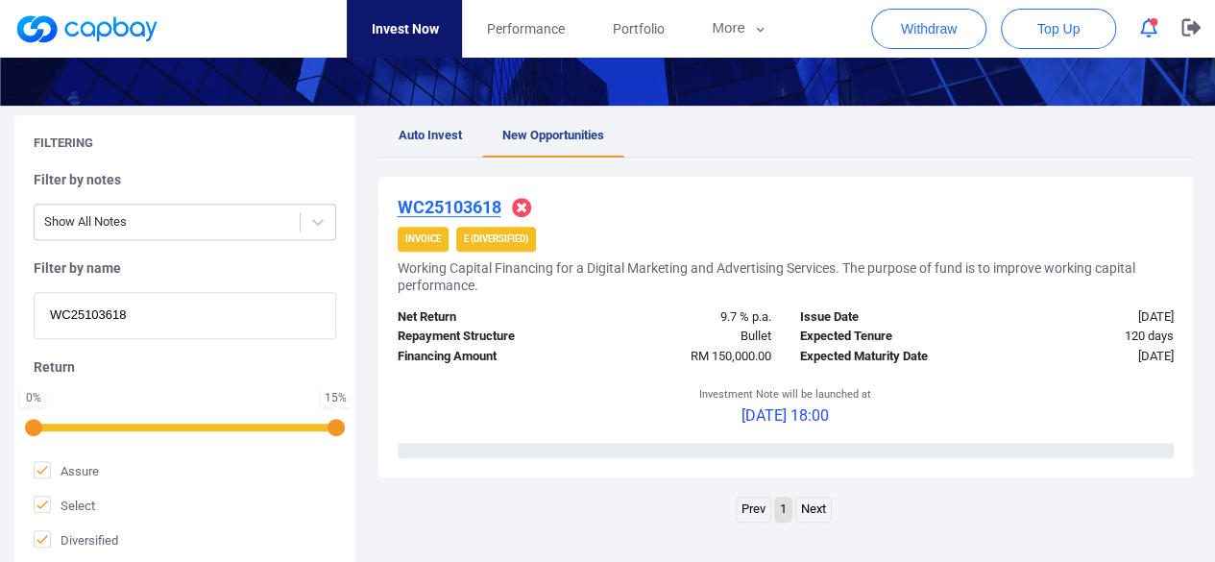
drag, startPoint x: 19, startPoint y: 312, endPoint x: 0, endPoint y: 309, distance: 19.4
click at [0, 309] on div "Filtering Filter by notes Show All Notes Filter by name WC25103618 Return 0 % 1…" at bounding box center [607, 342] width 1215 height 454
paste input "5640"
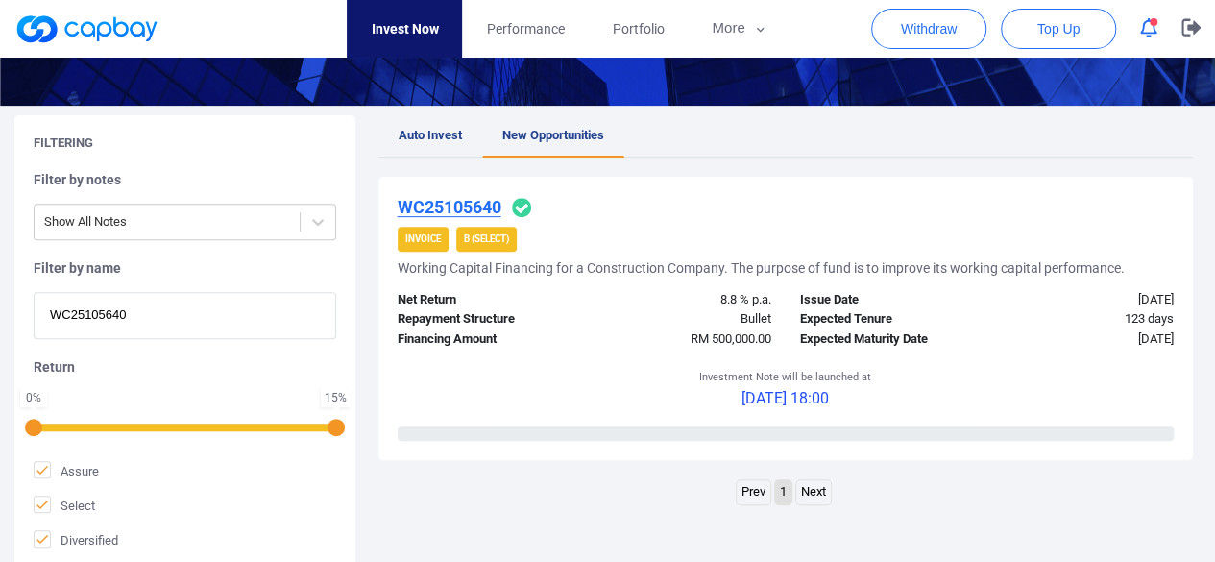
type input "WC25105640"
click at [461, 203] on u "WC25105640" at bounding box center [450, 207] width 104 height 20
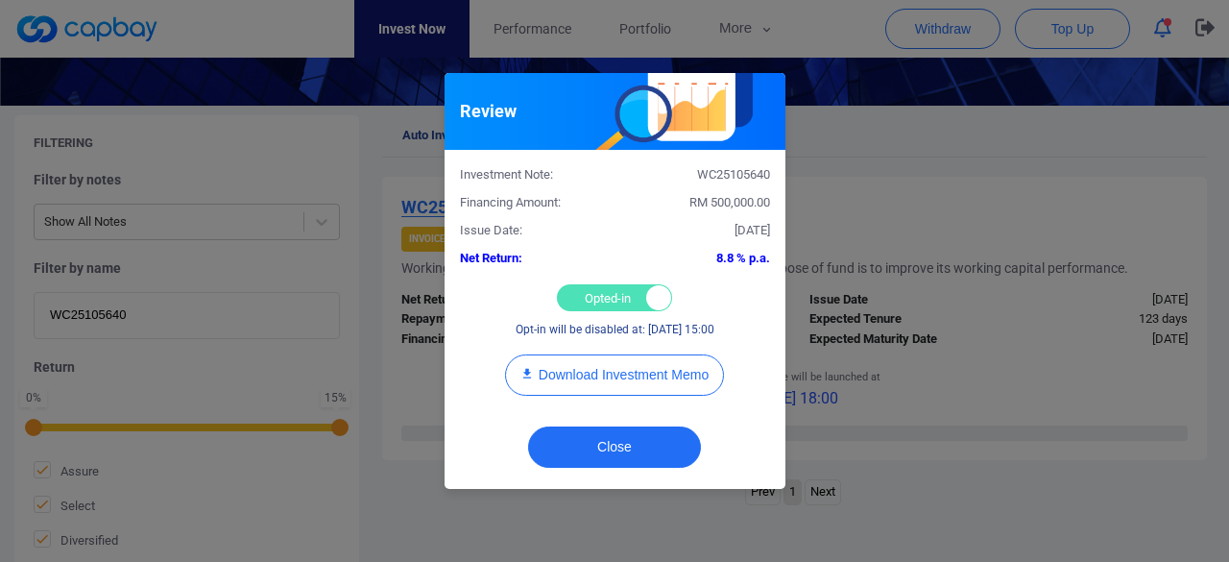
click at [569, 295] on div "Opted-in Opted-out" at bounding box center [614, 297] width 115 height 27
checkbox input "false"
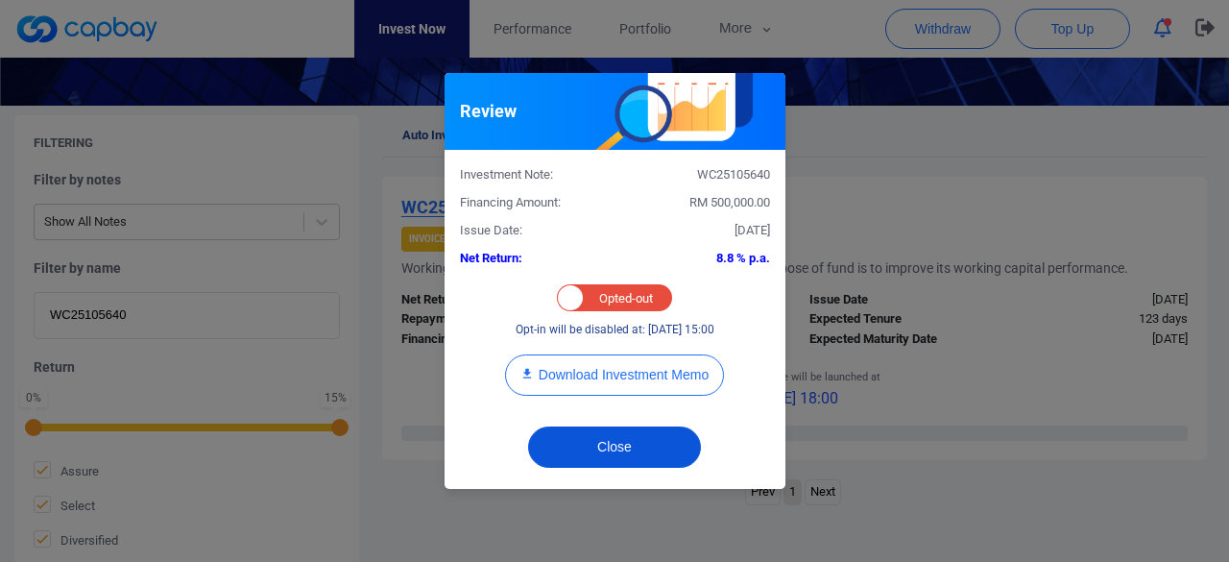
click at [615, 431] on button "Close" at bounding box center [614, 446] width 173 height 41
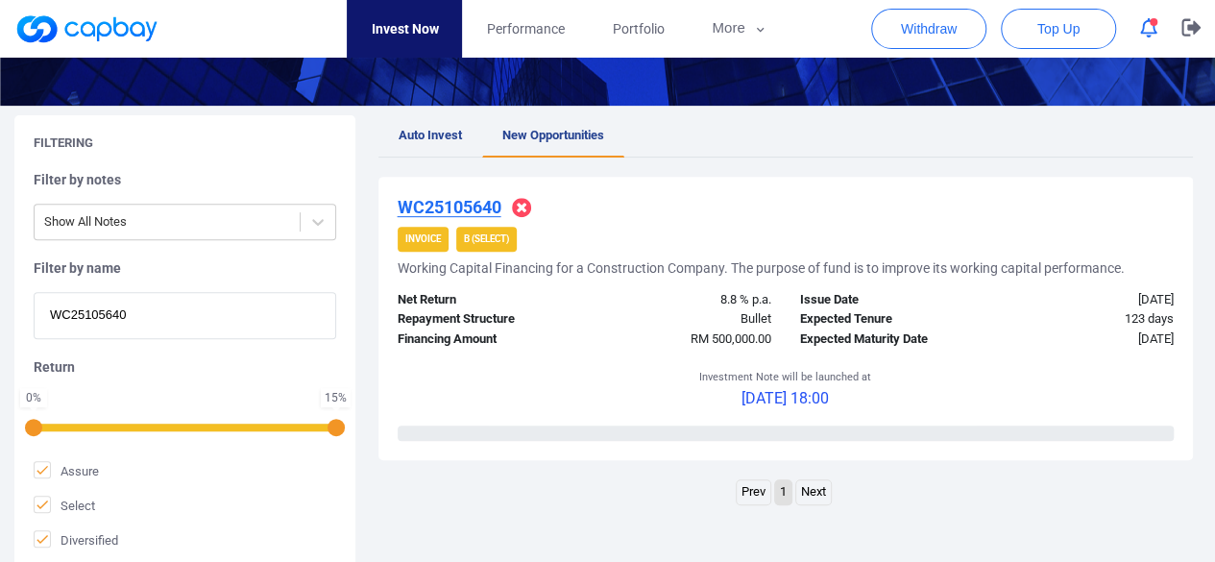
click at [478, 203] on u "WC25105640" at bounding box center [450, 207] width 104 height 20
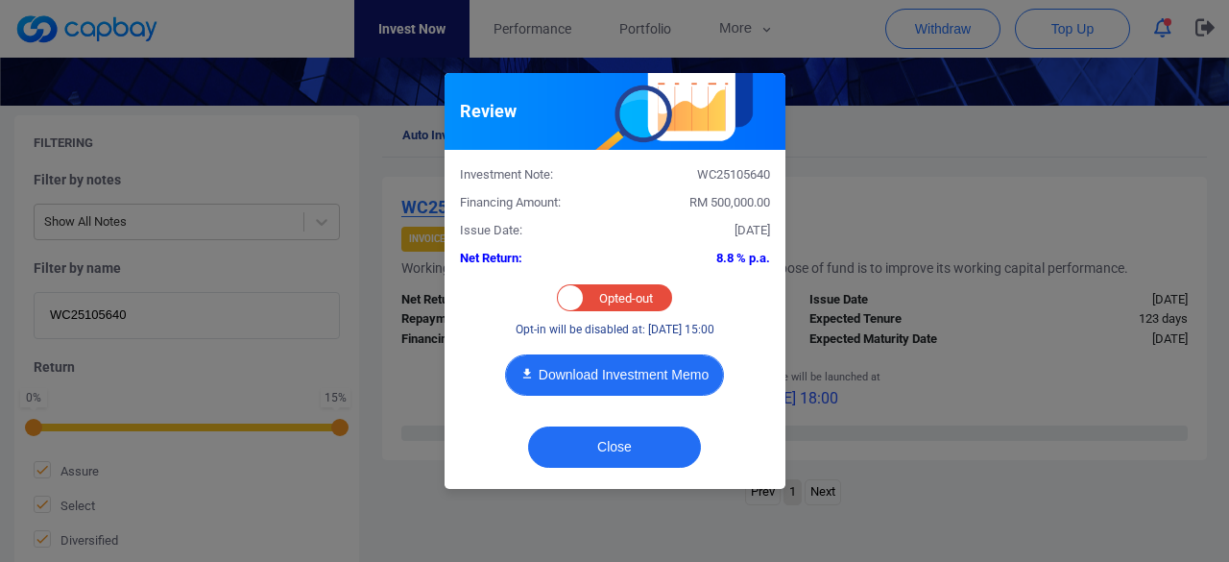
click at [622, 371] on button "Download Investment Memo" at bounding box center [614, 374] width 219 height 41
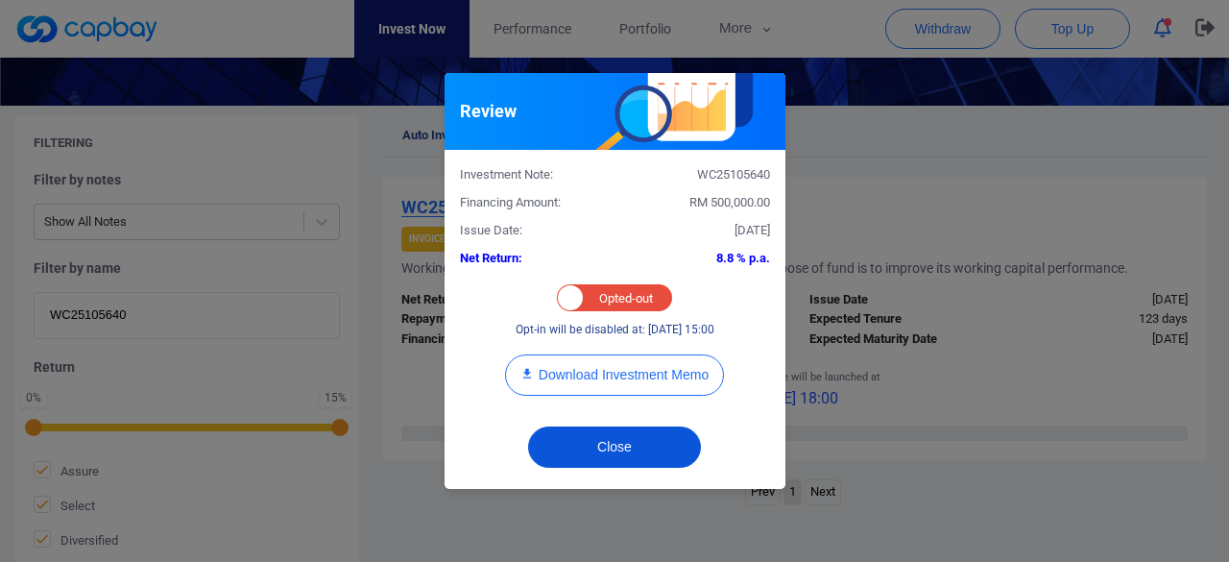
click at [622, 443] on button "Close" at bounding box center [614, 446] width 173 height 41
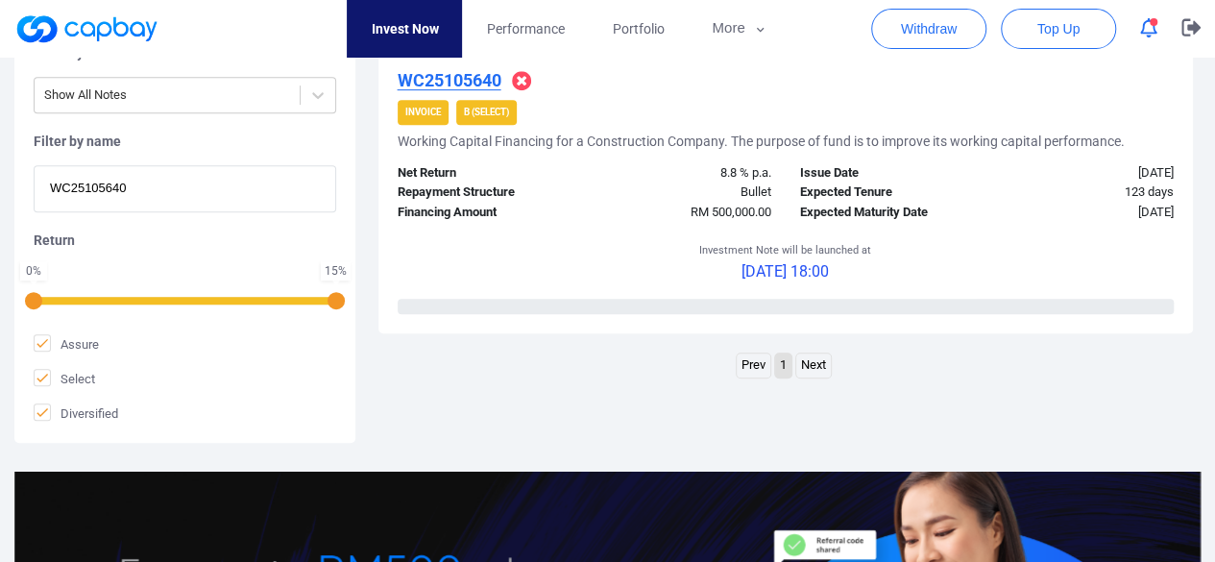
scroll to position [480, 0]
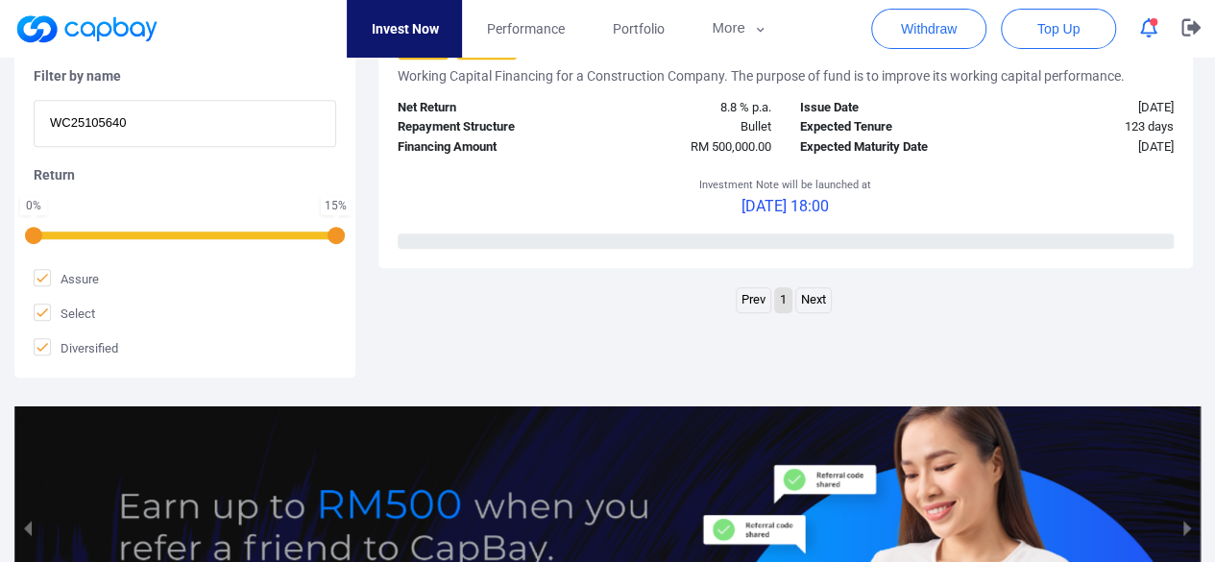
drag, startPoint x: 144, startPoint y: 128, endPoint x: 0, endPoint y: 124, distance: 144.1
click at [0, 124] on div "Filtering Filter by notes Show All Notes Filter by name WC25105640 Return 0 % 1…" at bounding box center [607, 150] width 1215 height 454
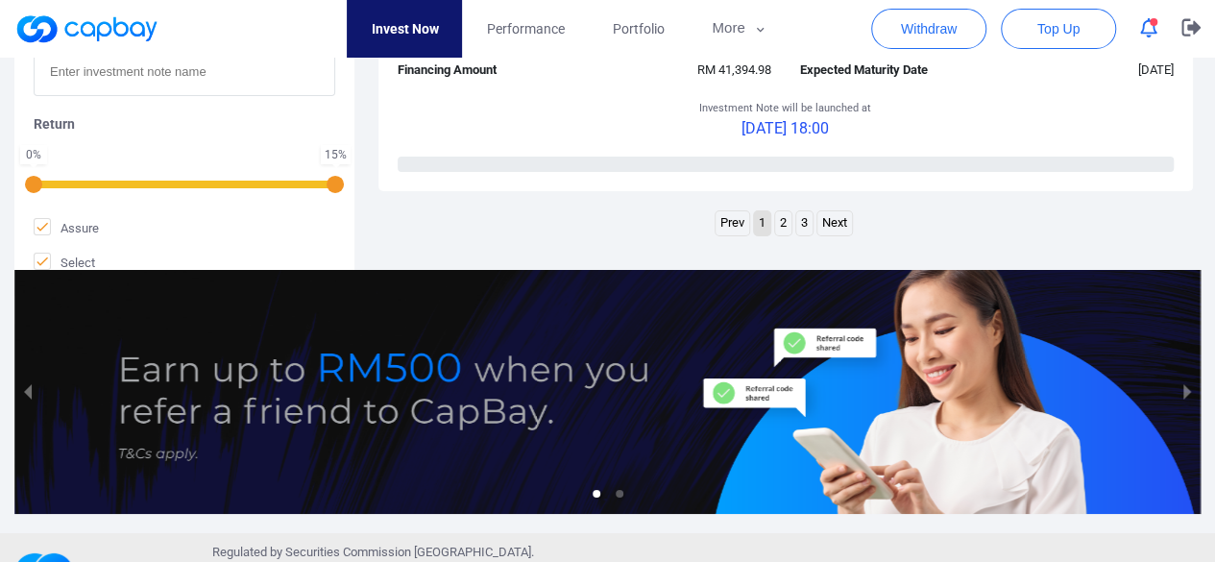
scroll to position [3486, 0]
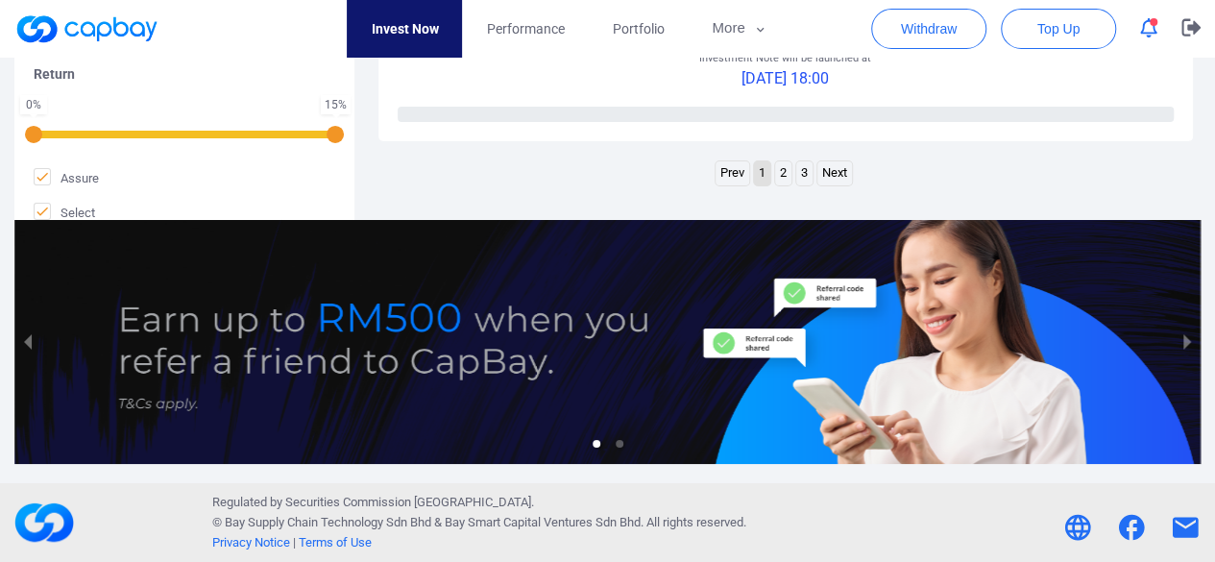
click at [778, 171] on link "2" at bounding box center [783, 173] width 16 height 24
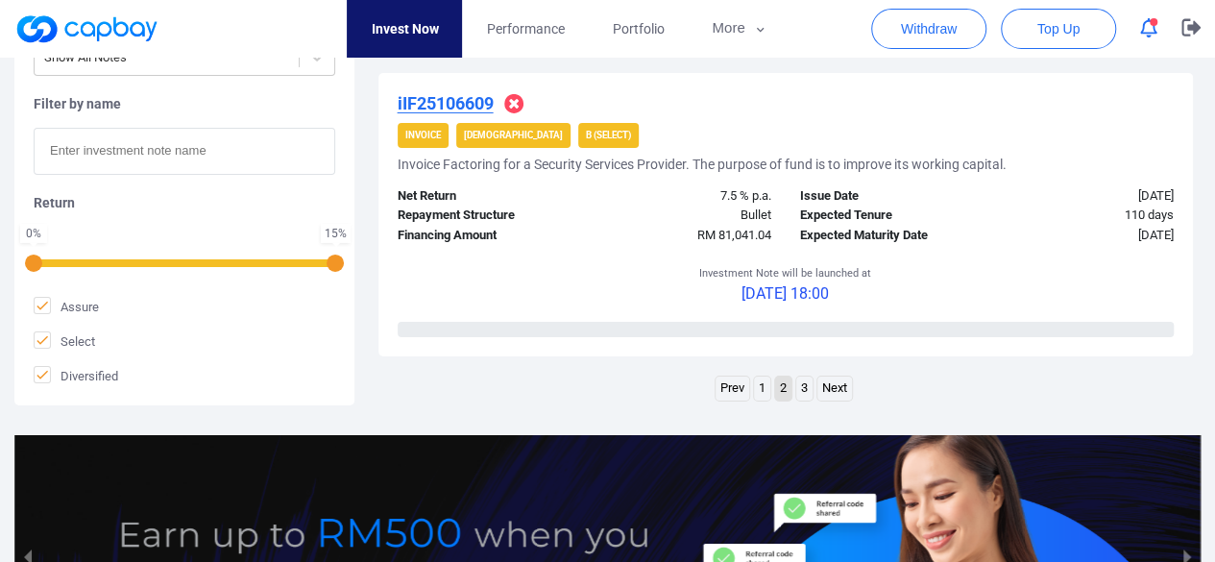
scroll to position [3361, 0]
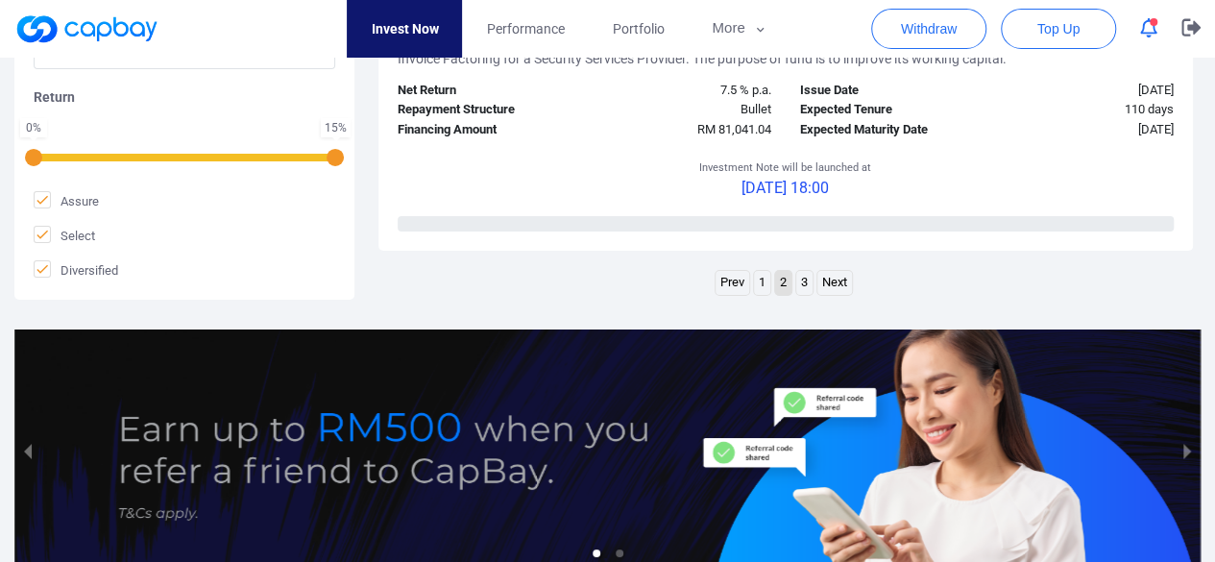
click at [801, 285] on link "3" at bounding box center [804, 283] width 16 height 24
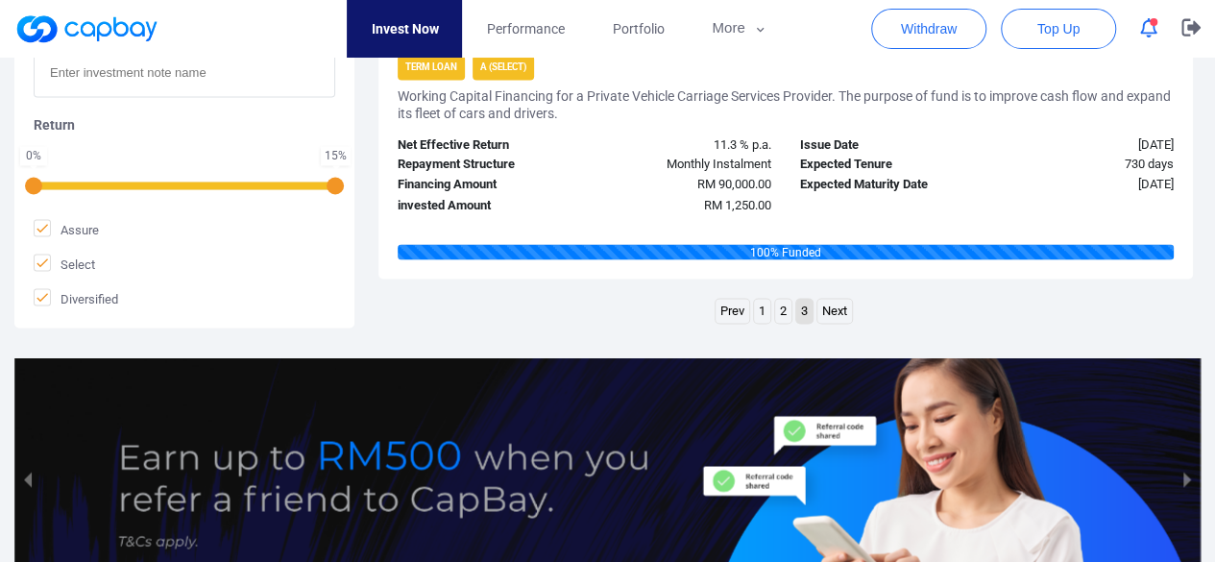
scroll to position [1759, 0]
